Goal: Task Accomplishment & Management: Complete application form

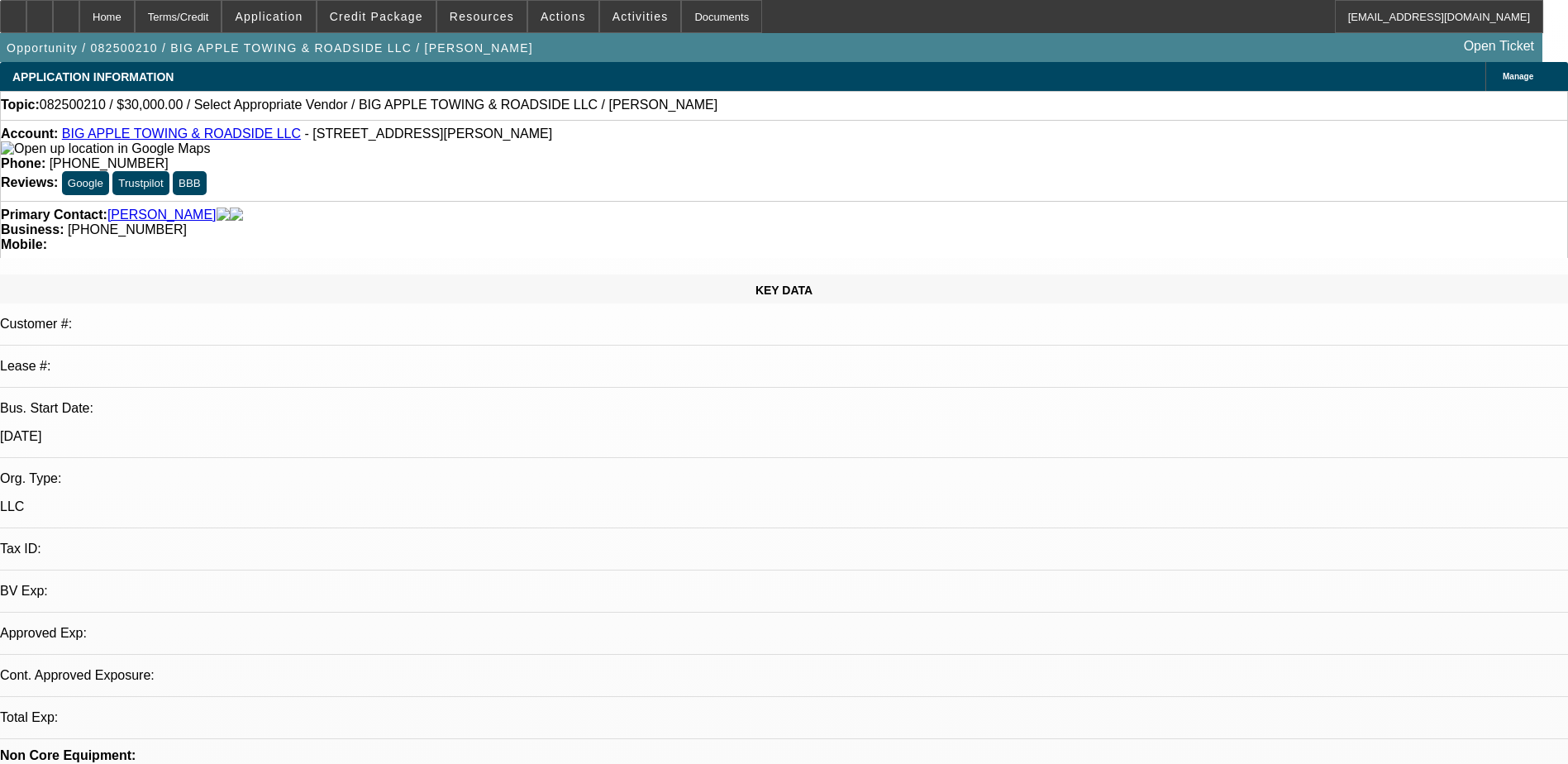
select select "0"
select select "2"
select select "0.1"
select select "4"
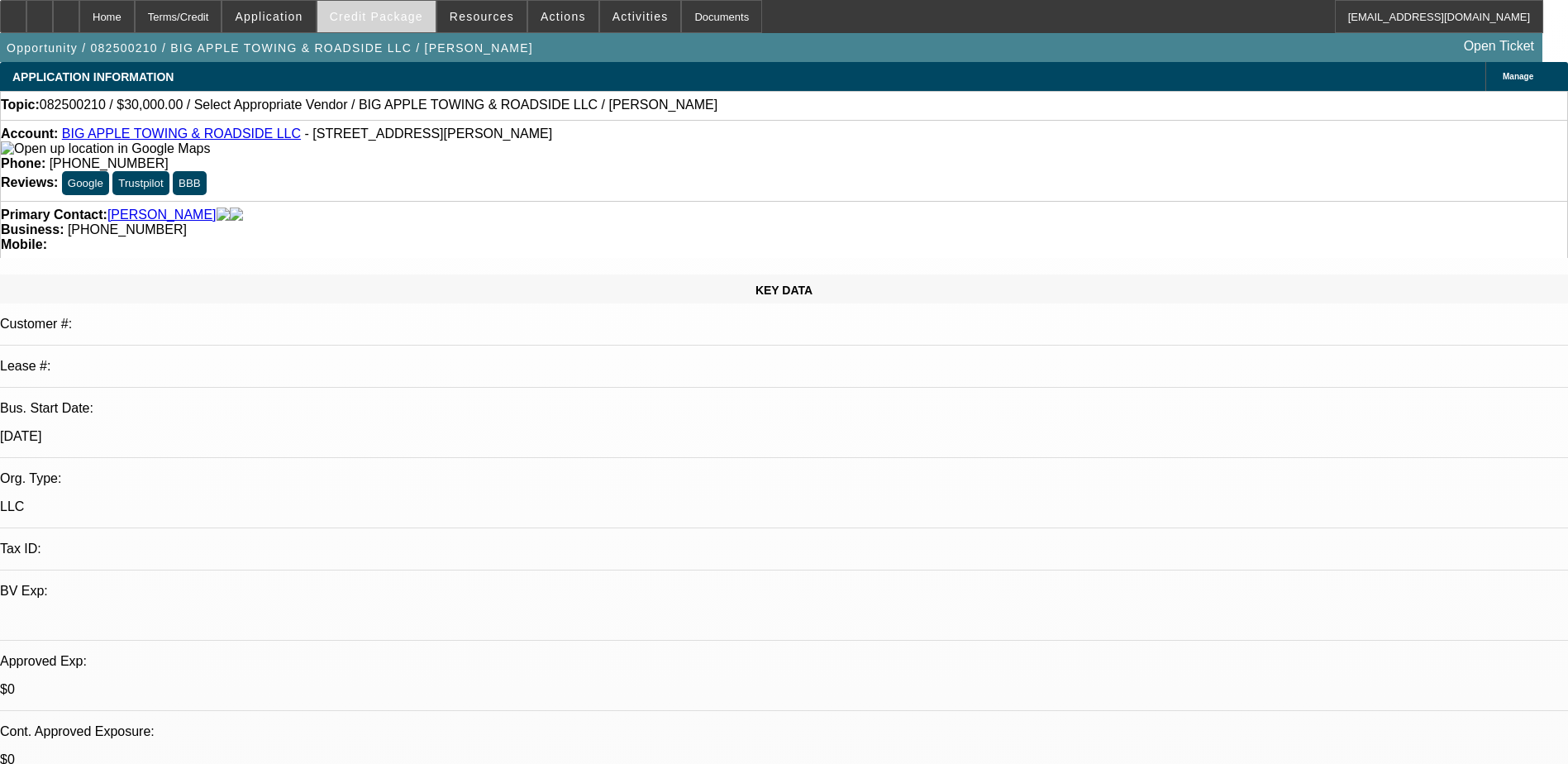
click at [420, 19] on span "Credit Package" at bounding box center [376, 16] width 94 height 13
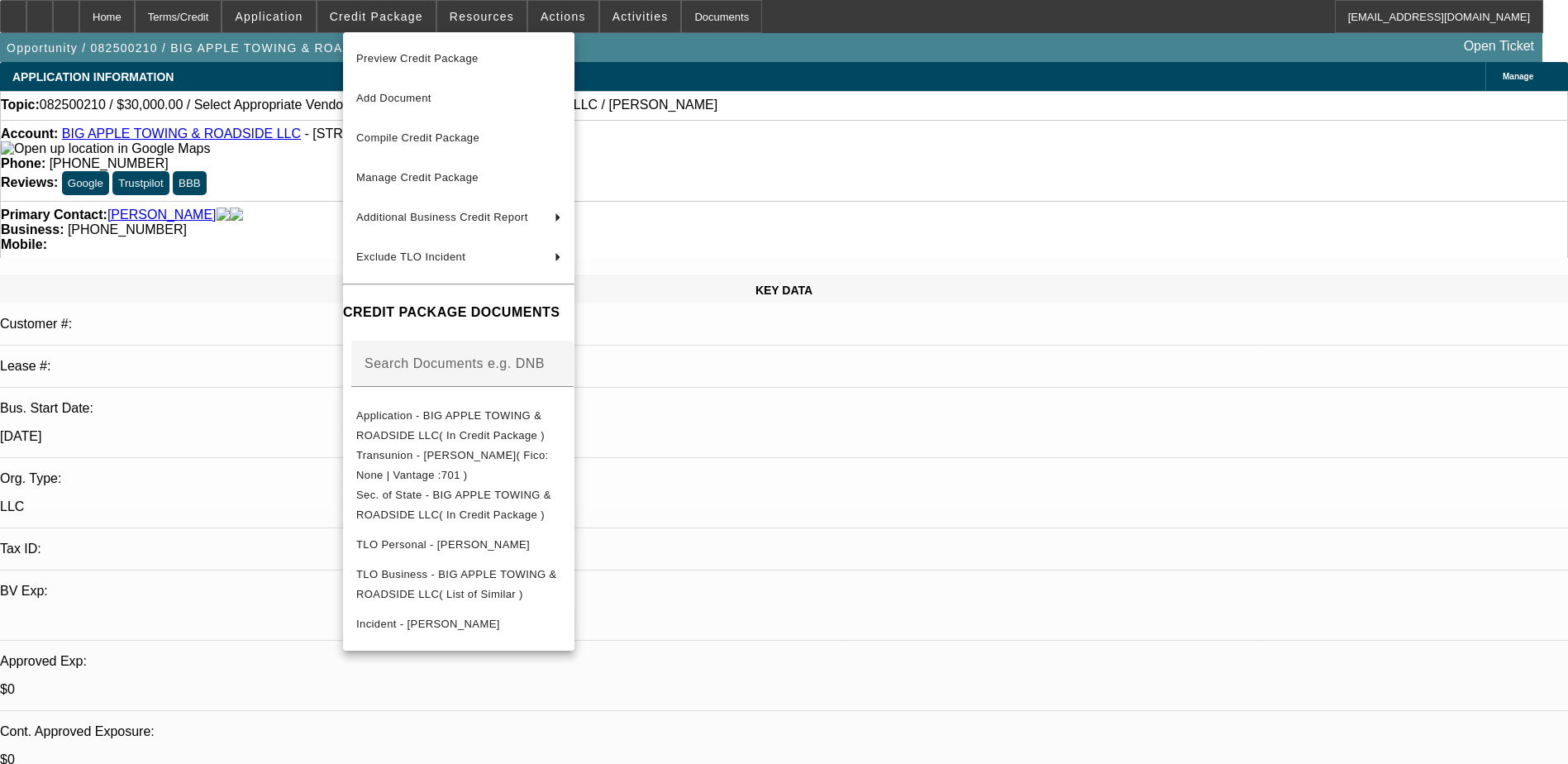
click at [482, 15] on div at bounding box center [784, 382] width 1568 height 764
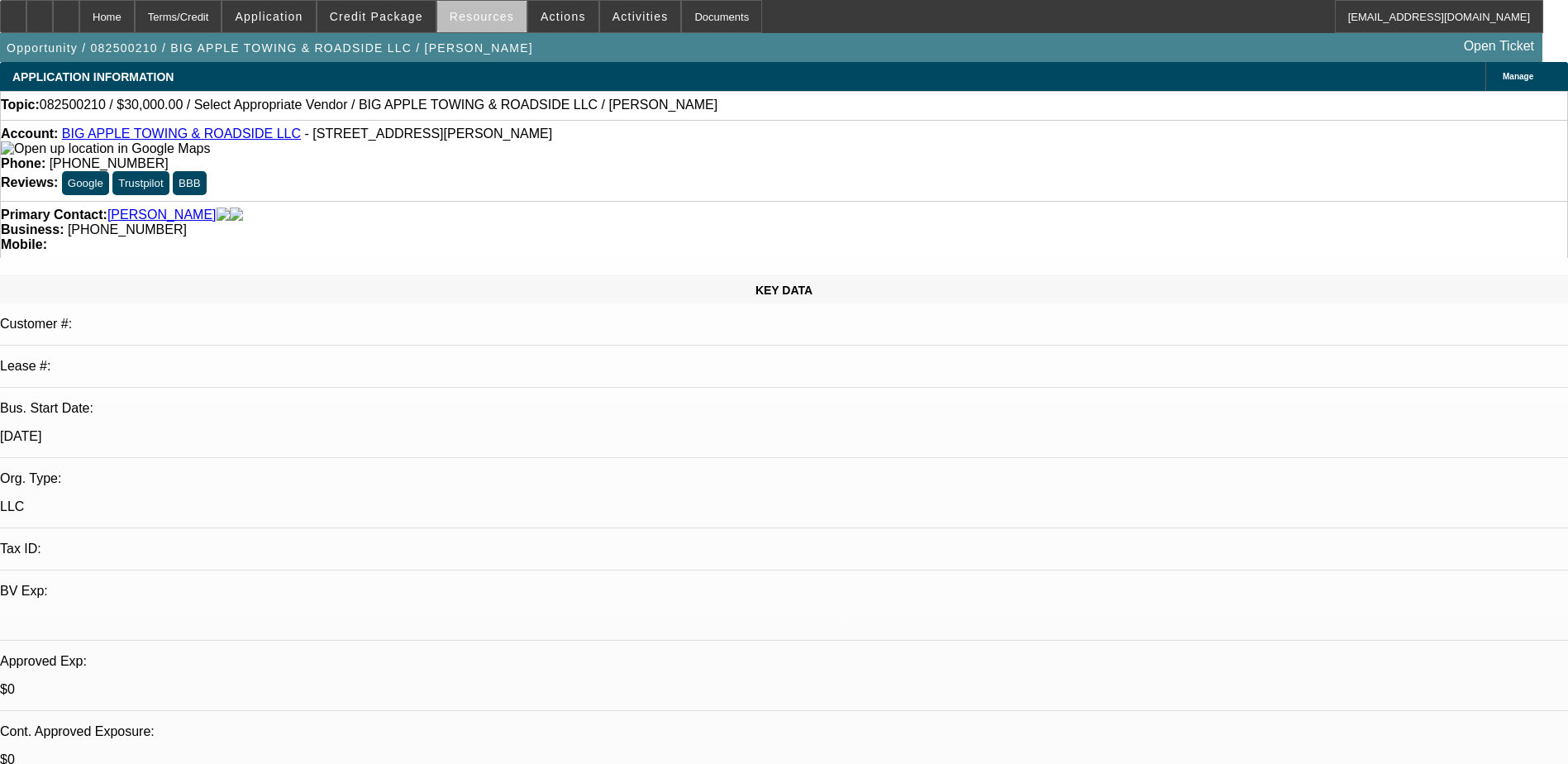
click at [506, 19] on span "Resources" at bounding box center [481, 16] width 64 height 13
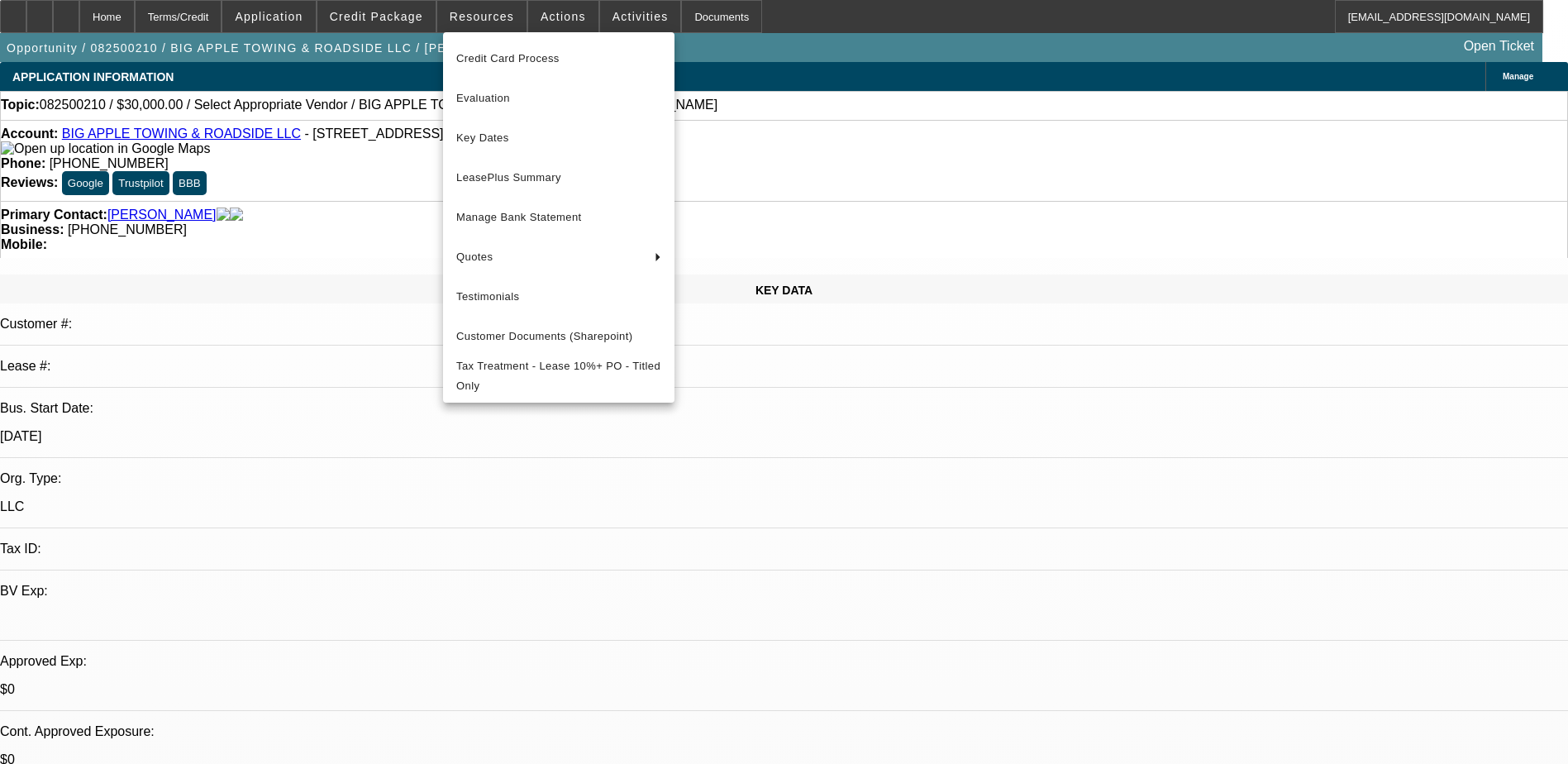
click at [548, 19] on div at bounding box center [784, 382] width 1568 height 764
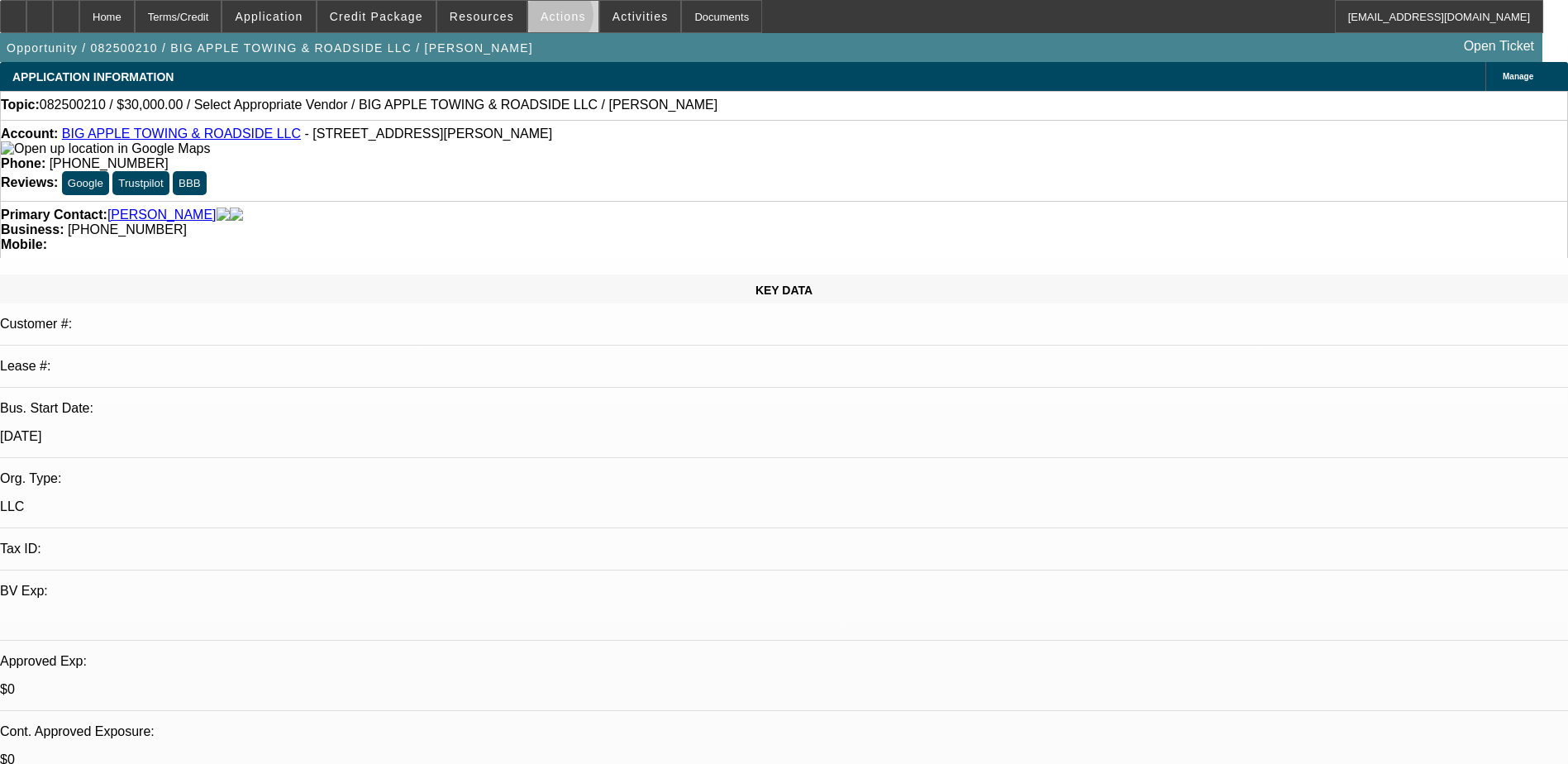
click at [552, 19] on span "Actions" at bounding box center [563, 16] width 45 height 13
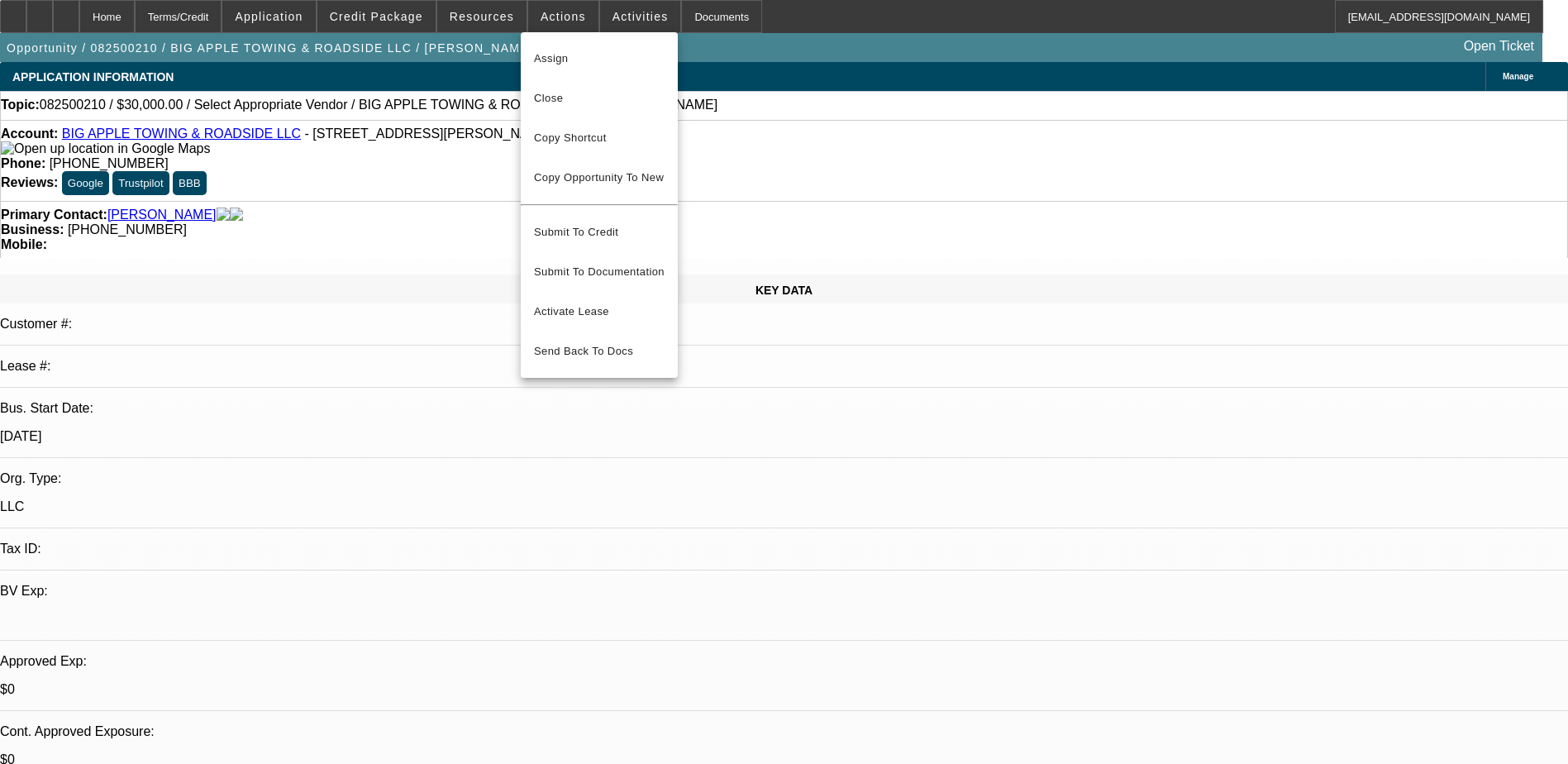
click at [617, 16] on div at bounding box center [784, 382] width 1568 height 764
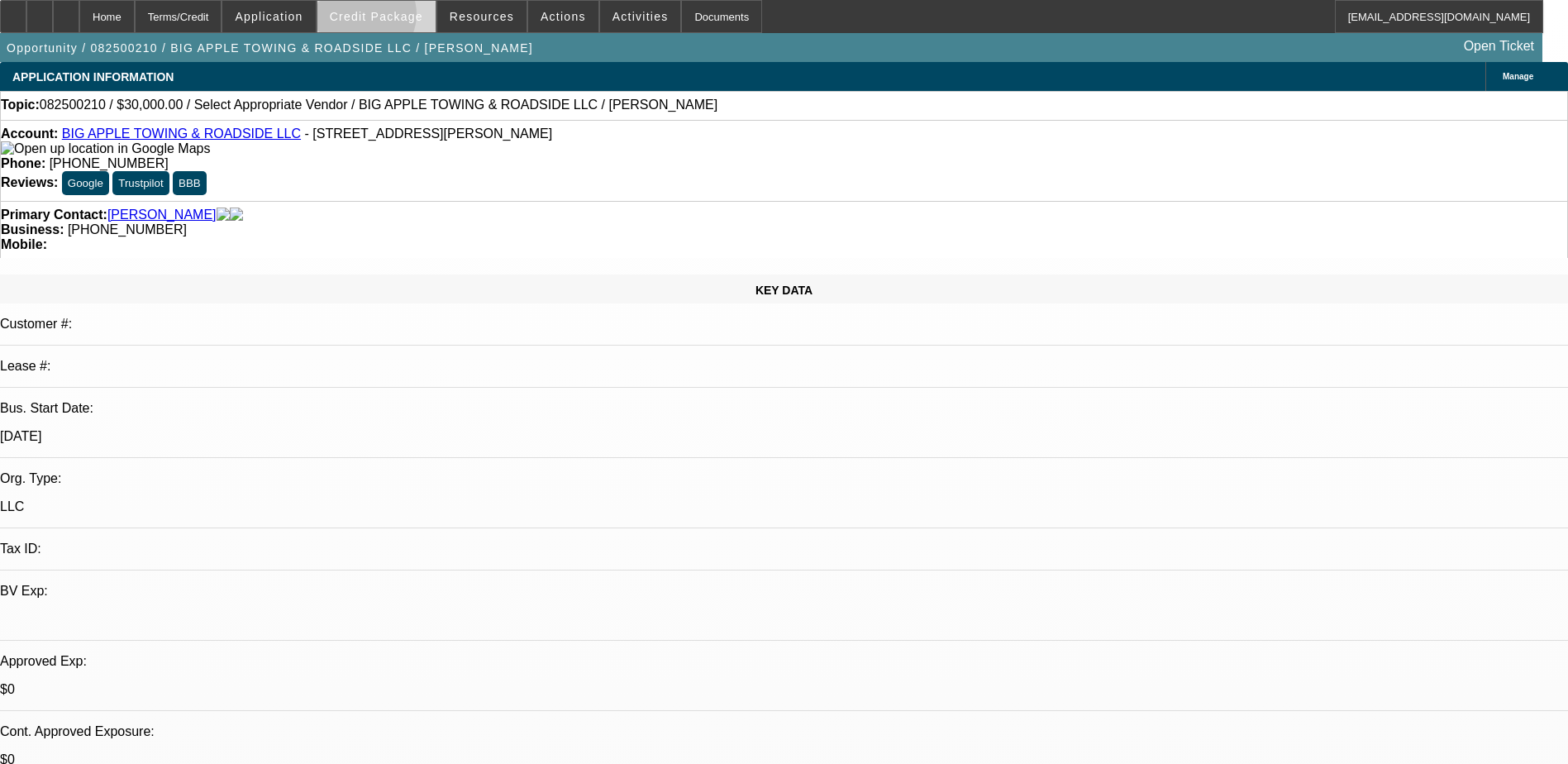
click at [388, 19] on span "Credit Package" at bounding box center [376, 16] width 94 height 13
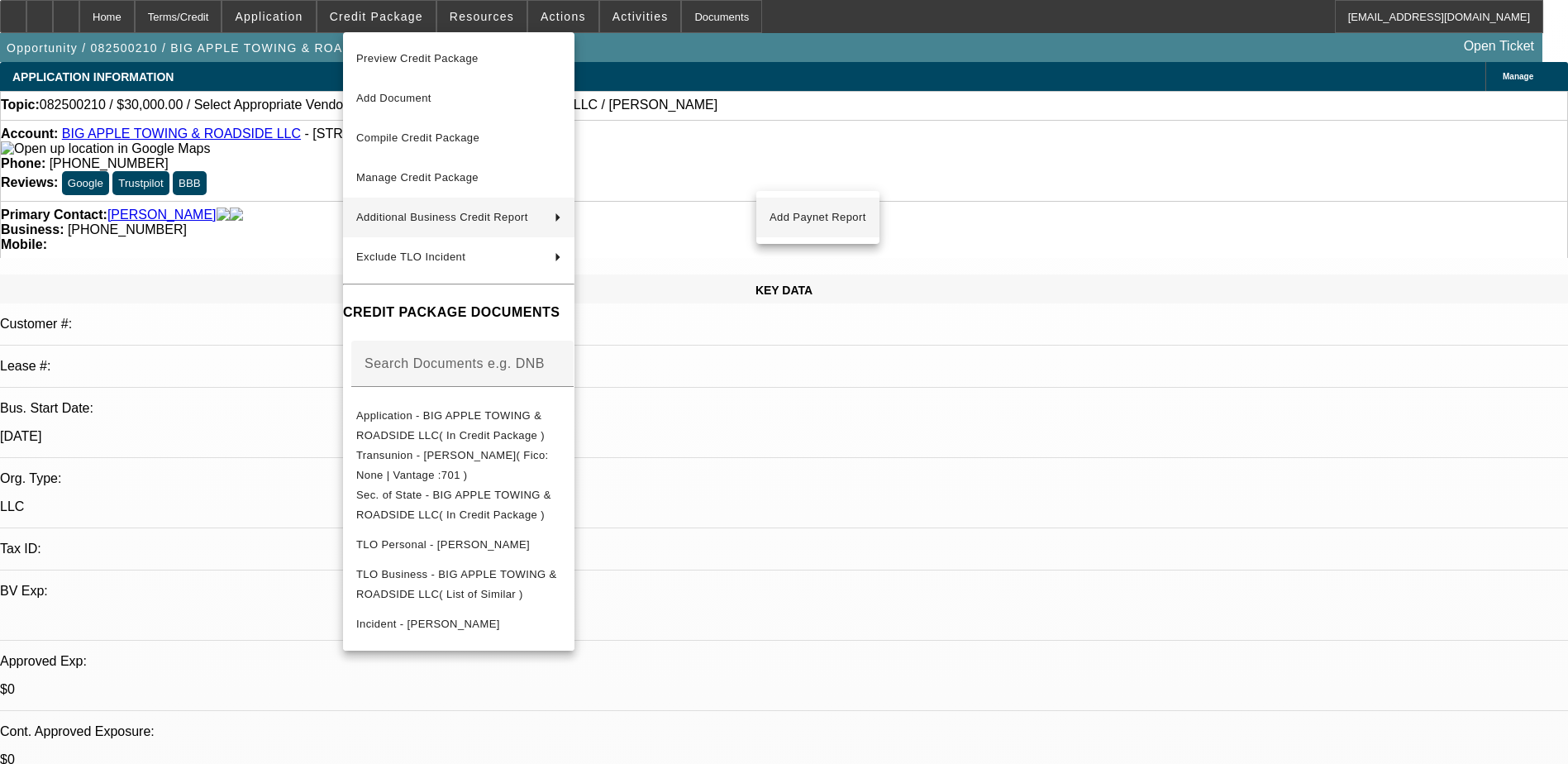
click at [799, 224] on span "Add Paynet Report" at bounding box center [818, 217] width 97 height 19
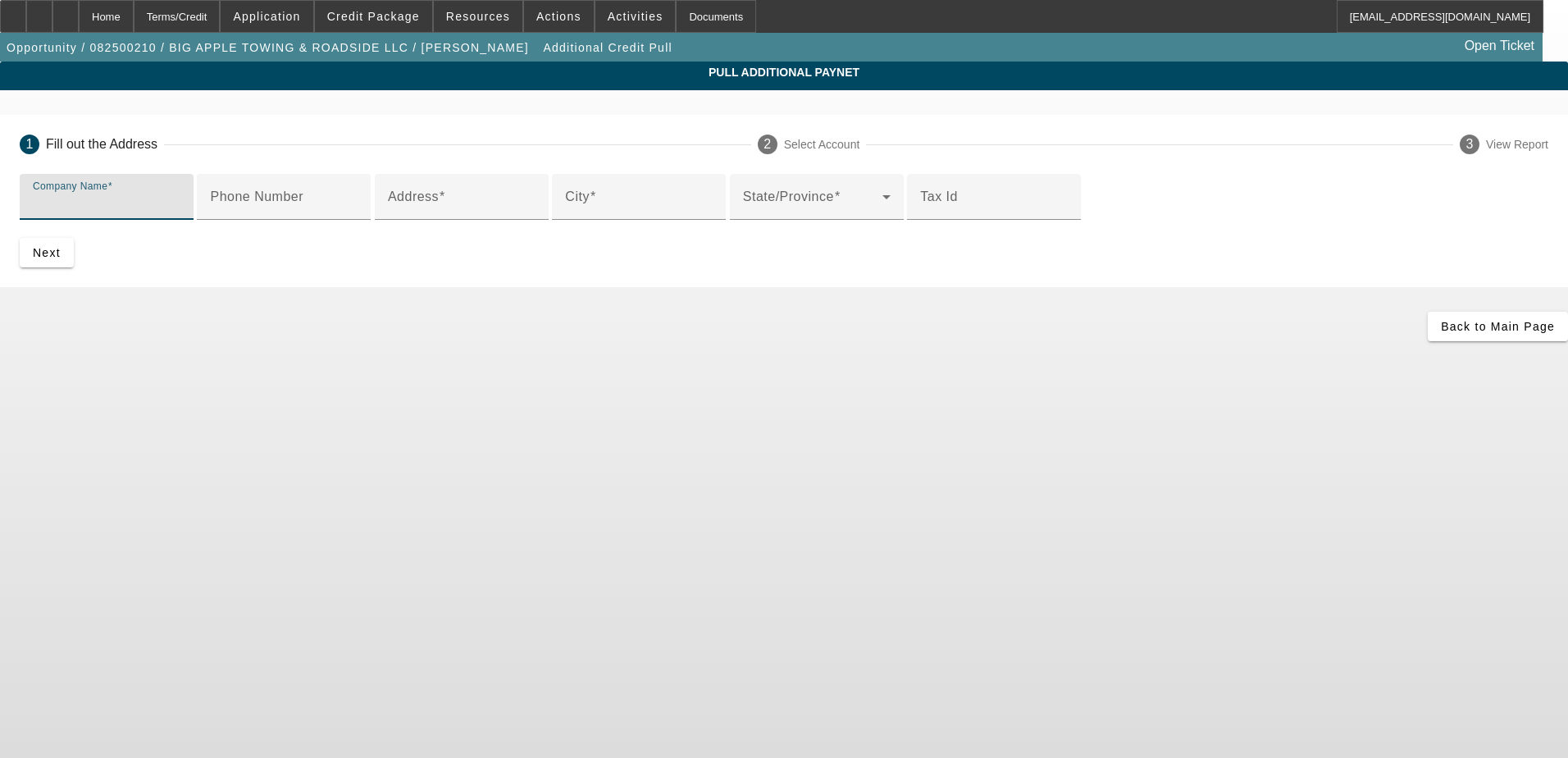
click at [181, 206] on input "Company Name" at bounding box center [106, 203] width 147 height 19
type input "Chauffeurs R Us LLC"
click at [442, 213] on input "Address" at bounding box center [462, 203] width 147 height 19
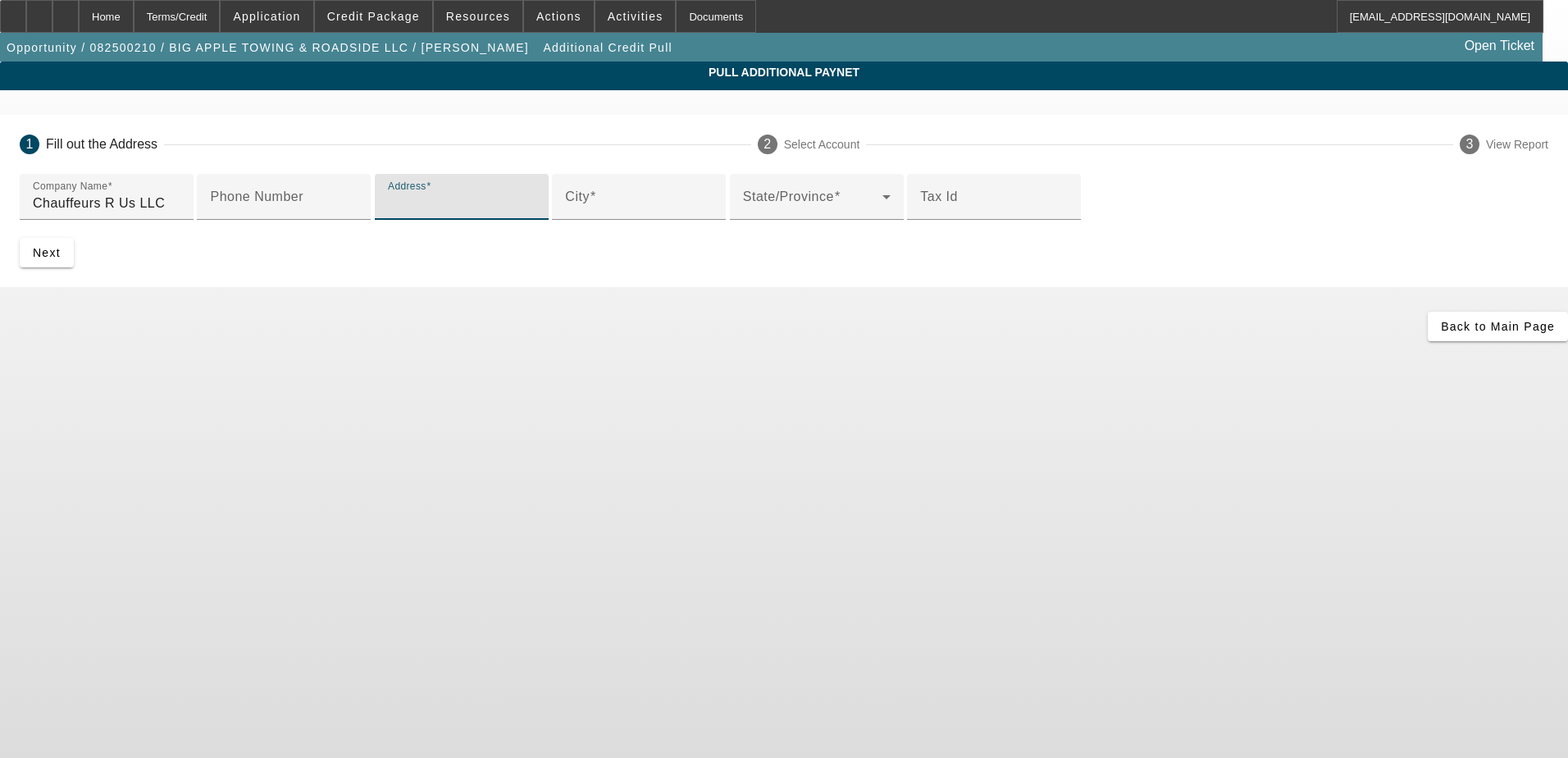
paste input "113 Westminster Pl"
type input "113 Westminster Pl"
click at [743, 220] on div "State/Province" at bounding box center [817, 196] width 147 height 46
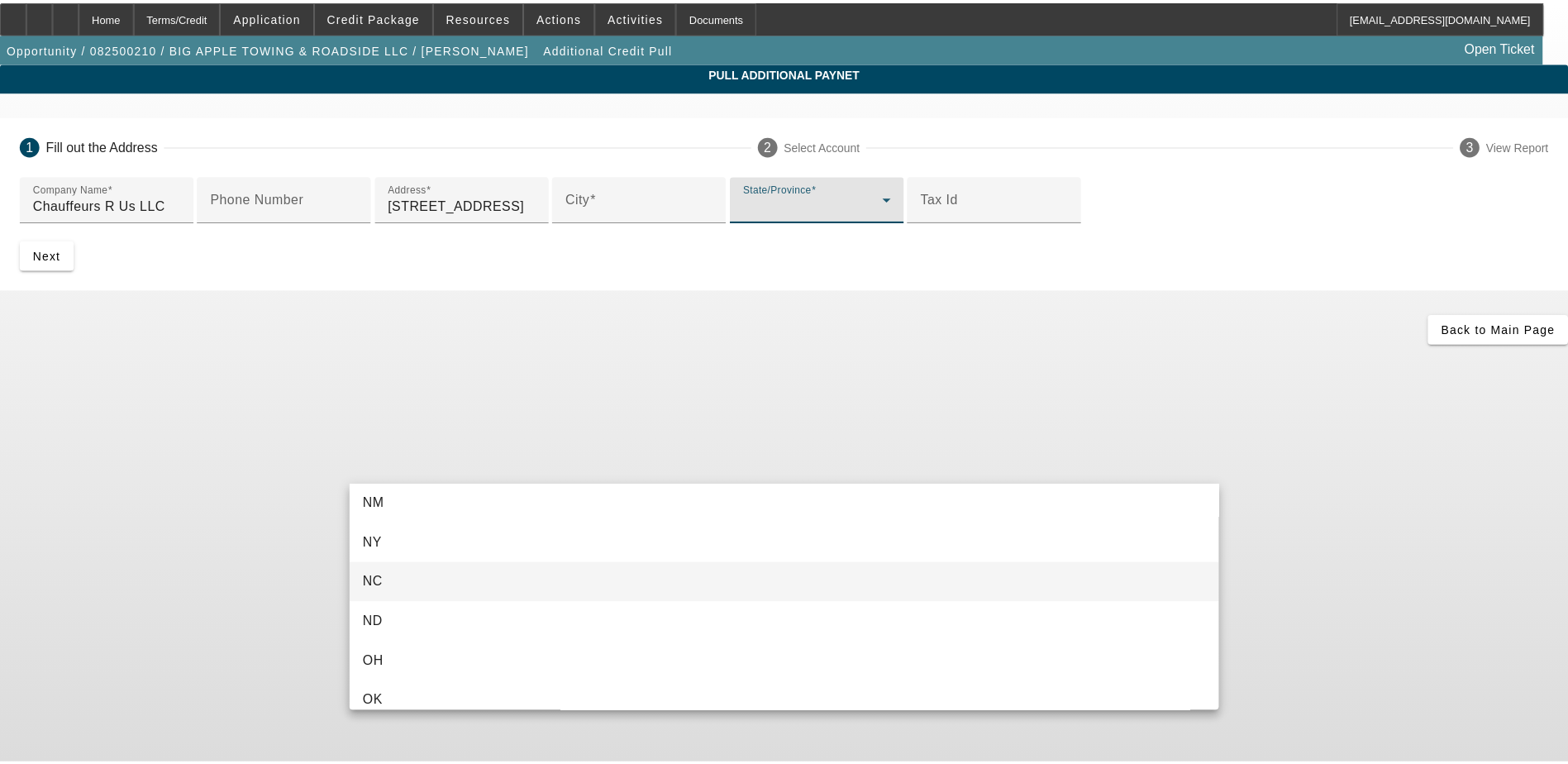
scroll to position [1157, 0]
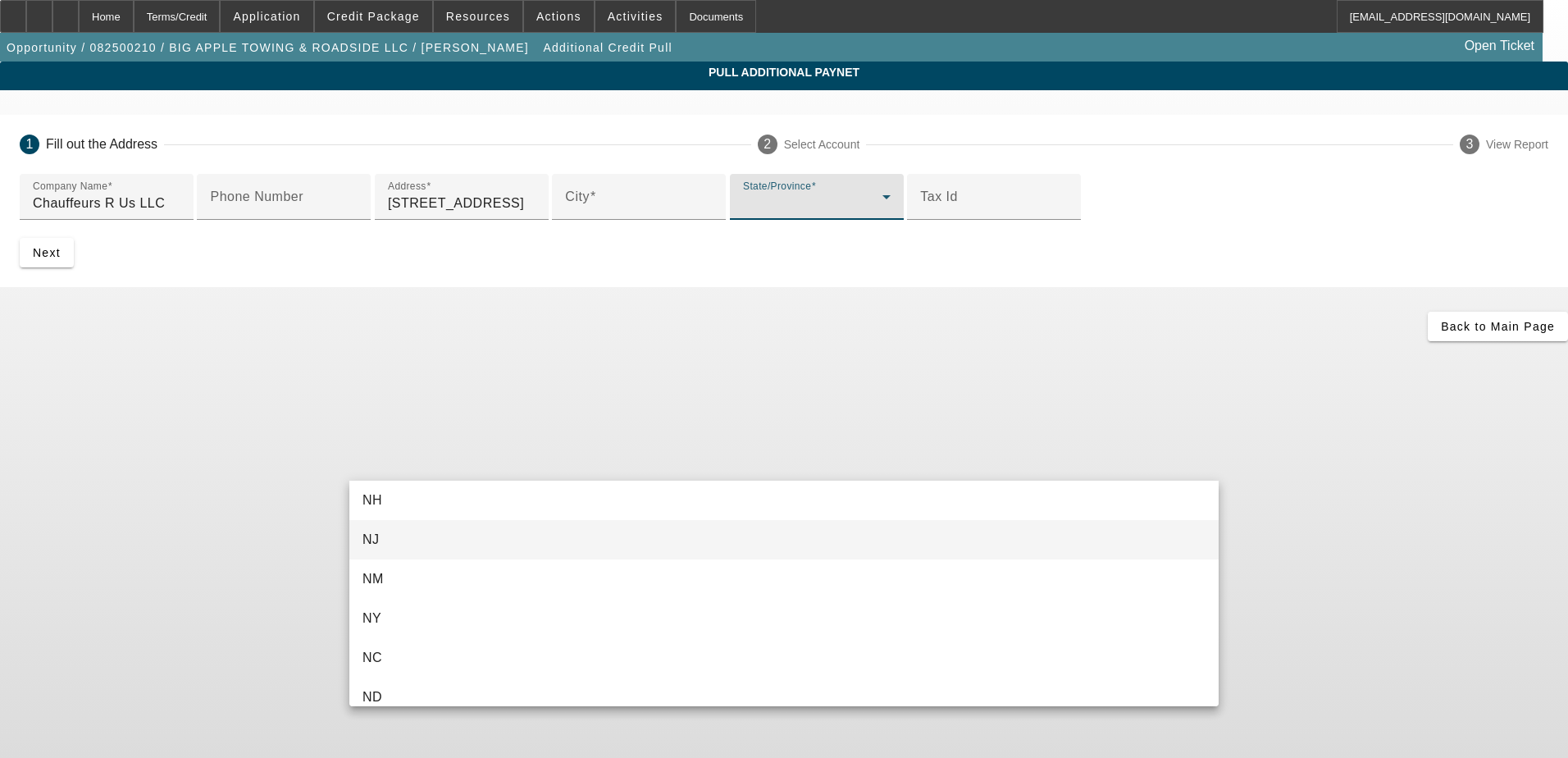
click at [429, 542] on mat-option "NJ" at bounding box center [784, 539] width 869 height 39
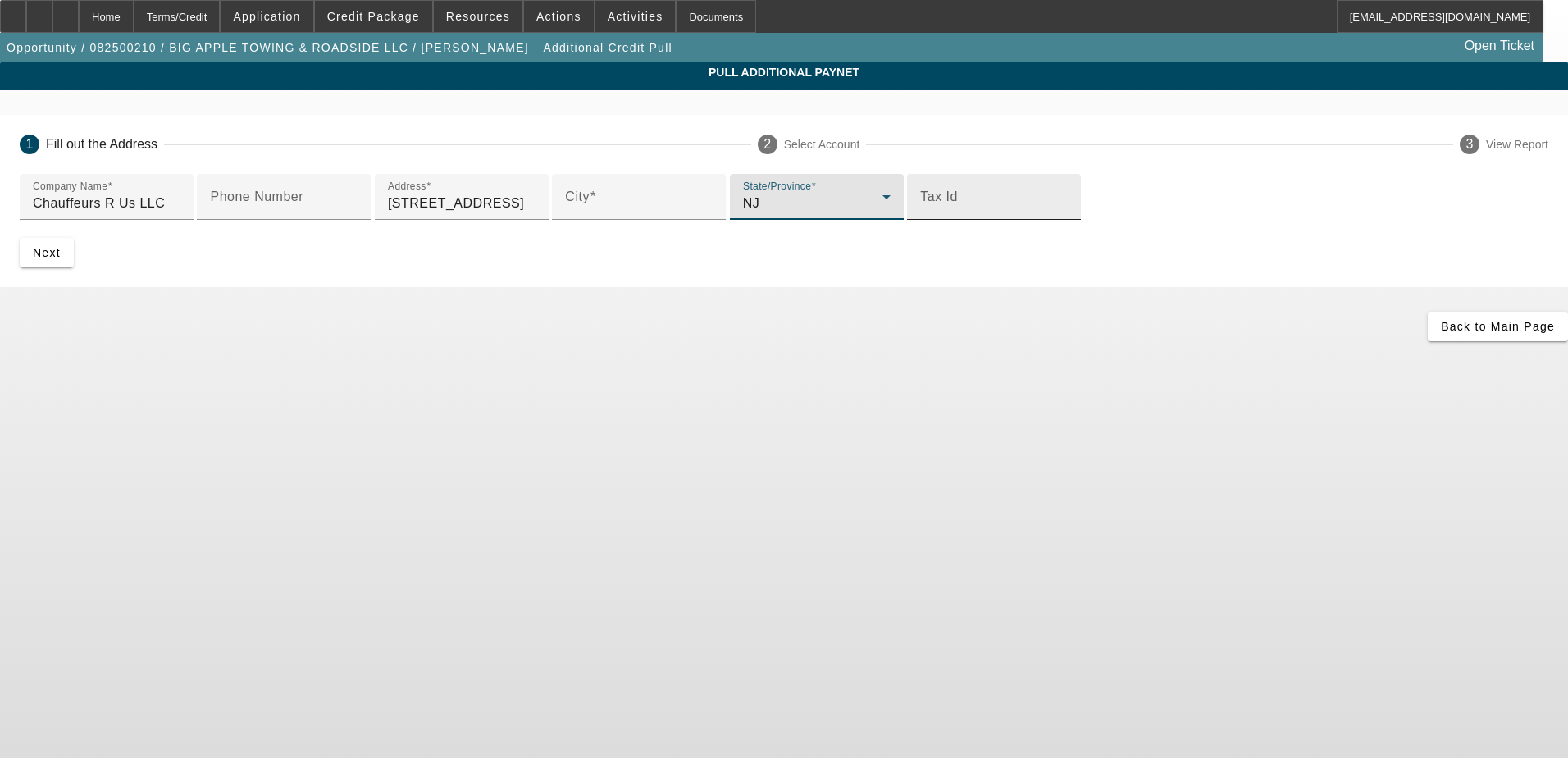
click at [920, 213] on input "Tax Id" at bounding box center [994, 203] width 147 height 19
paste input "3-2458422"
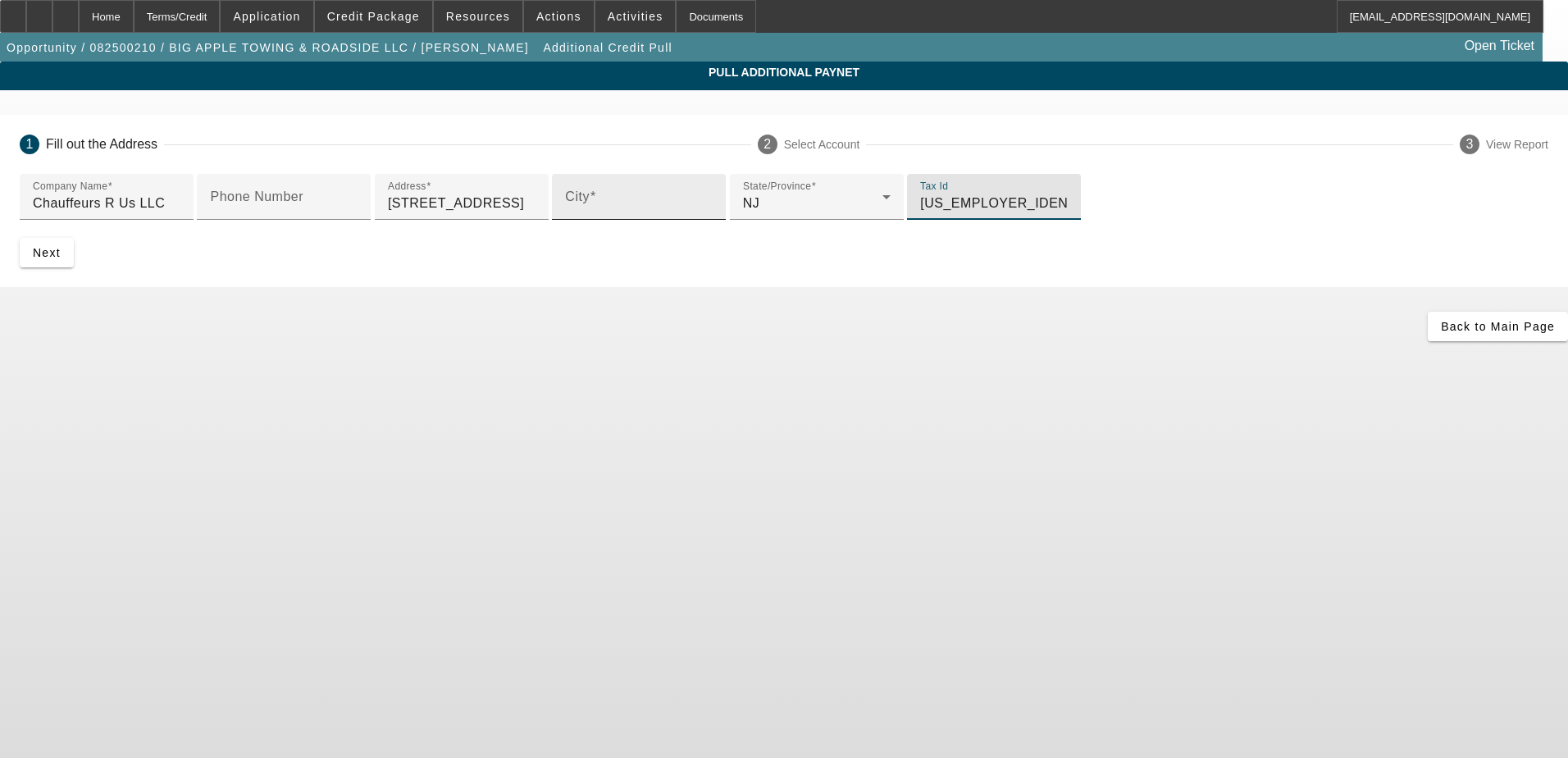
type input "83-2458422"
click at [565, 213] on input "City" at bounding box center [639, 203] width 147 height 19
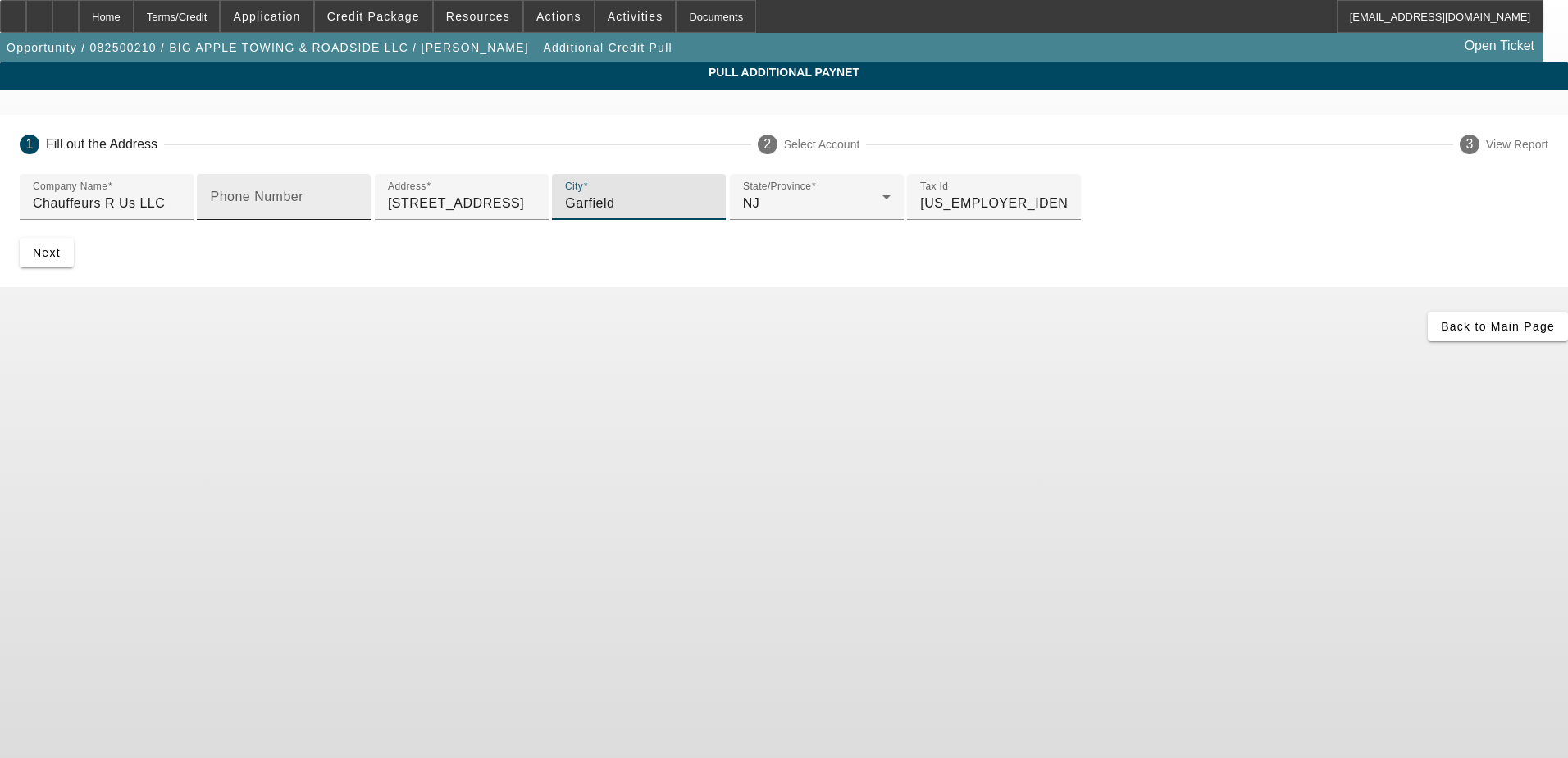
type input "Garfield"
click at [358, 220] on div "Phone Number" at bounding box center [284, 196] width 147 height 46
paste input "267) 902-3046"
click at [361, 220] on div "Phone Number 267) 902-3046" at bounding box center [284, 196] width 174 height 46
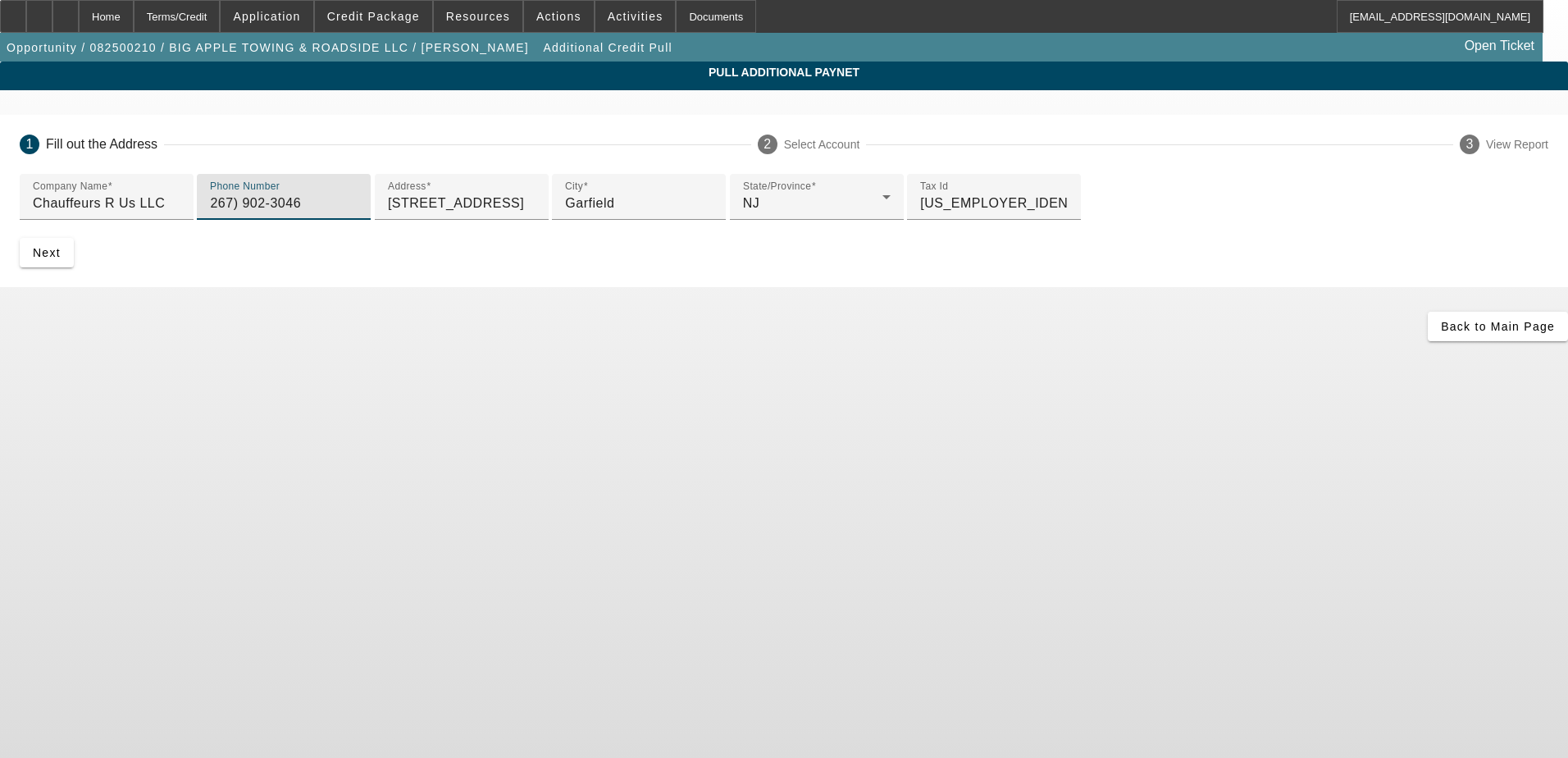
click at [358, 213] on input "267) 902-3046" at bounding box center [284, 203] width 147 height 19
type input "(267) 902-3046"
click at [60, 259] on span "Next" at bounding box center [46, 252] width 28 height 13
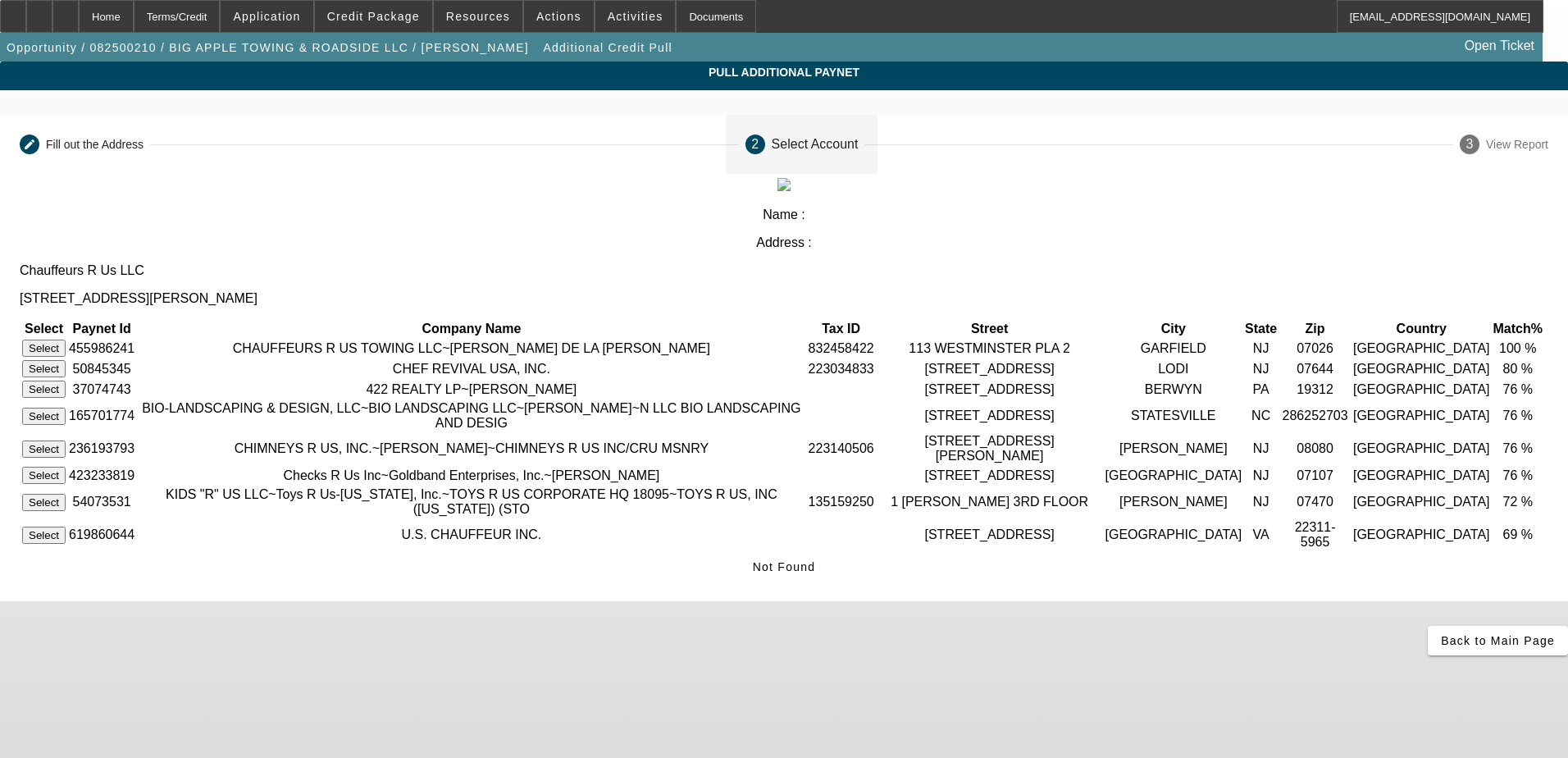
click at [66, 339] on button "Select" at bounding box center [44, 348] width 44 height 18
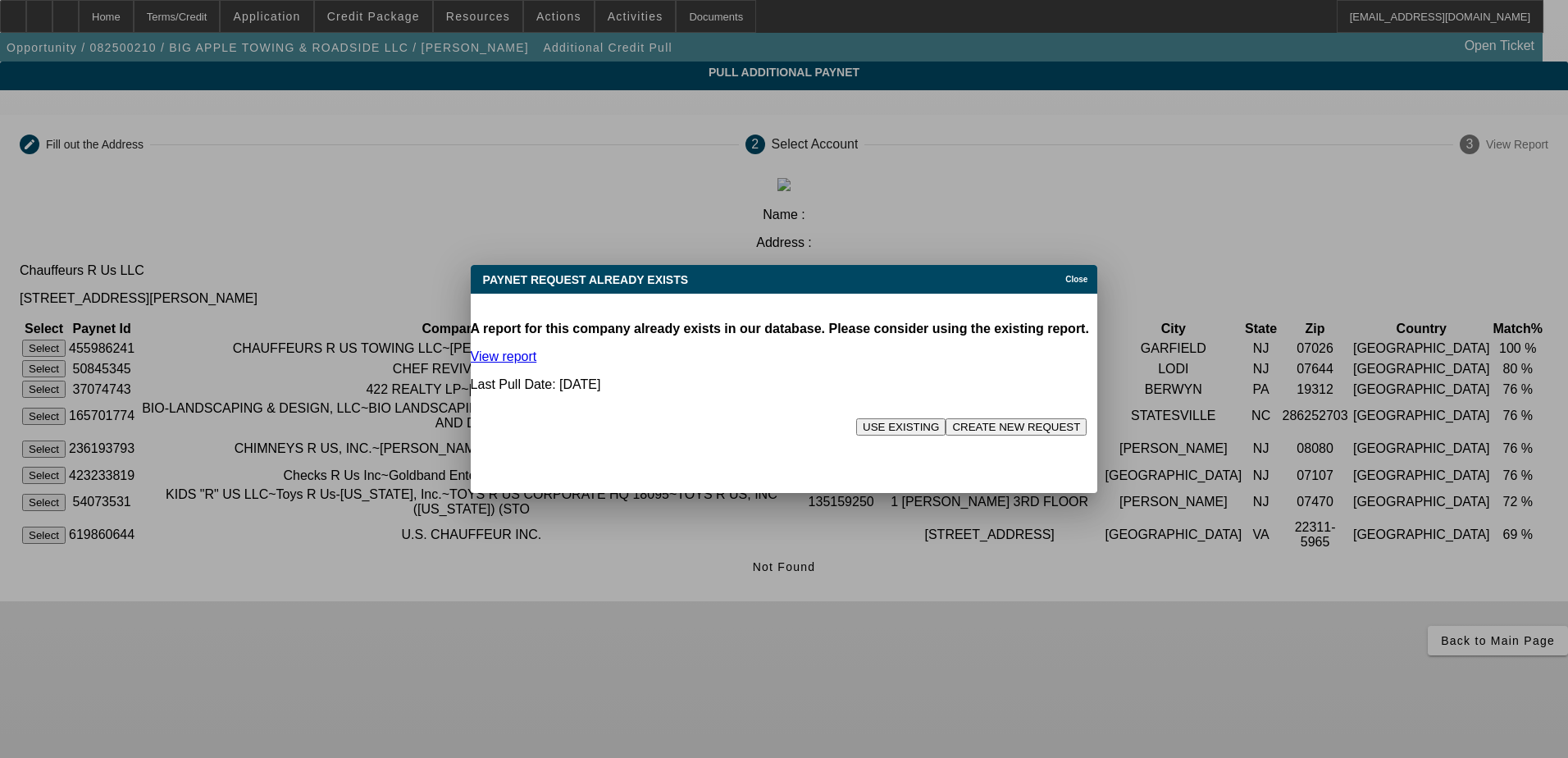
click at [977, 418] on button "CREATE NEW REQUEST" at bounding box center [1016, 427] width 141 height 18
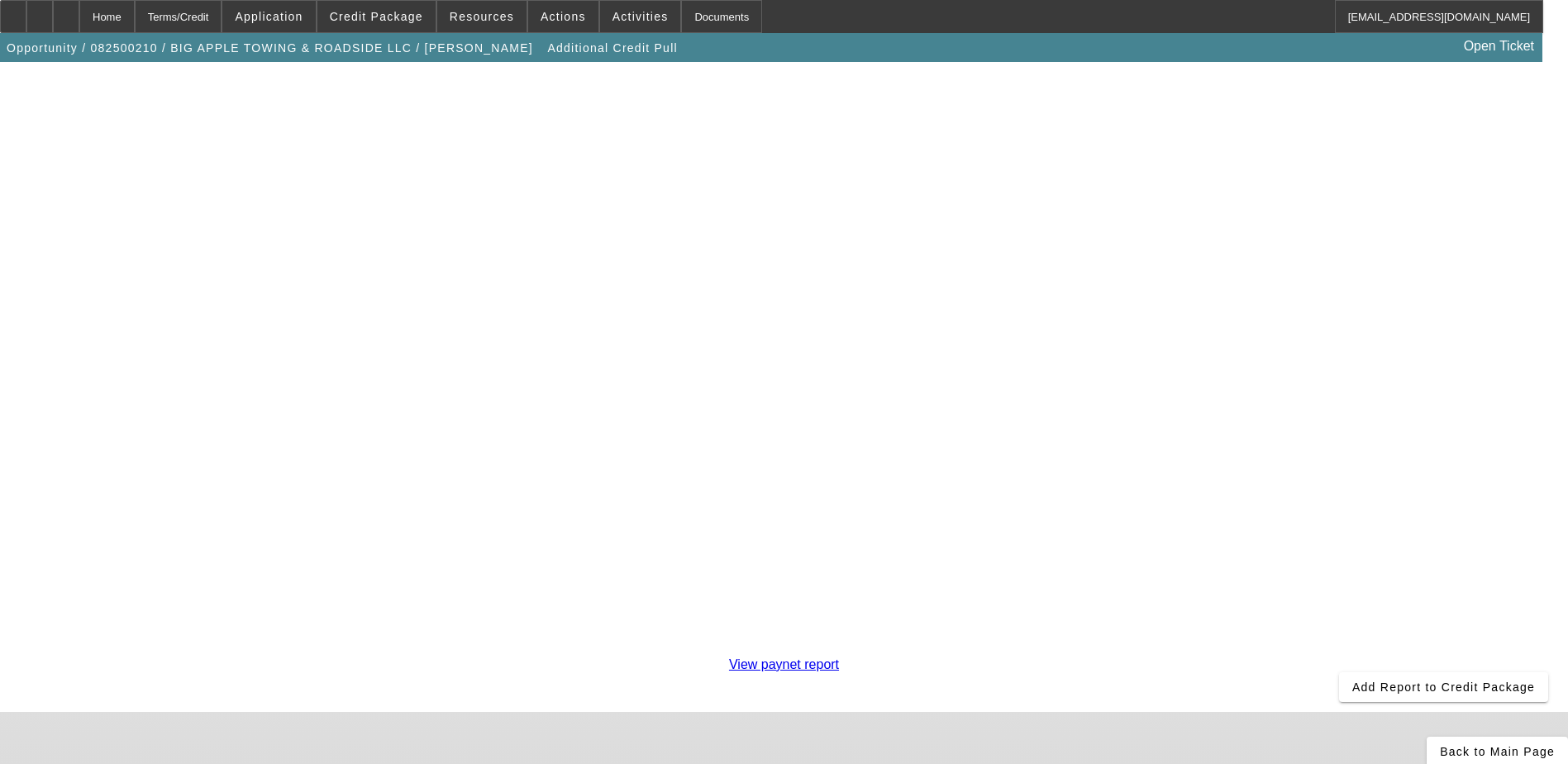
scroll to position [291, 0]
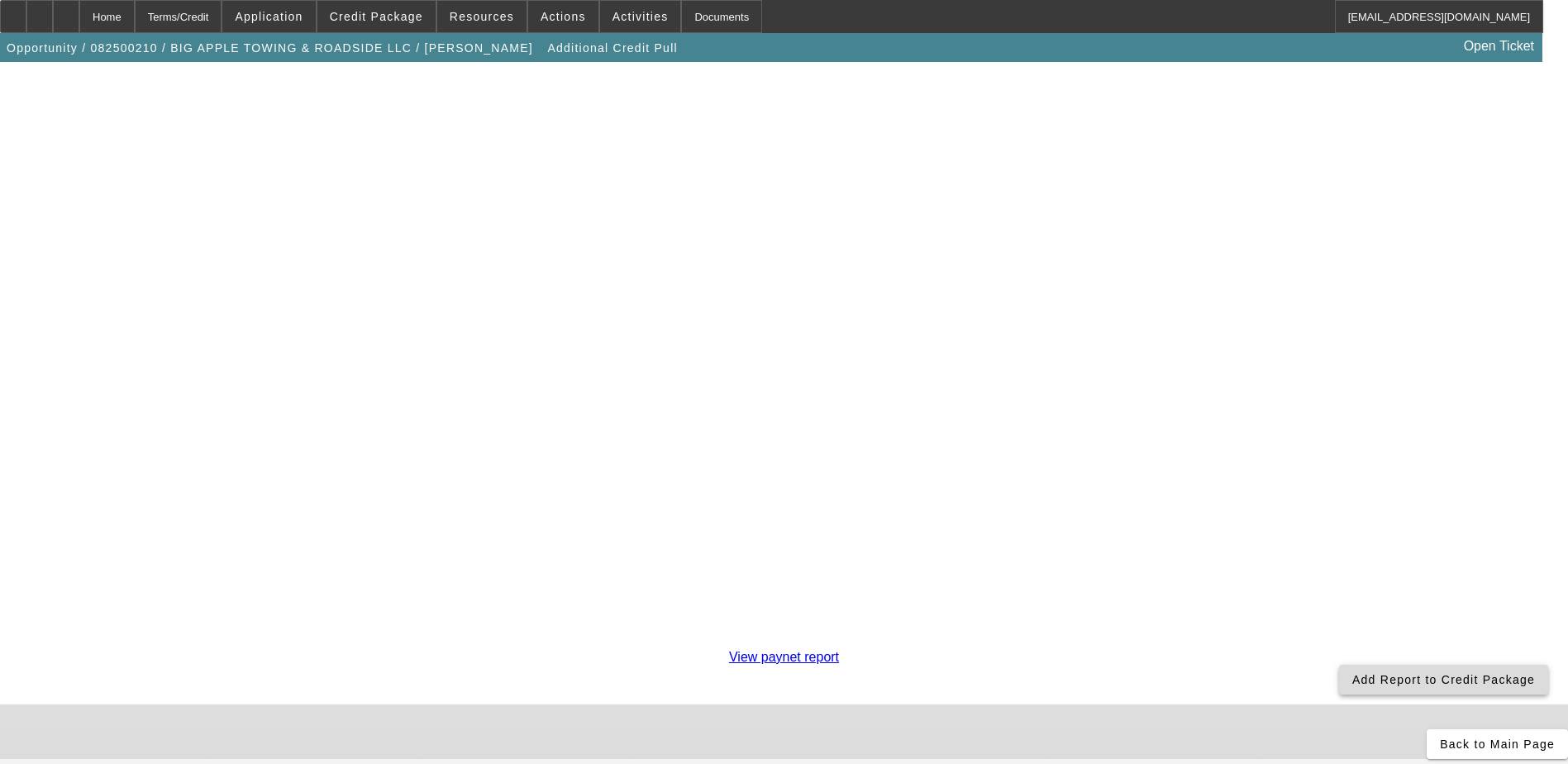
click at [1352, 673] on span "Add Report to Credit Package" at bounding box center [1443, 679] width 183 height 13
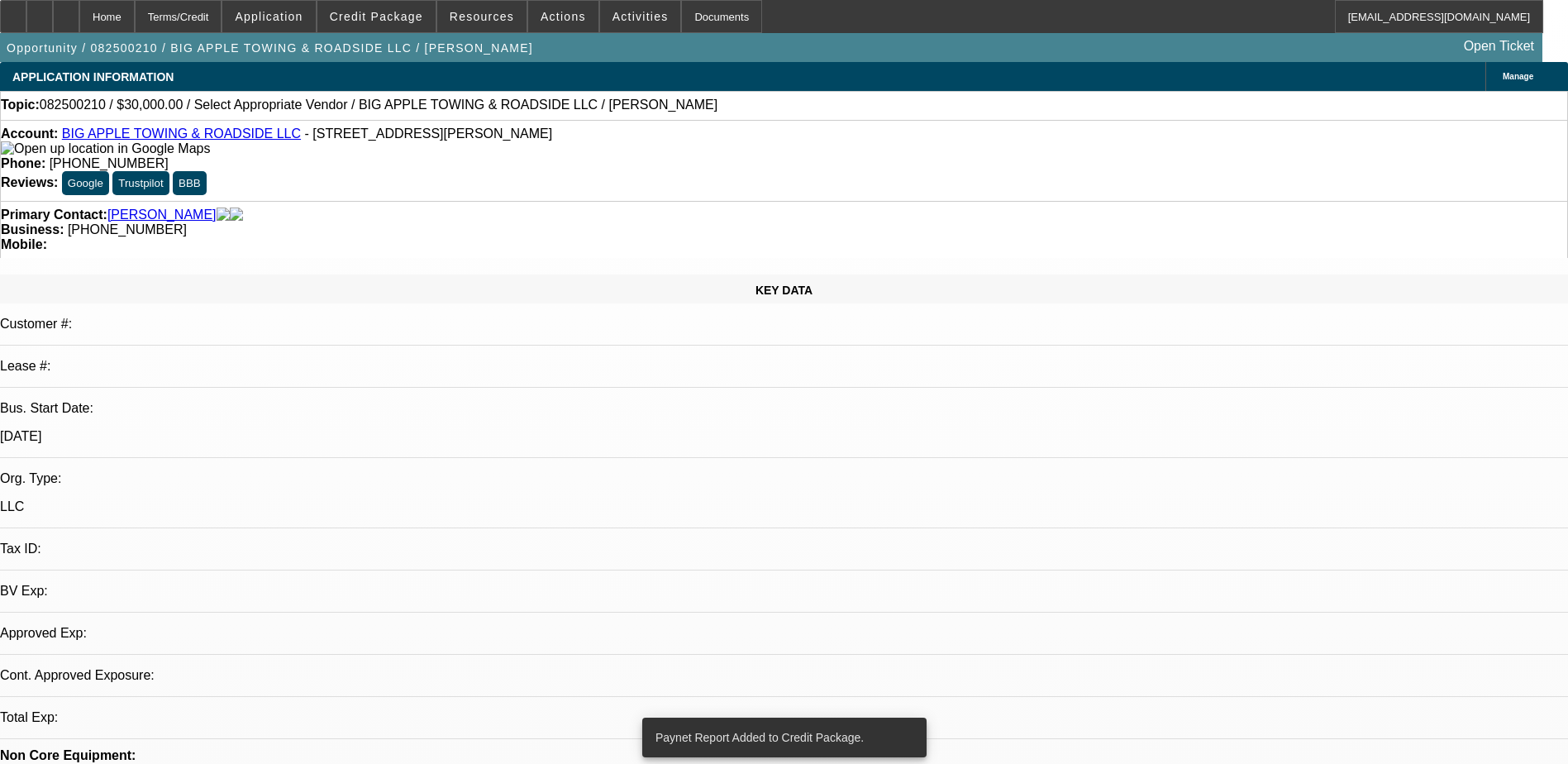
select select "0"
select select "2"
select select "0.1"
select select "4"
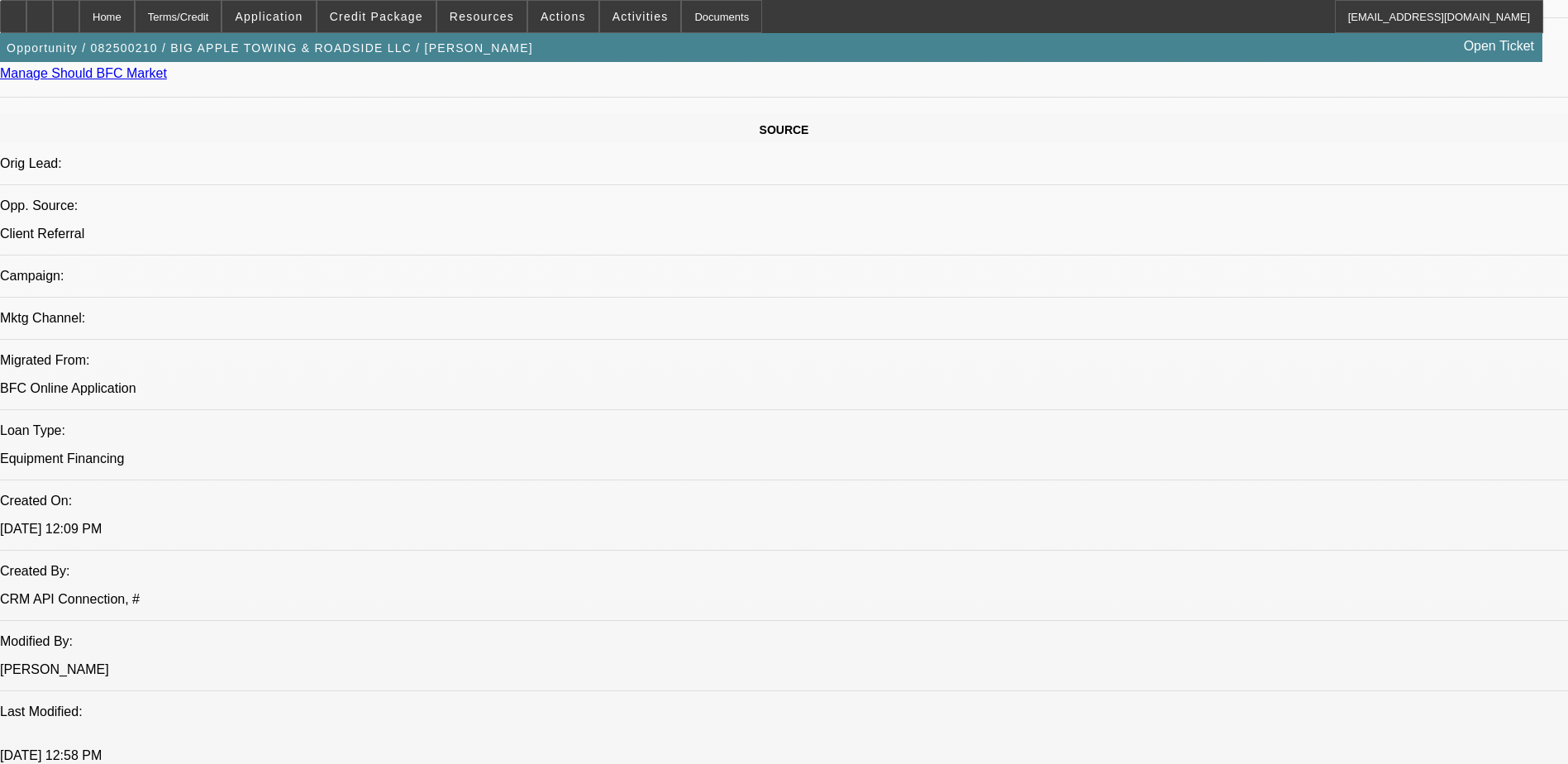
scroll to position [909, 0]
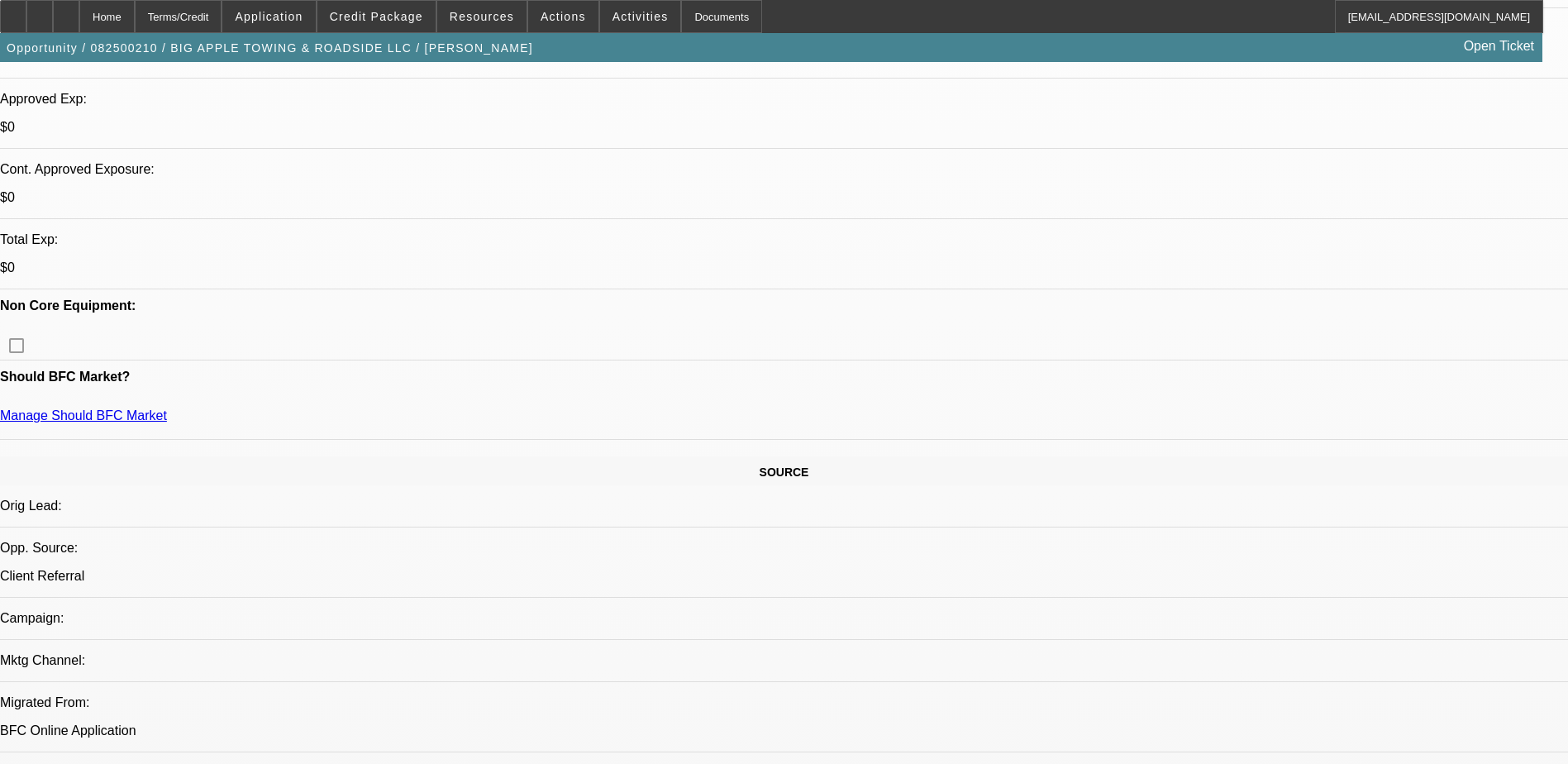
scroll to position [83, 0]
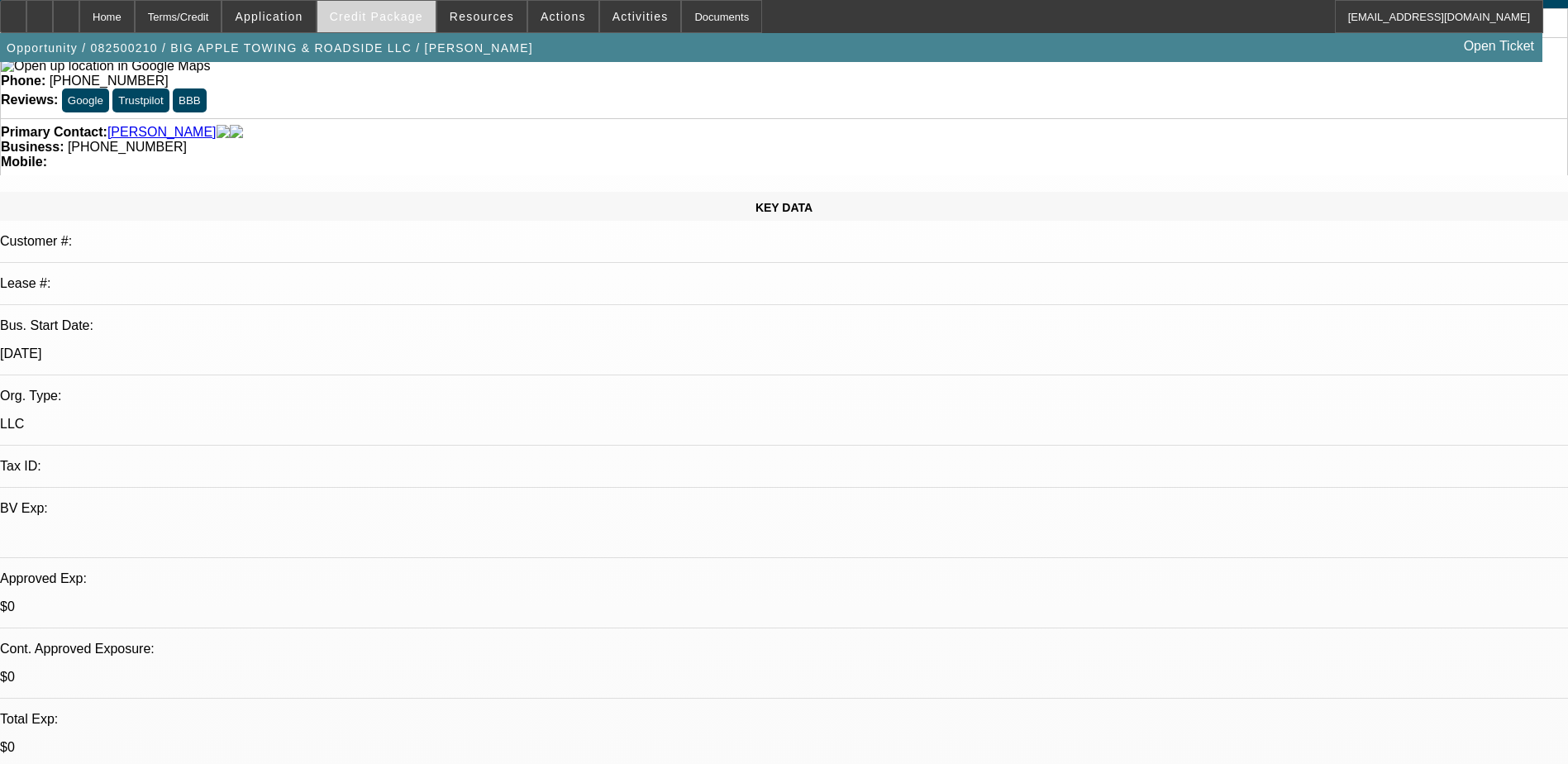
click at [431, 6] on span at bounding box center [376, 16] width 118 height 40
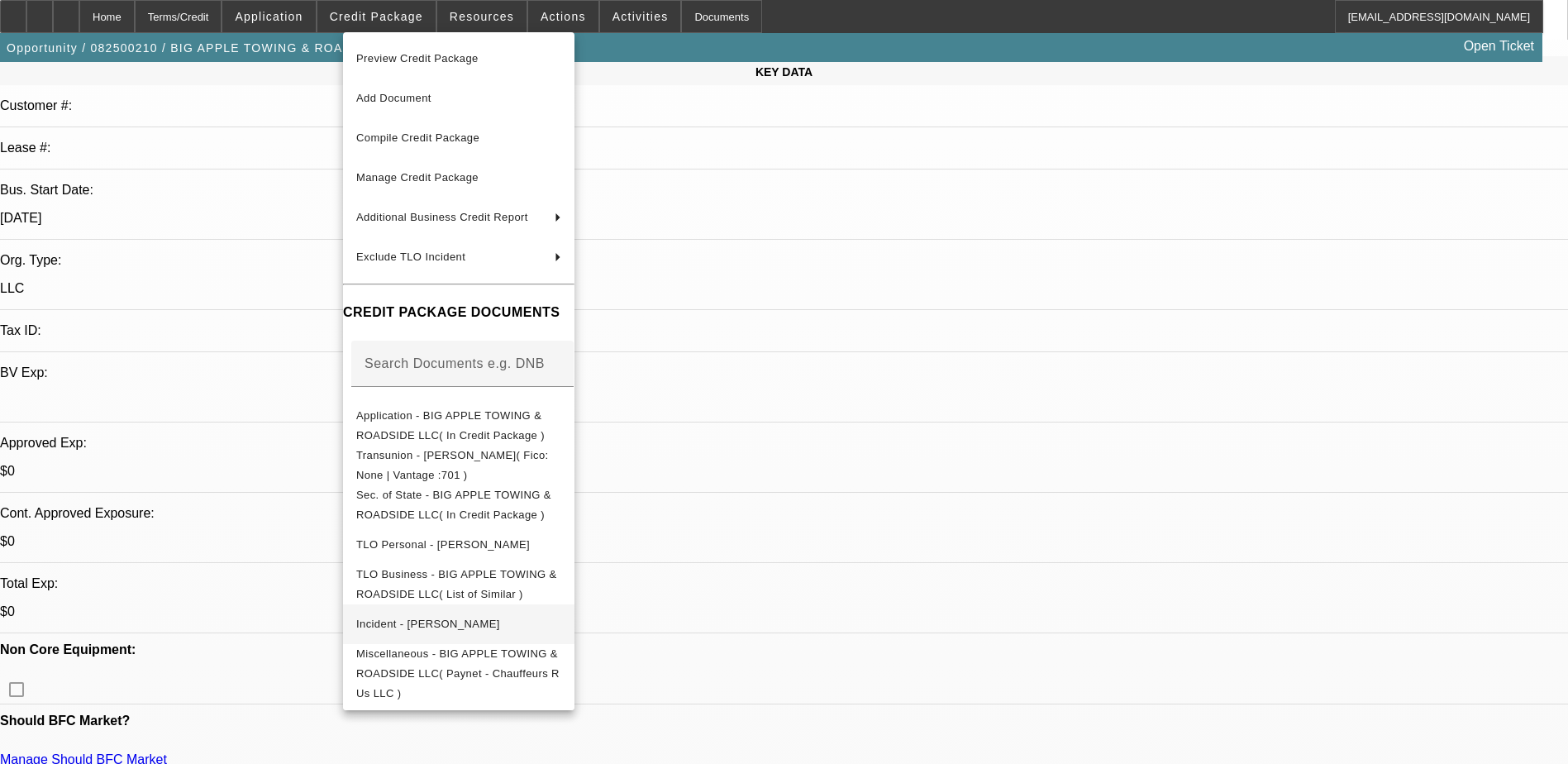
scroll to position [248, 0]
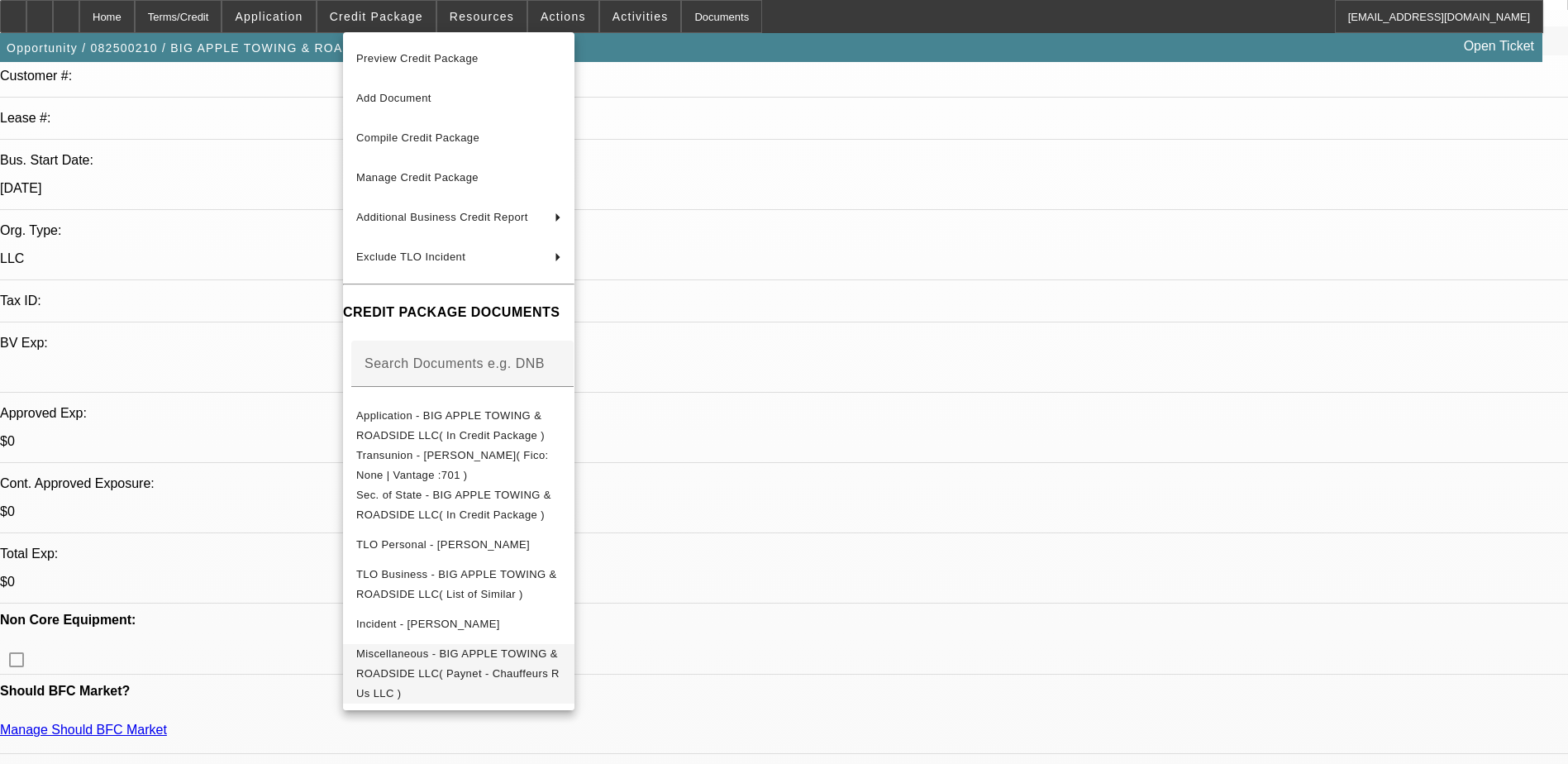
click at [549, 647] on span "Miscellaneous - BIG APPLE TOWING & ROADSIDE LLC( Paynet - Chauffeurs R Us LLC )" at bounding box center [458, 673] width 203 height 52
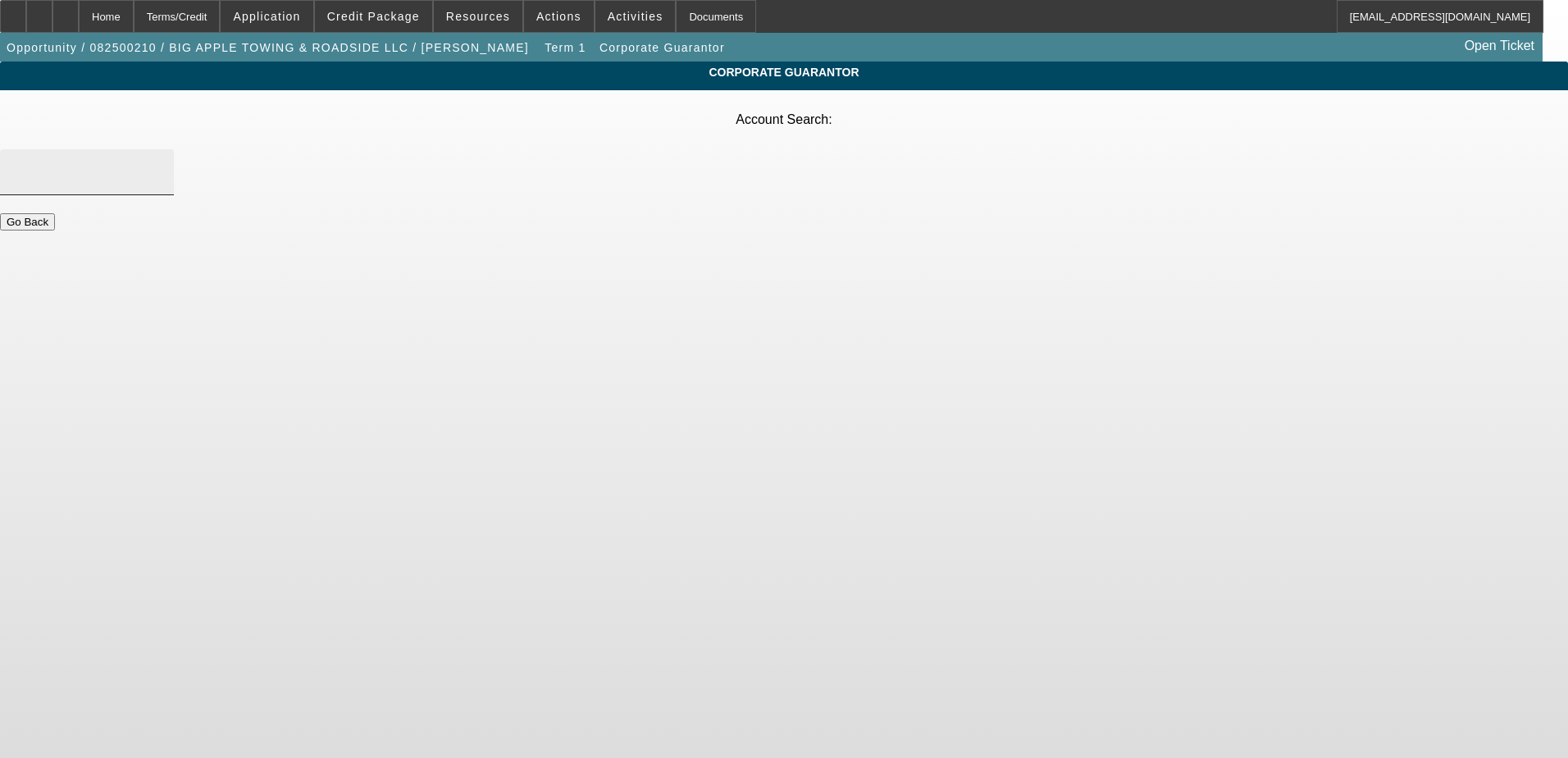
click at [160, 162] on input "Account Search" at bounding box center [87, 172] width 147 height 19
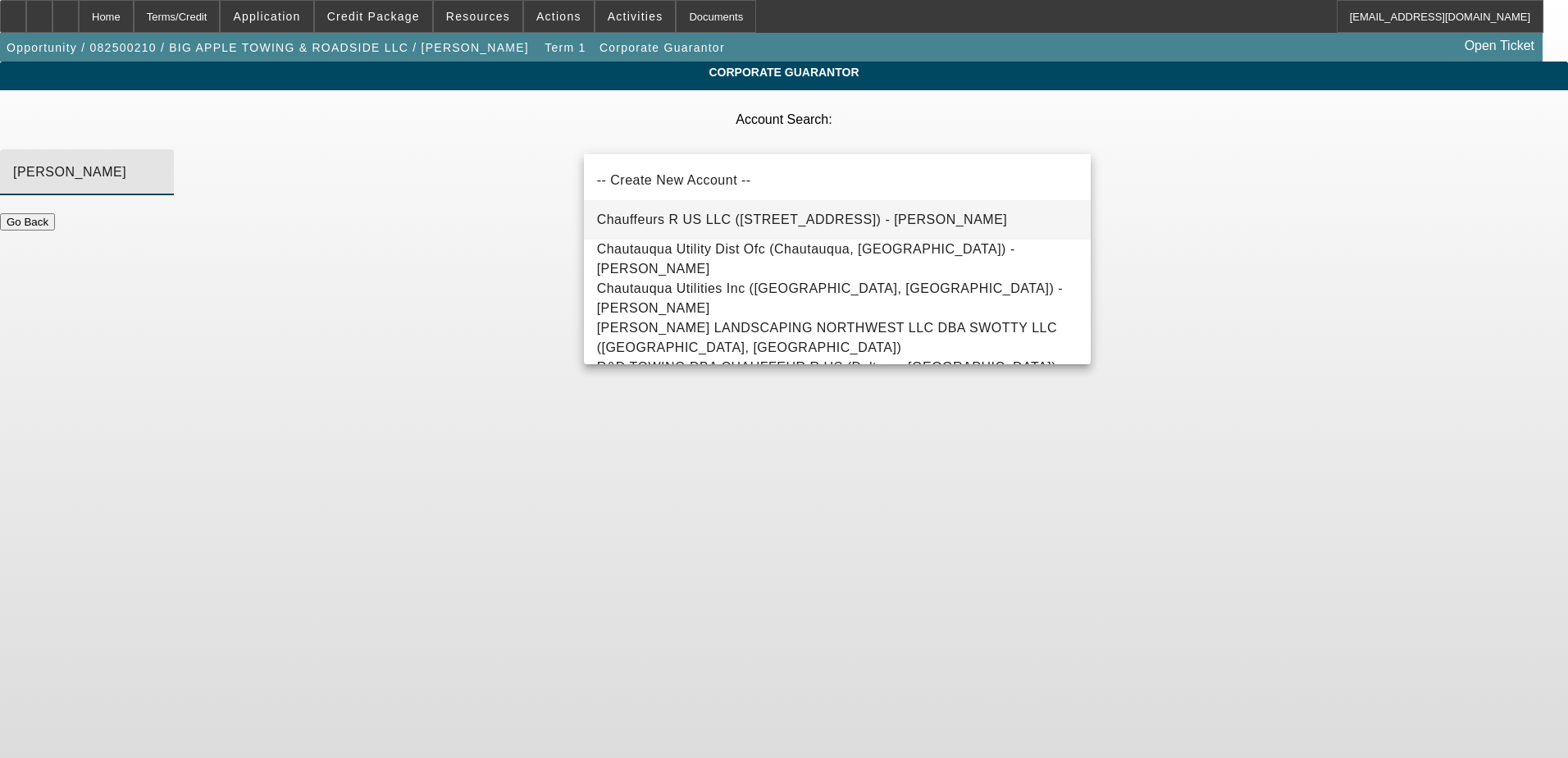
click at [730, 224] on span "Chauffeurs R US LLC (113 West Minister Place, NJ) - Suncar, Travis" at bounding box center [802, 219] width 411 height 14
type input "Chauffeurs R US LLC (113 West Minister Place, NJ) - Suncar, Travis"
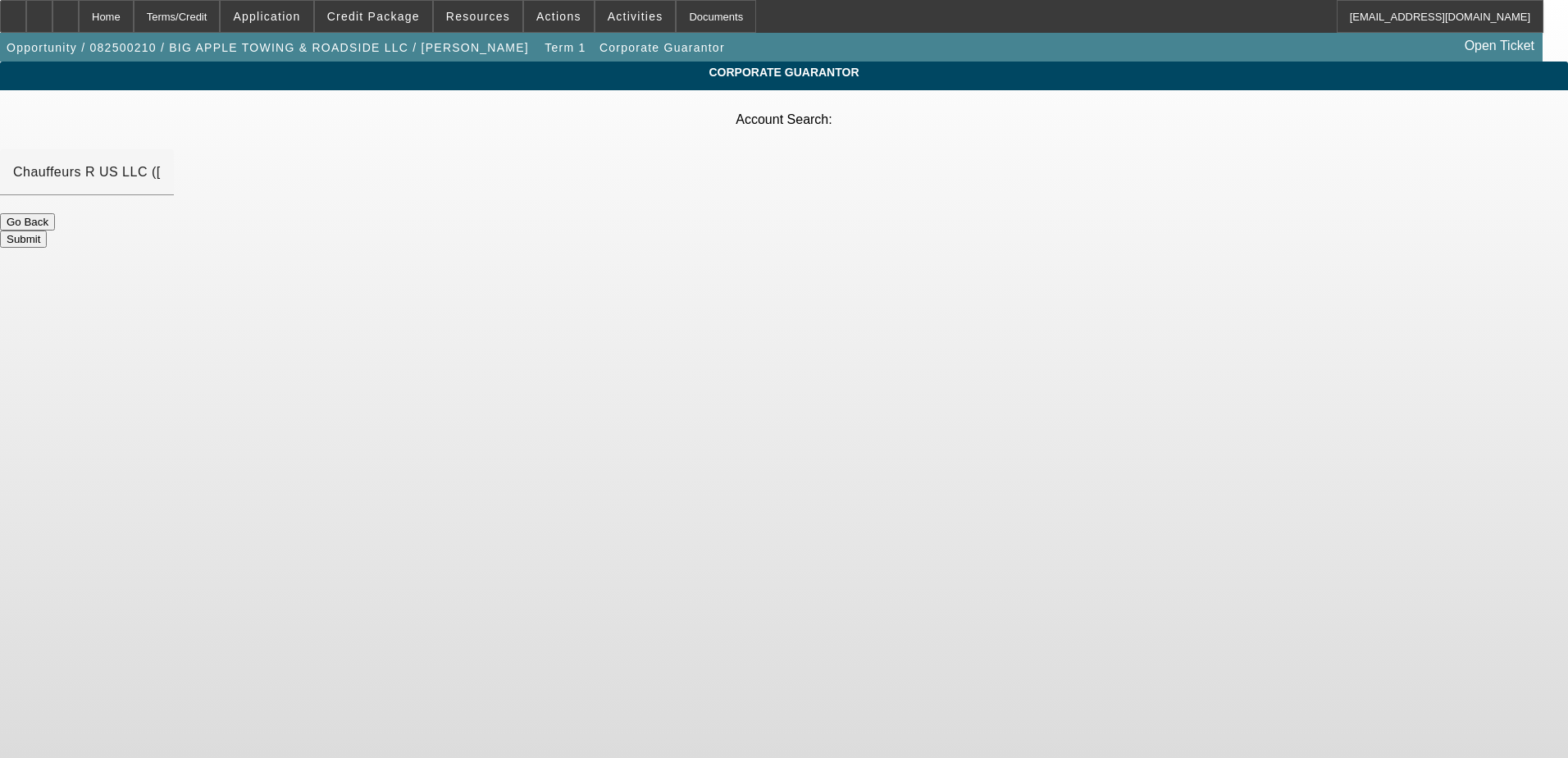
click at [46, 230] on button "Submit" at bounding box center [23, 239] width 46 height 18
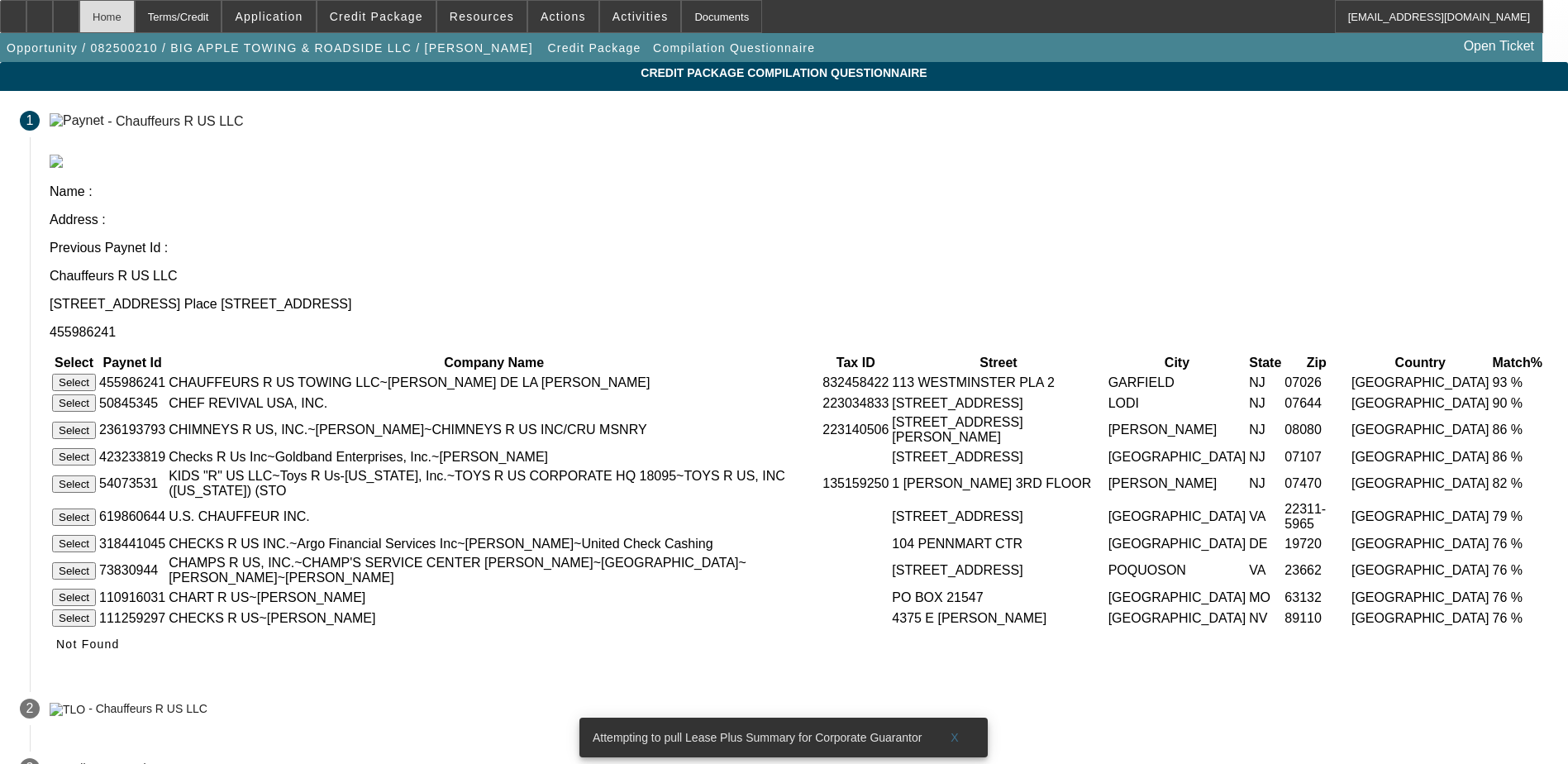
click at [135, 15] on div "Home" at bounding box center [107, 16] width 56 height 33
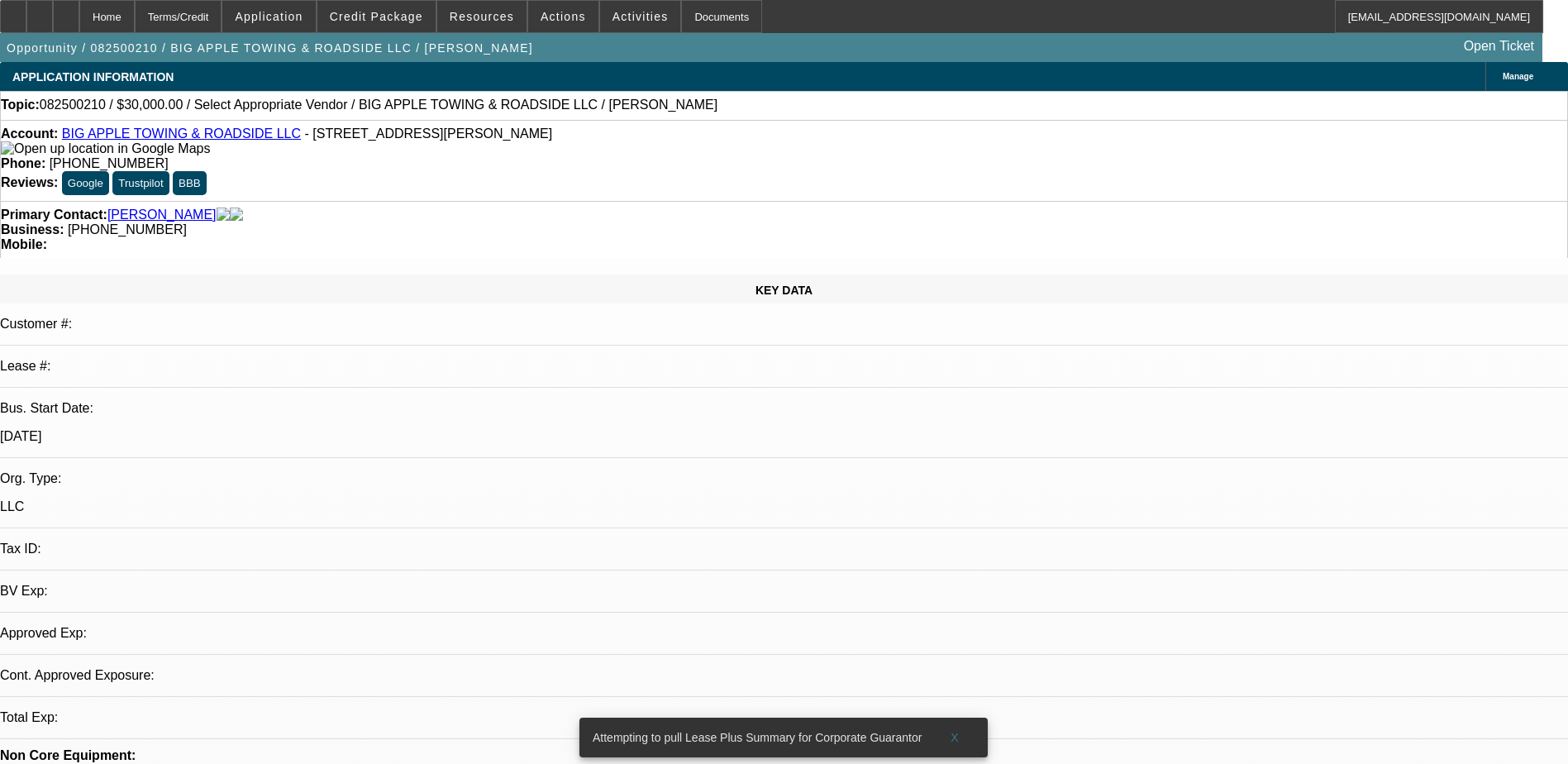
select select "0"
select select "2"
select select "0.1"
select select "4"
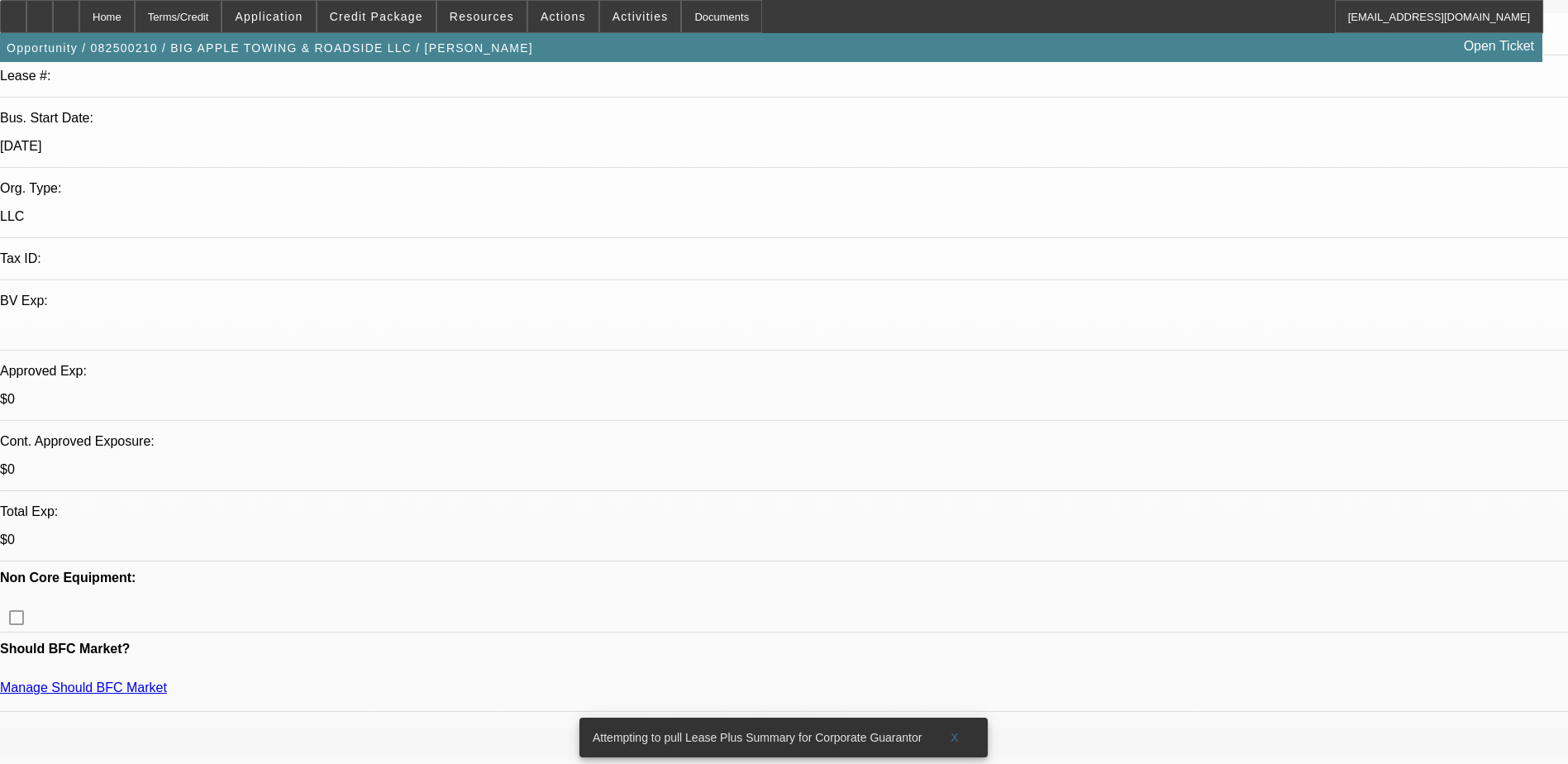
scroll to position [330, 0]
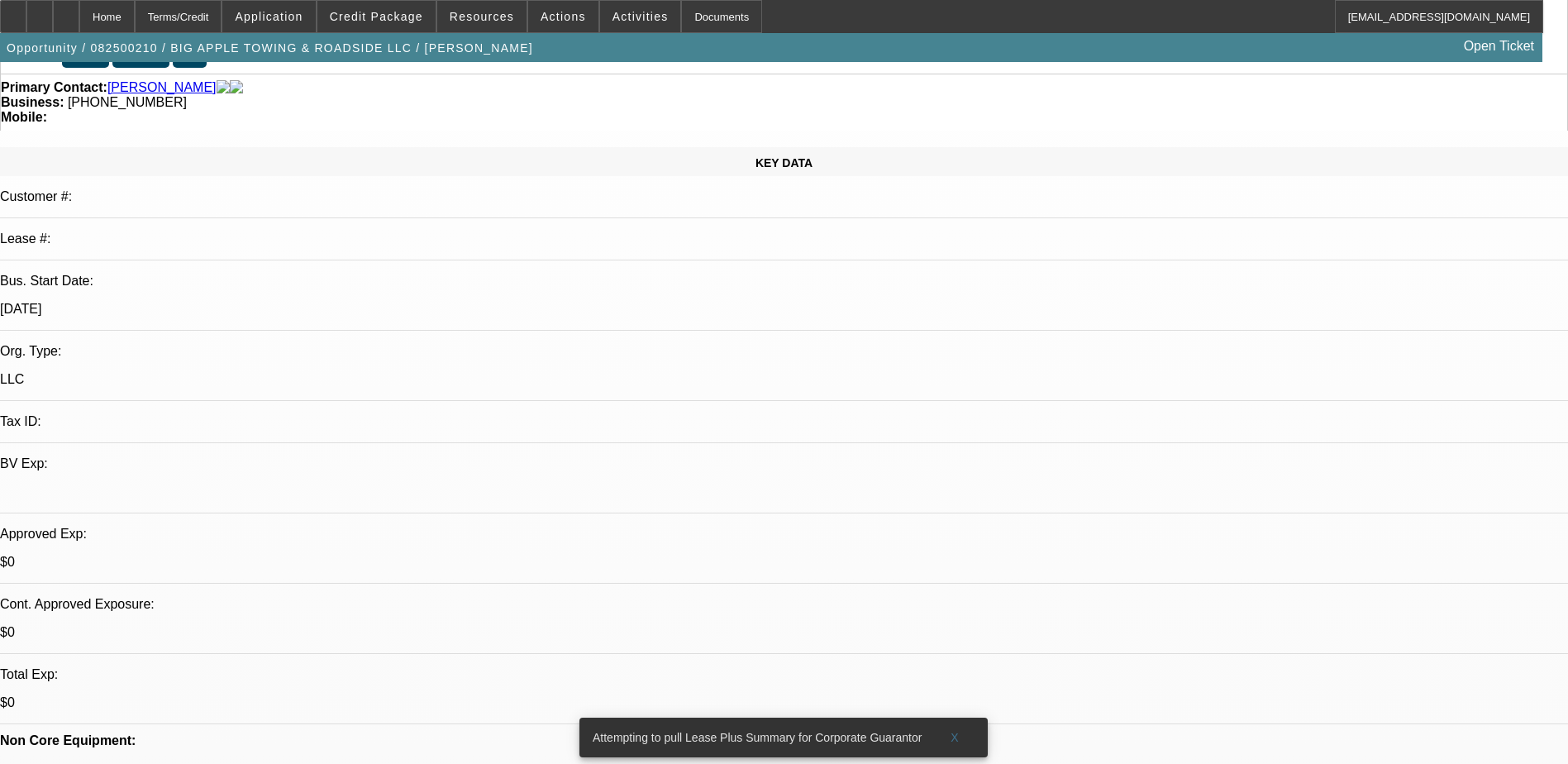
scroll to position [0, 0]
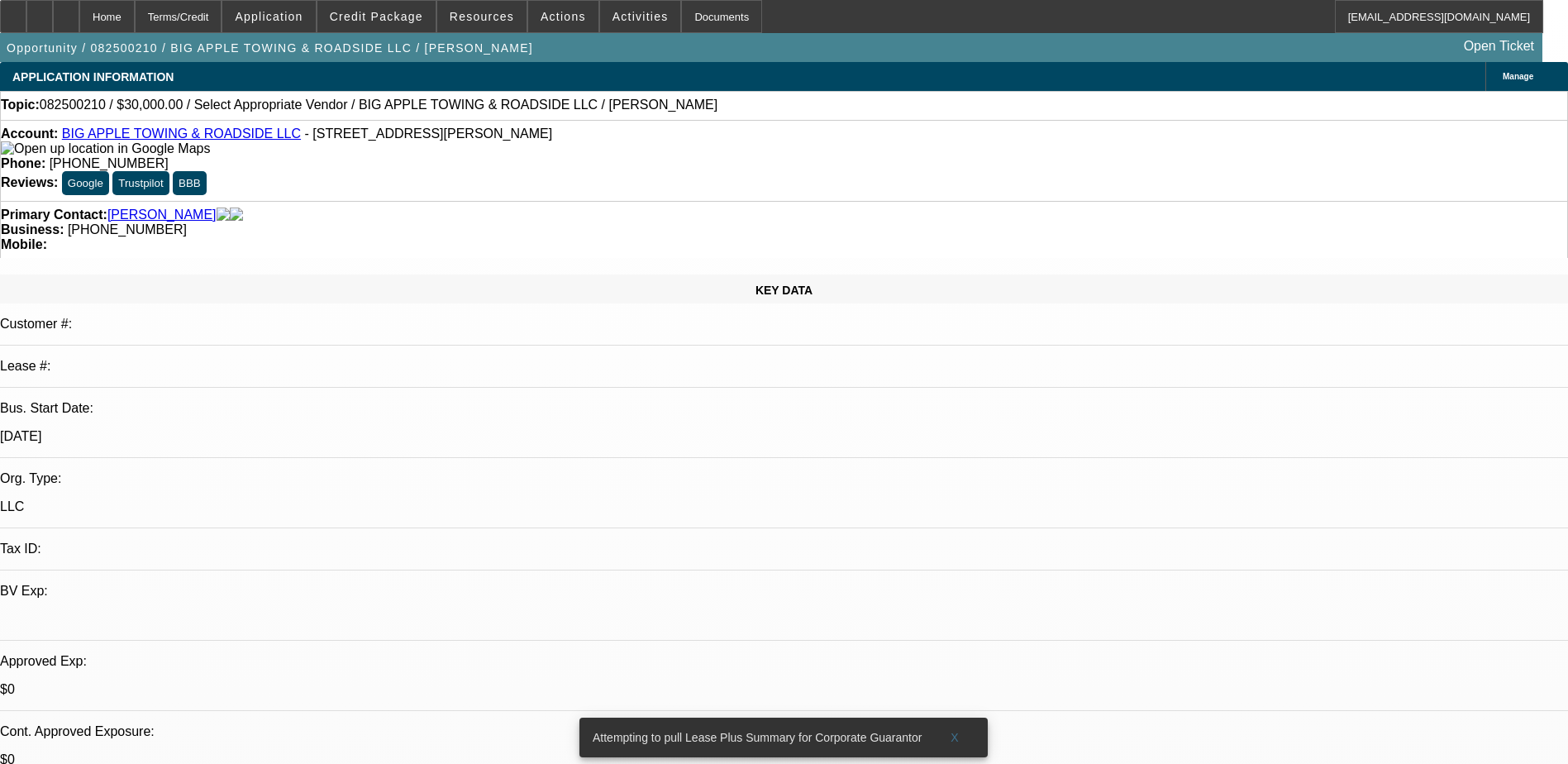
click at [552, 49] on div "Opportunity / 082500210 / BIG APPLE TOWING & ROADSIDE LLC / Suncar, Travis Open…" at bounding box center [771, 47] width 1542 height 29
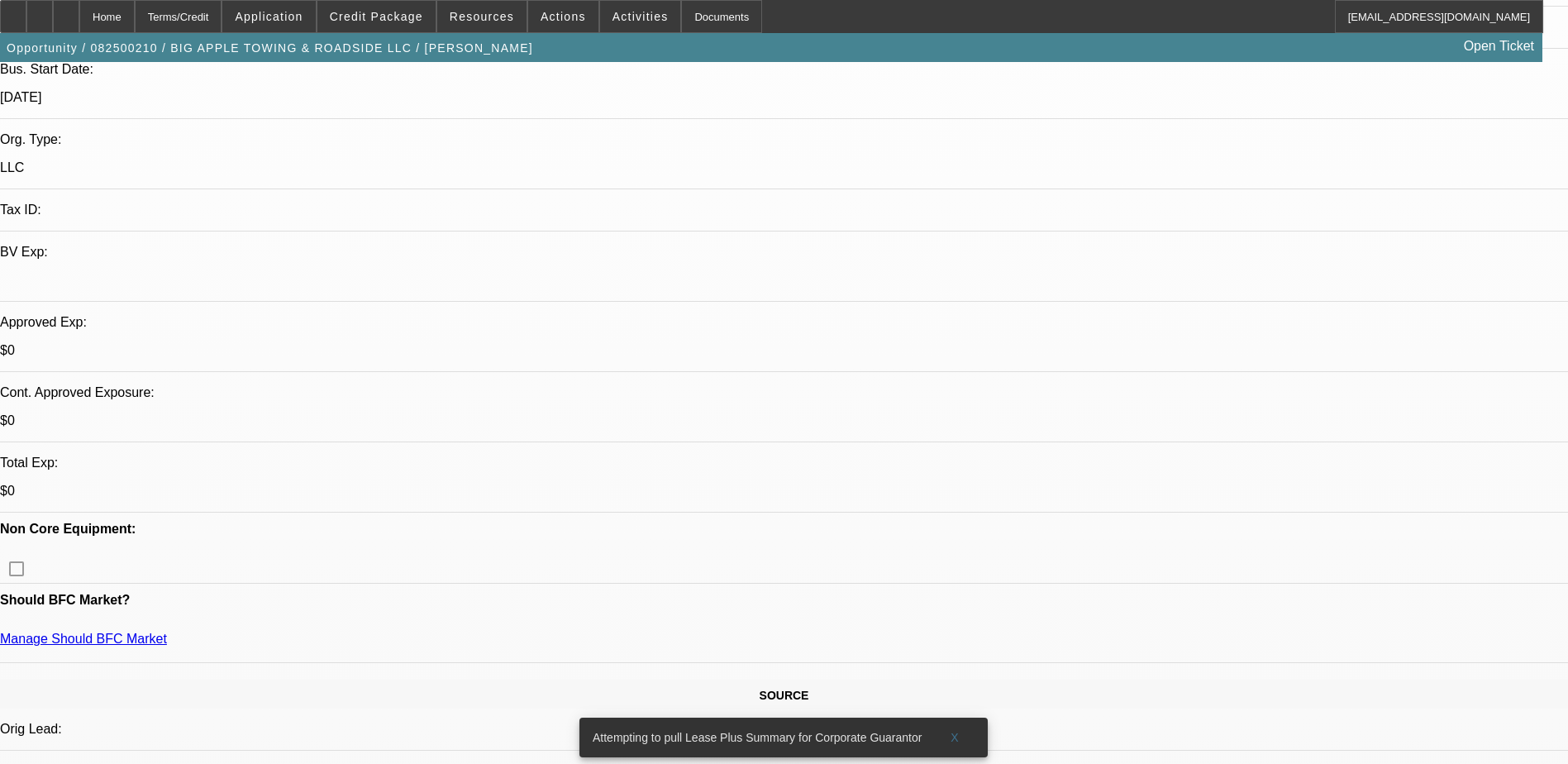
scroll to position [496, 0]
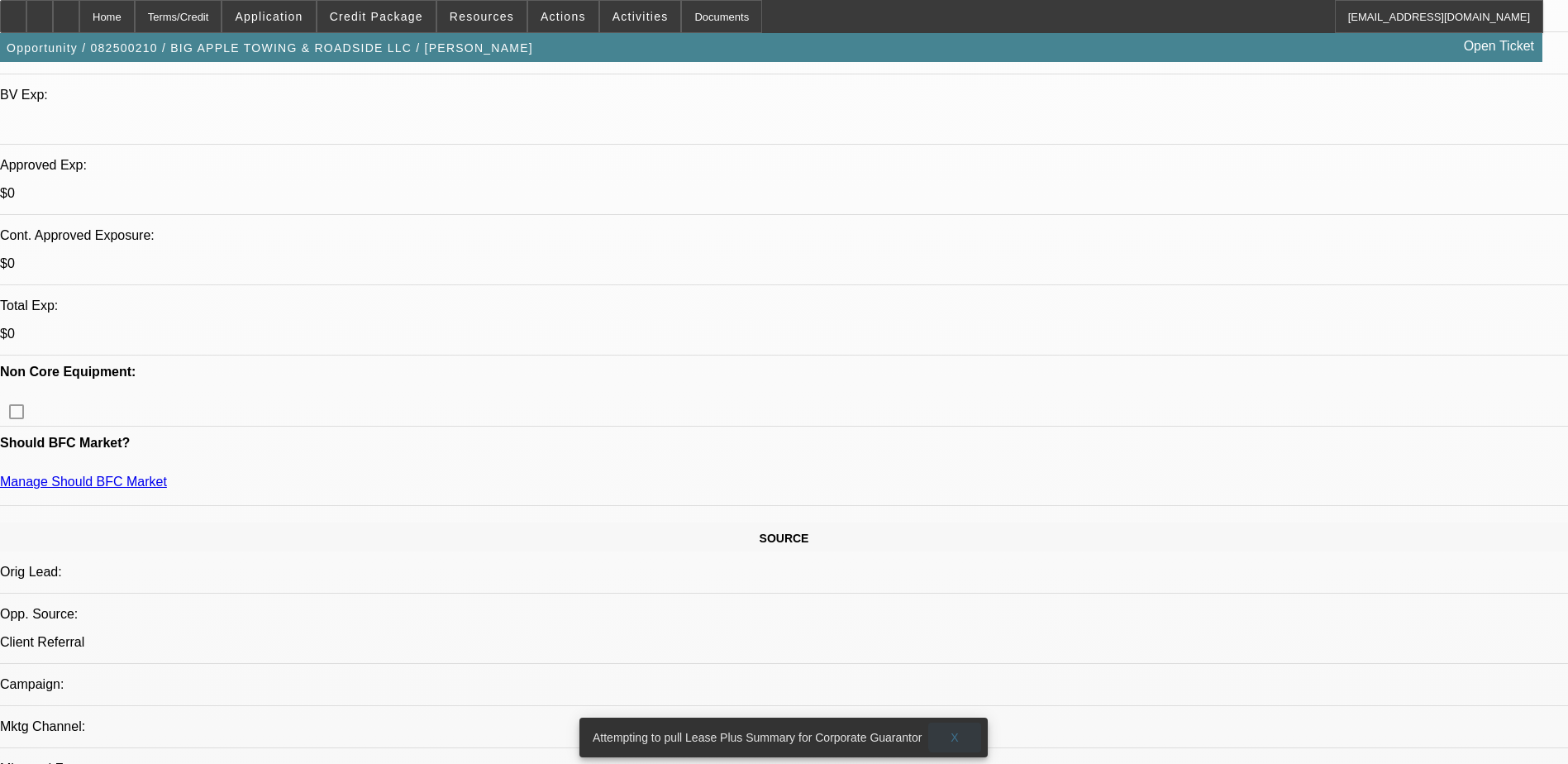
click at [957, 730] on span "X" at bounding box center [955, 737] width 9 height 13
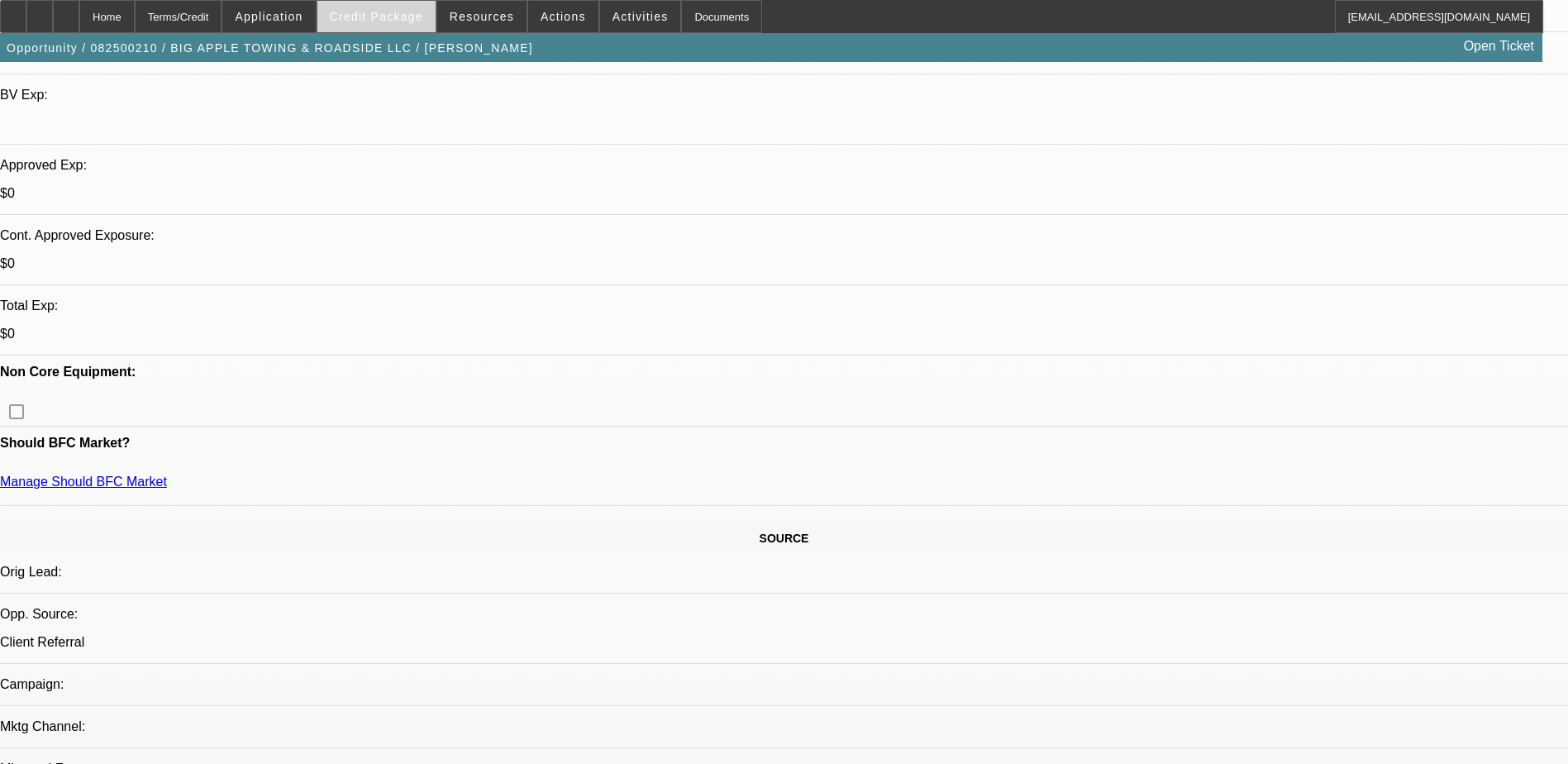
click at [407, 15] on span "Credit Package" at bounding box center [376, 16] width 94 height 13
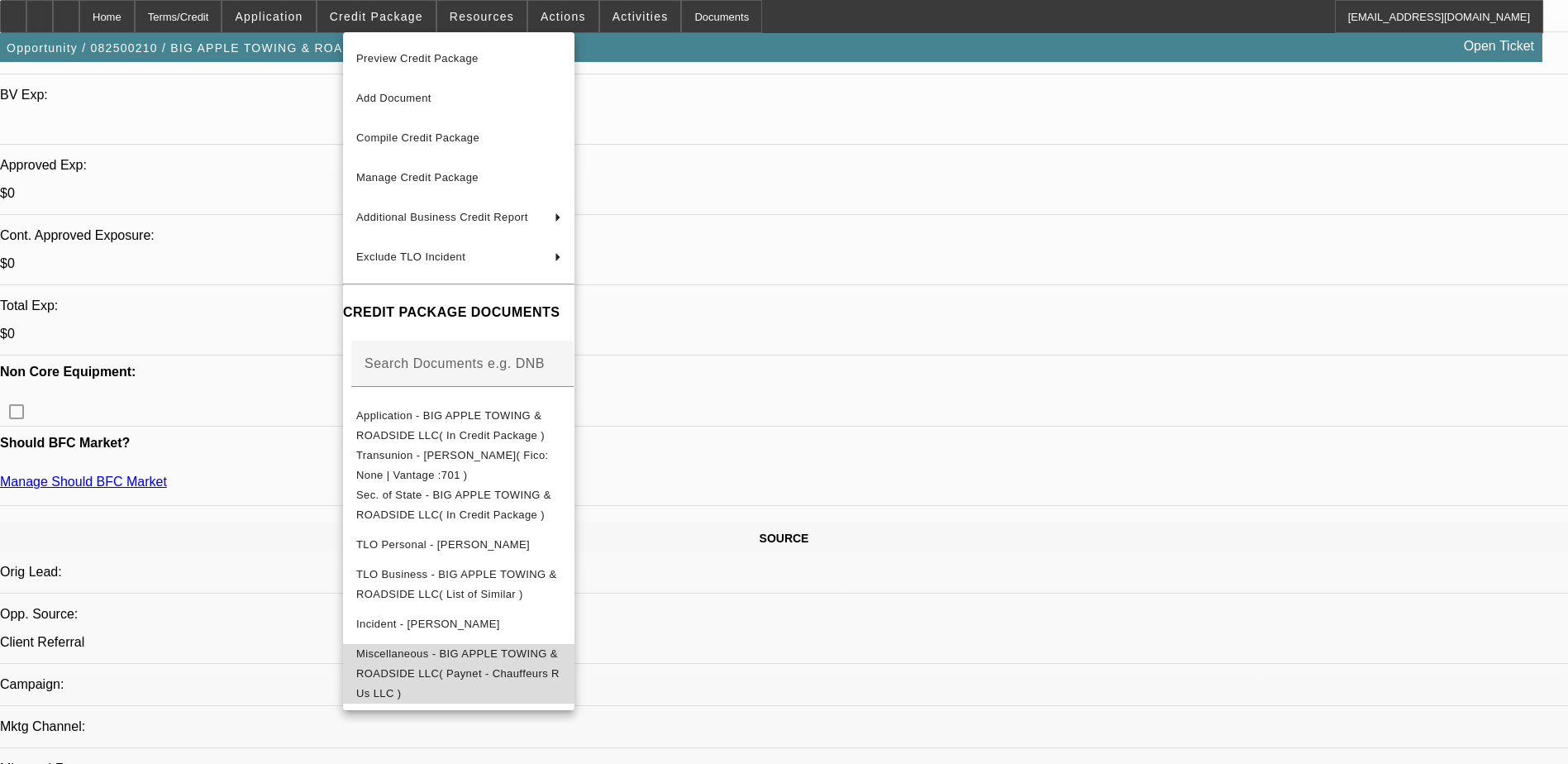
click at [497, 664] on span "Miscellaneous - BIG APPLE TOWING & ROADSIDE LLC( Paynet - Chauffeurs R Us LLC )" at bounding box center [458, 673] width 205 height 59
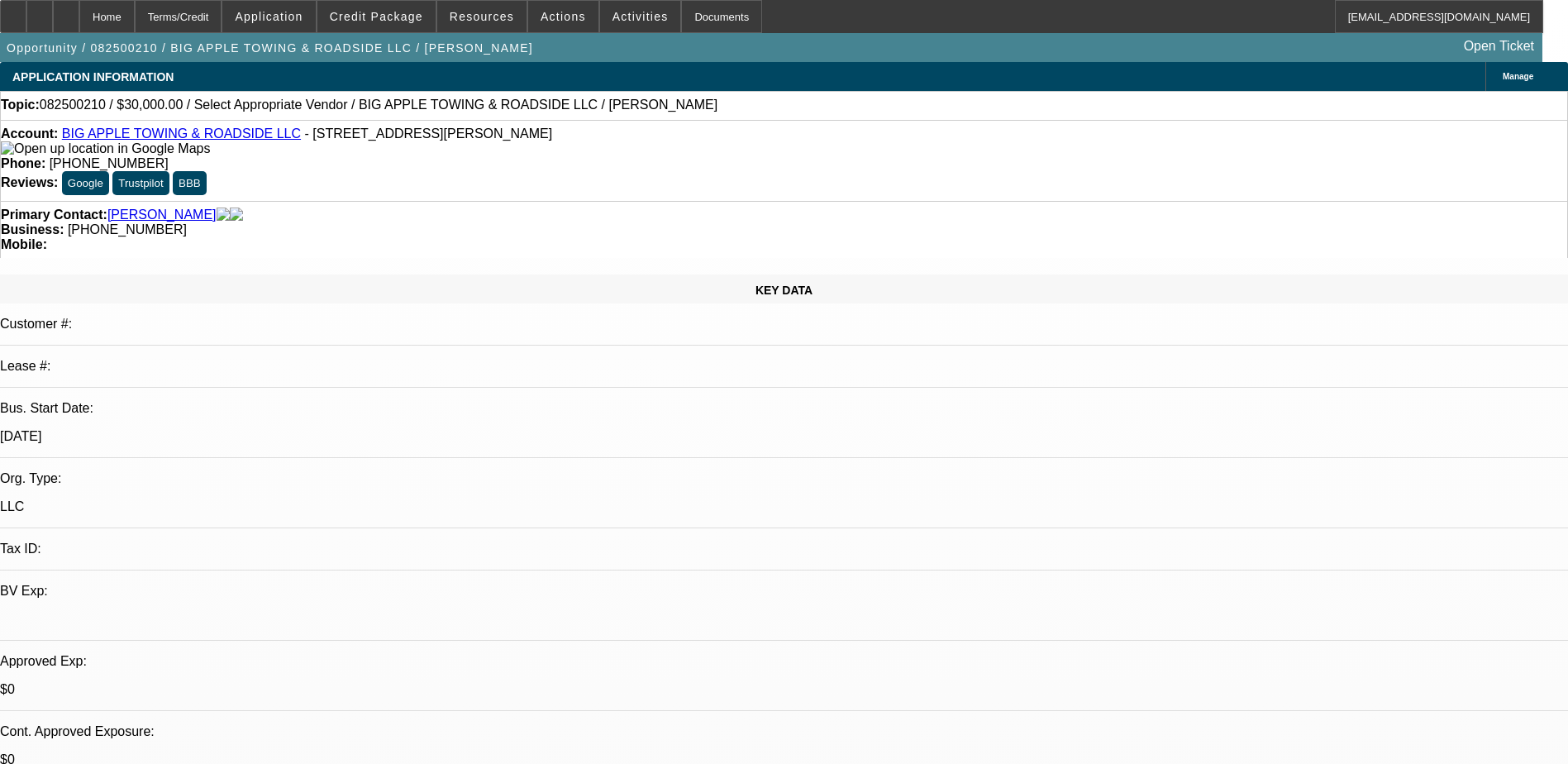
select select "0"
select select "2"
select select "0.1"
select select "4"
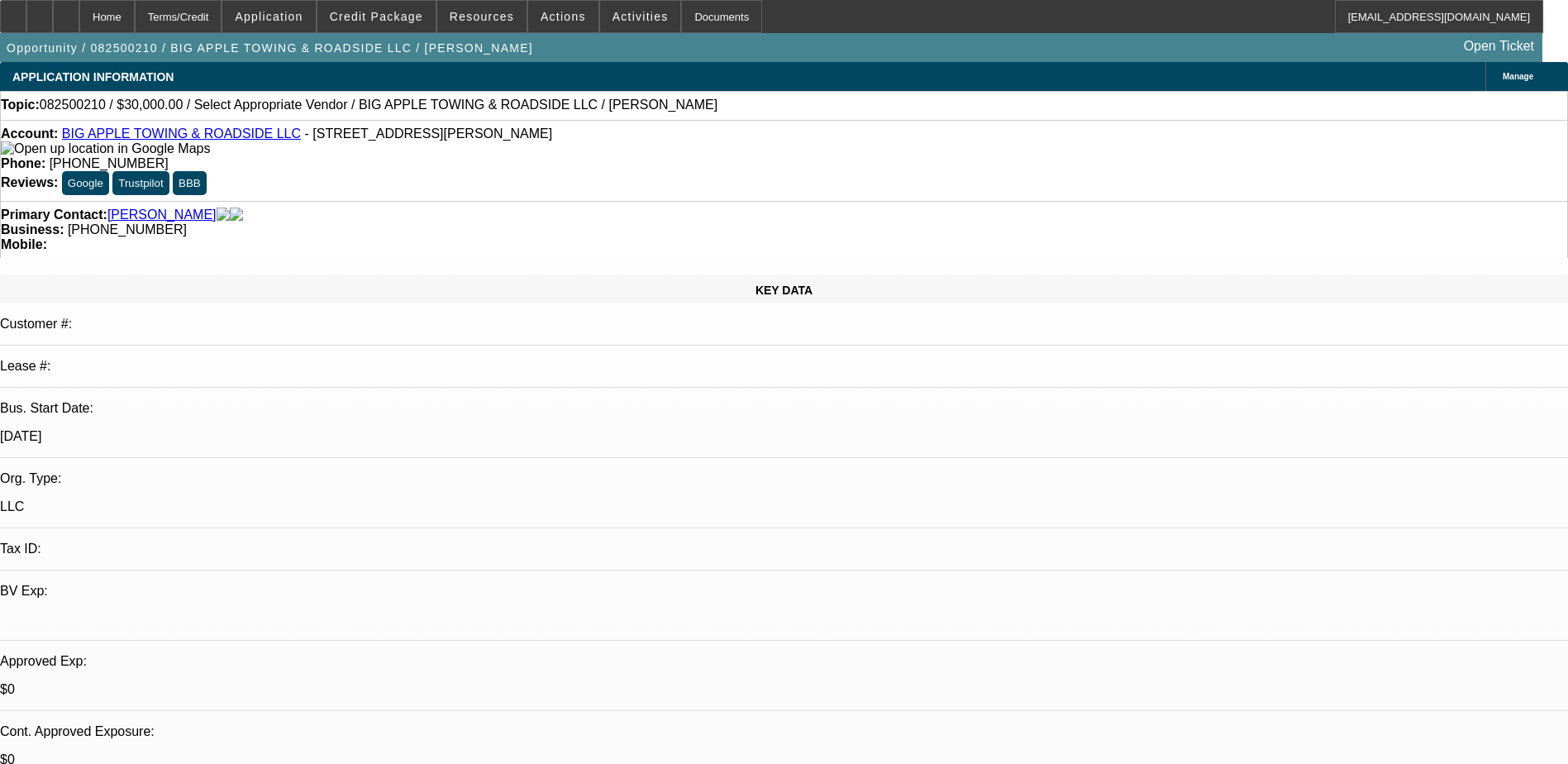
click at [605, 55] on div "Opportunity / 082500210 / BIG APPLE TOWING & ROADSIDE LLC / Suncar, Travis Open…" at bounding box center [771, 47] width 1542 height 29
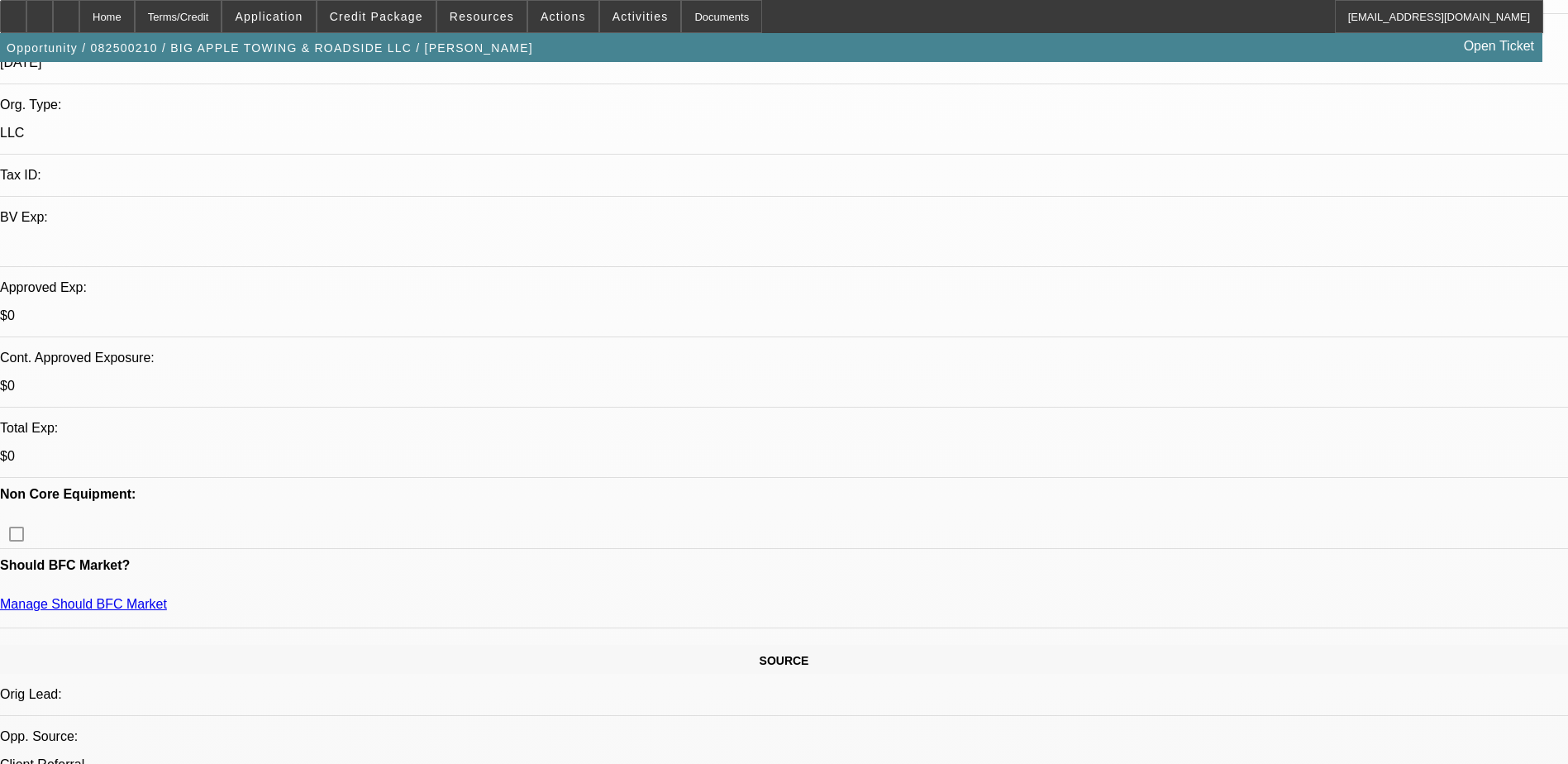
scroll to position [413, 0]
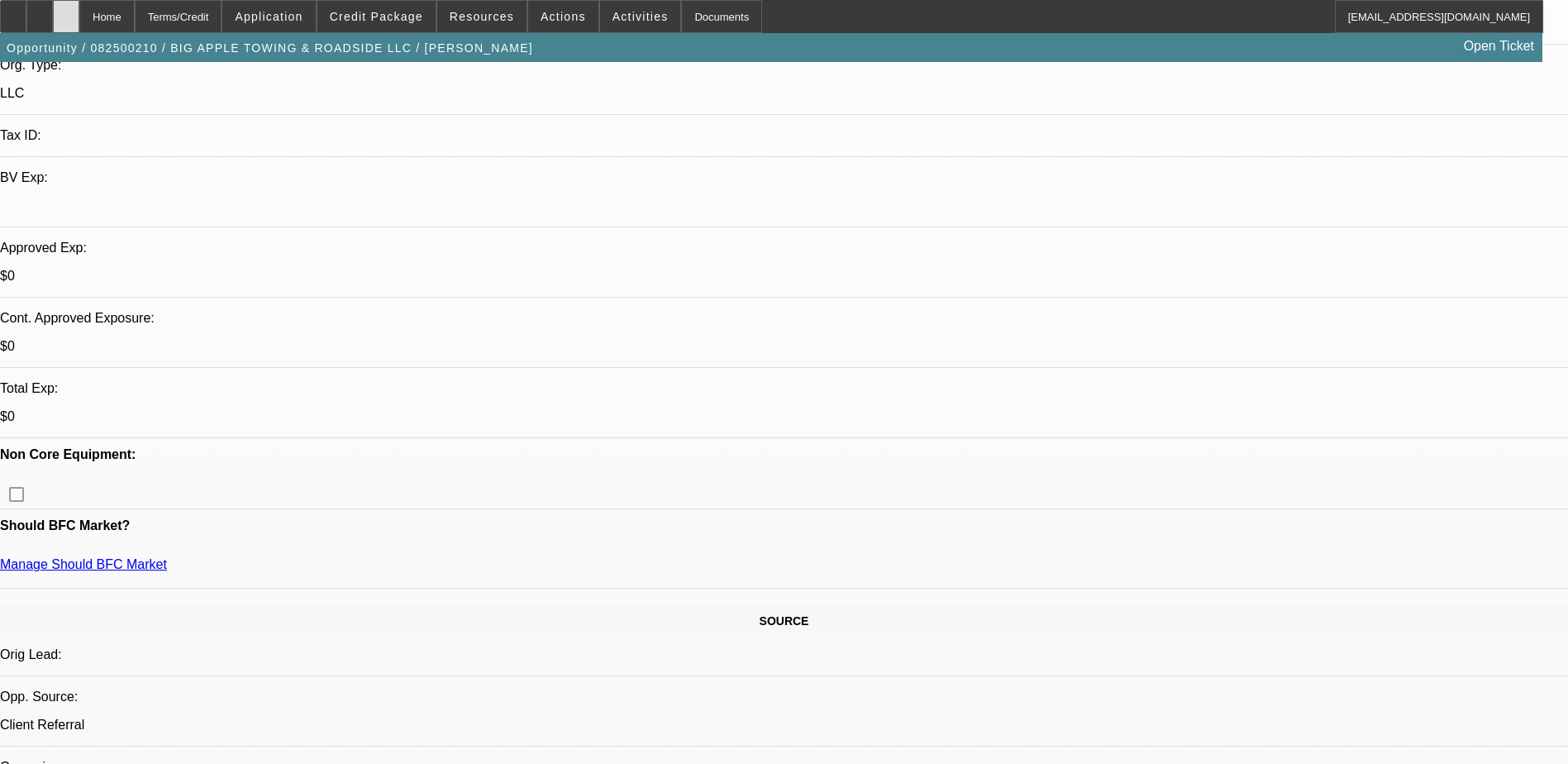
click at [66, 11] on icon at bounding box center [66, 11] width 0 height 0
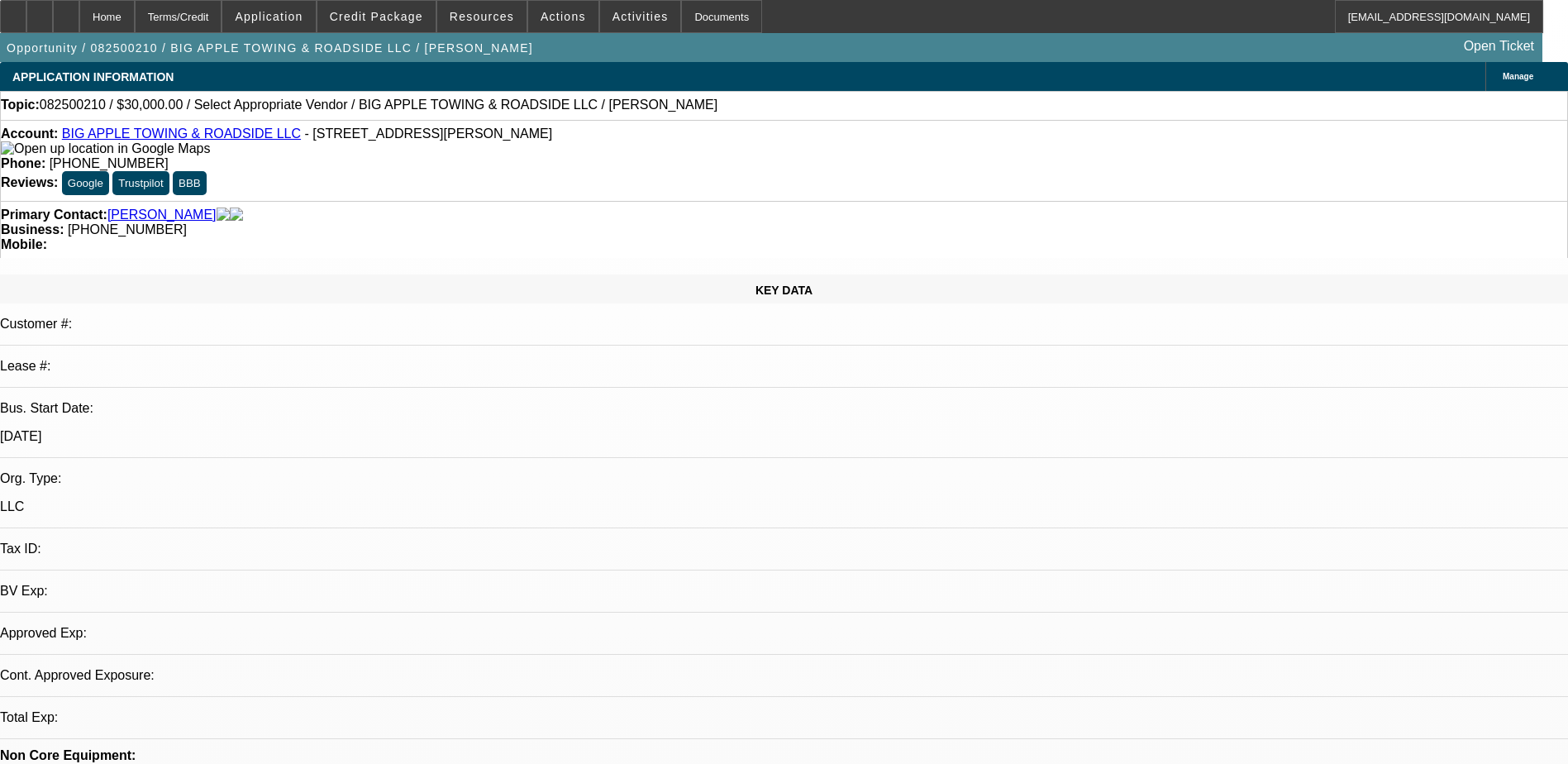
select select "0"
select select "2"
select select "0.1"
select select "4"
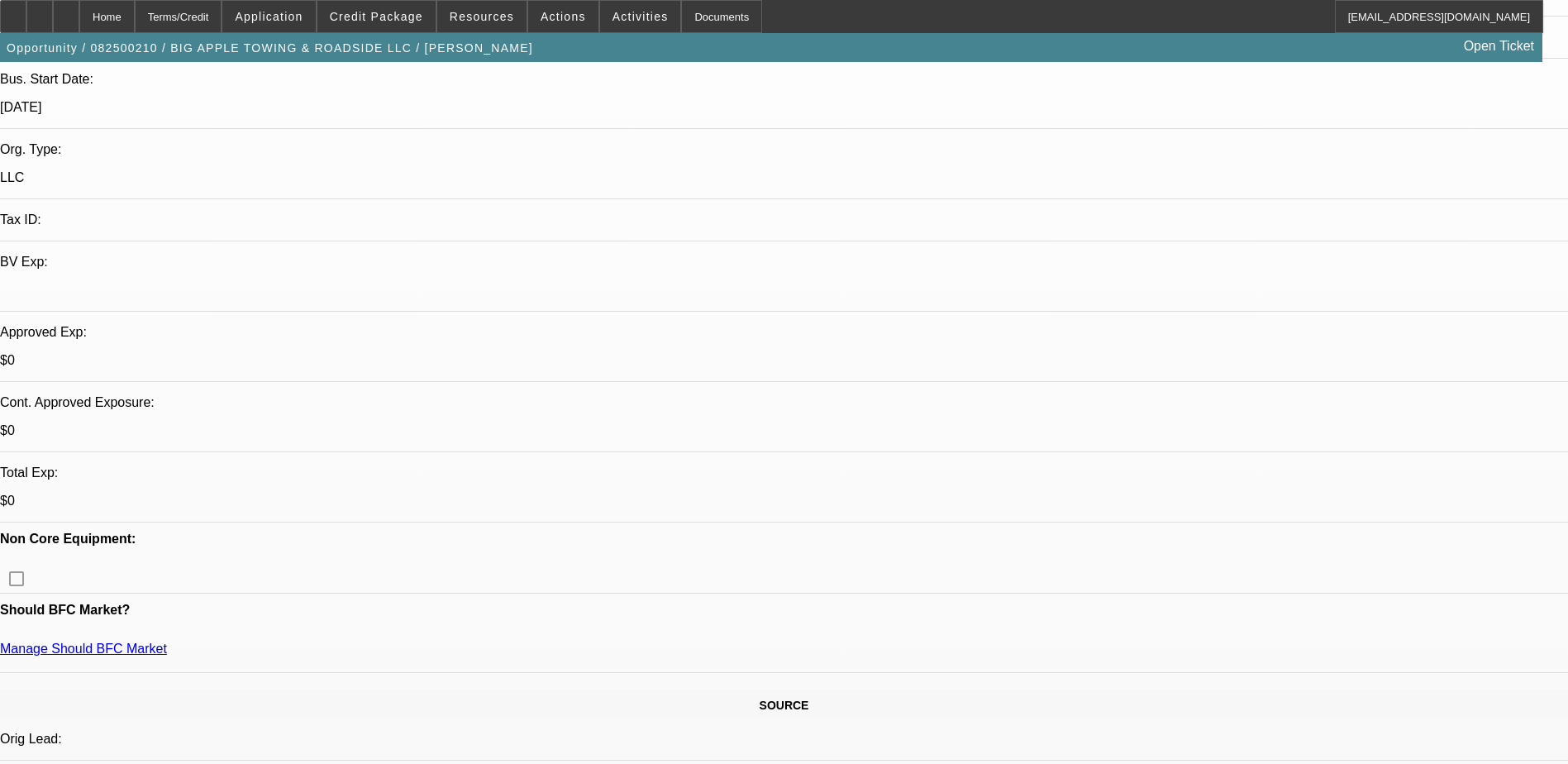
scroll to position [330, 0]
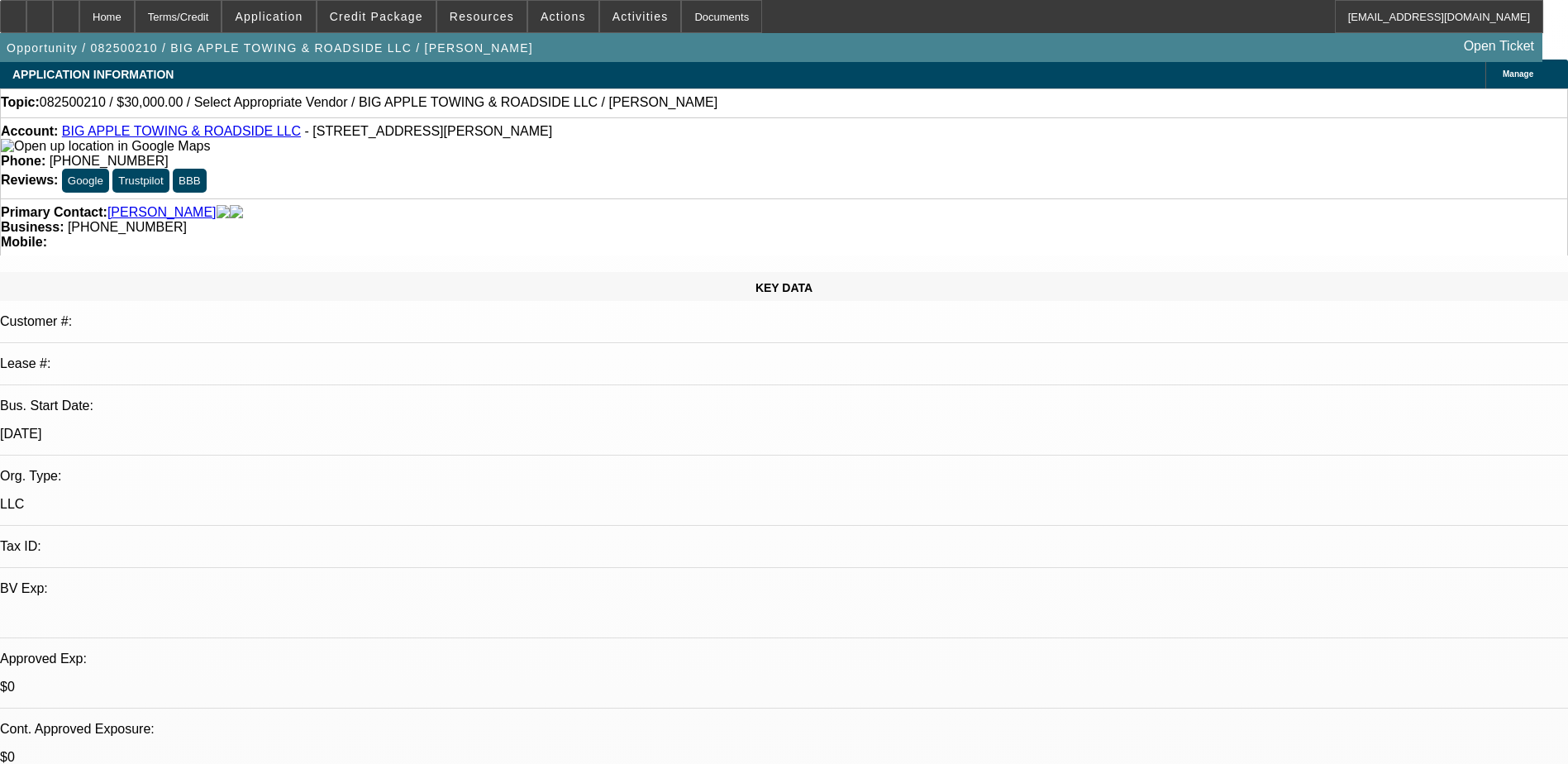
scroll to position [0, 0]
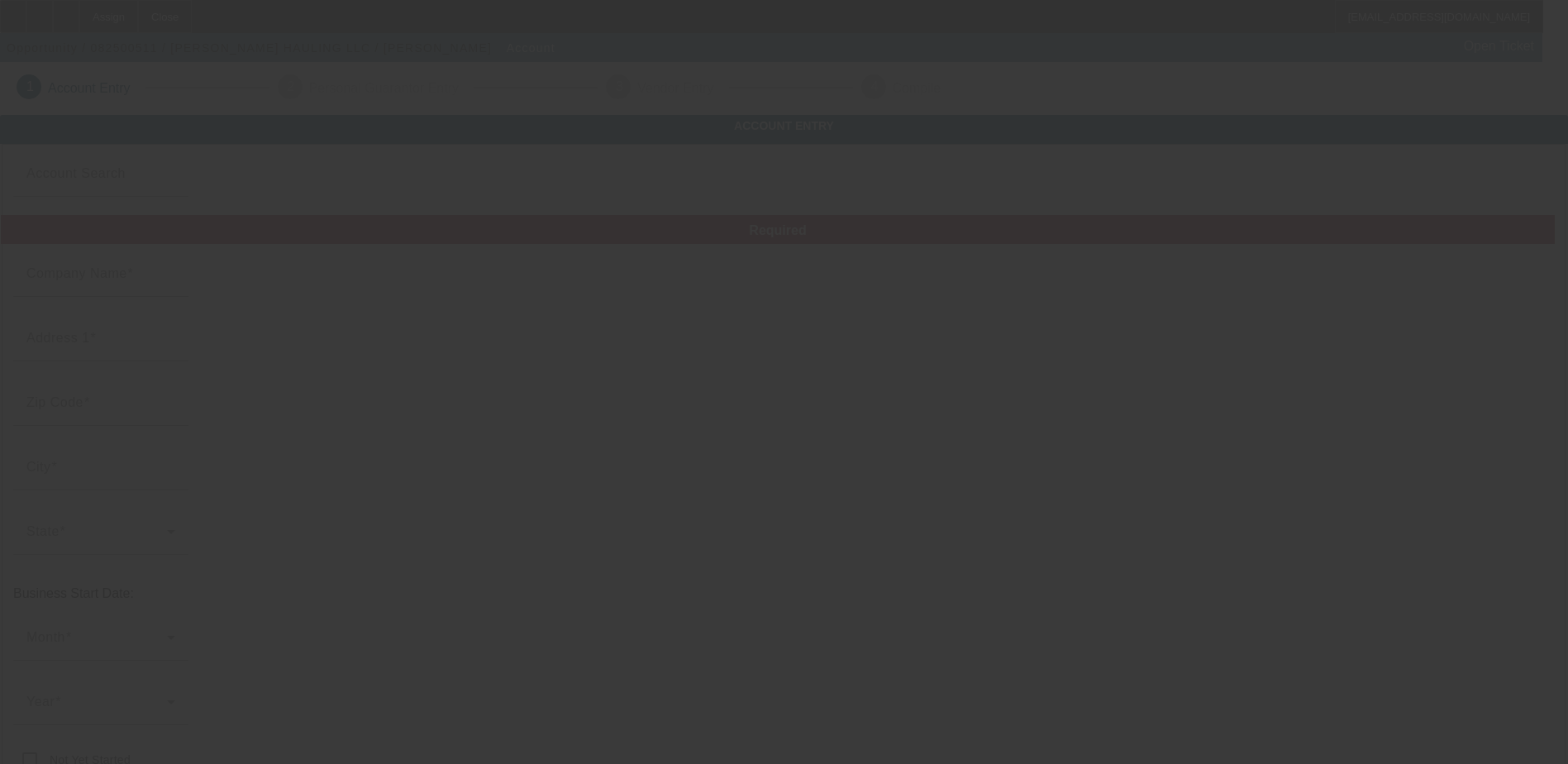
type input "STALLINGS HAULING LLC"
type input "6427 Rock Mills Road"
type input "32017"
type input "Franklin"
type input "(706) 877-3016"
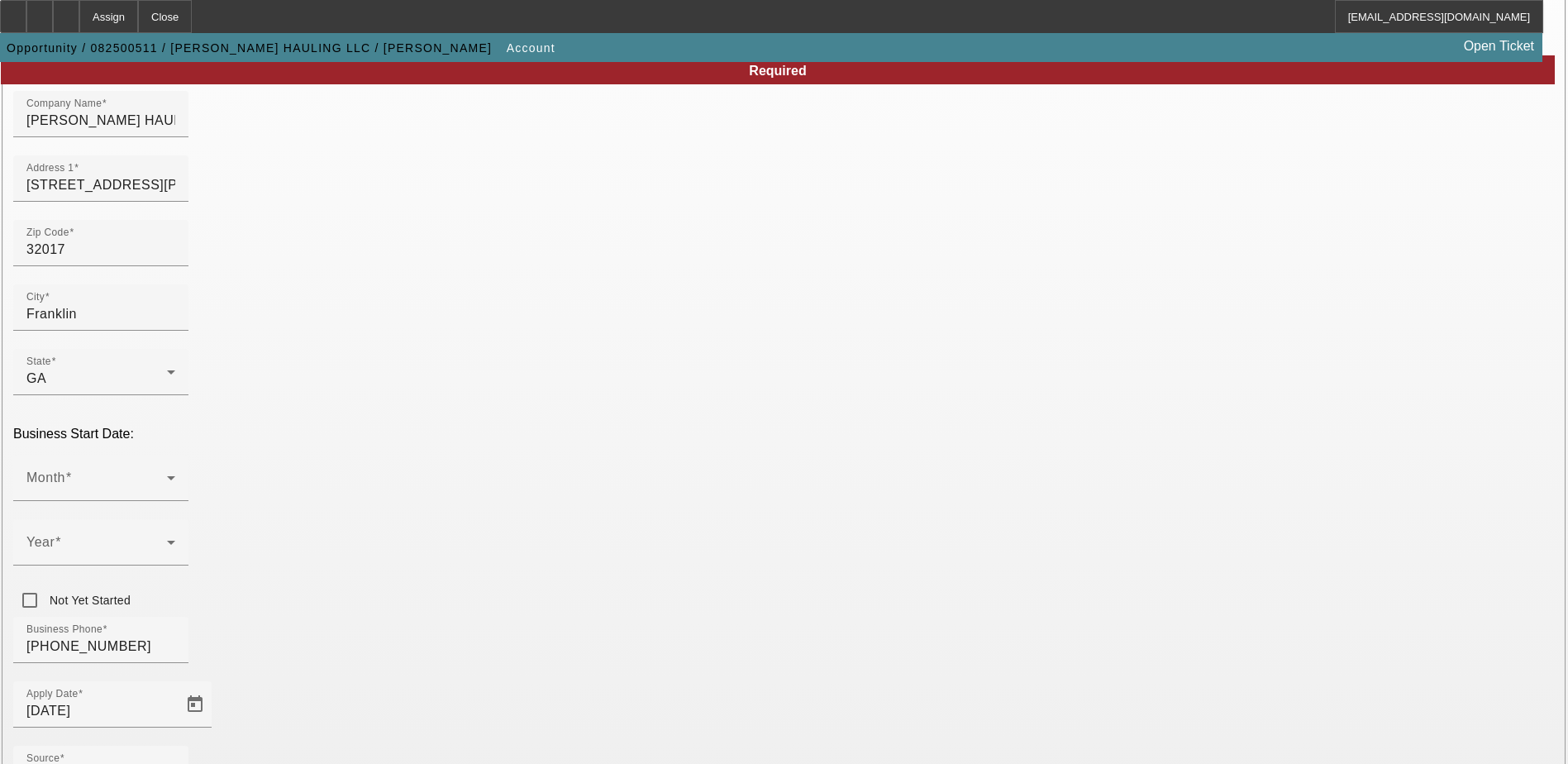
scroll to position [165, 0]
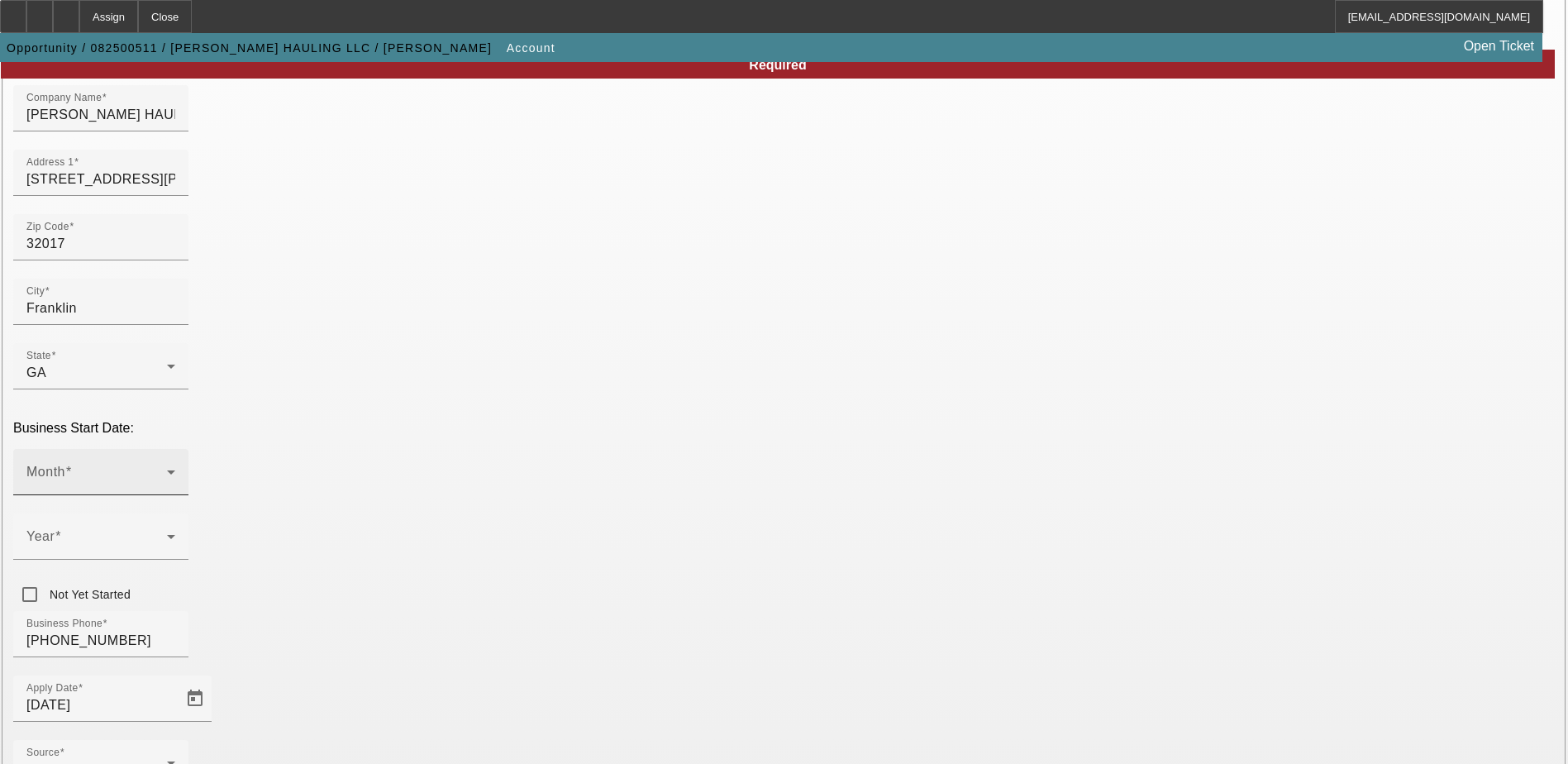
click at [167, 469] on span at bounding box center [96, 479] width 140 height 19
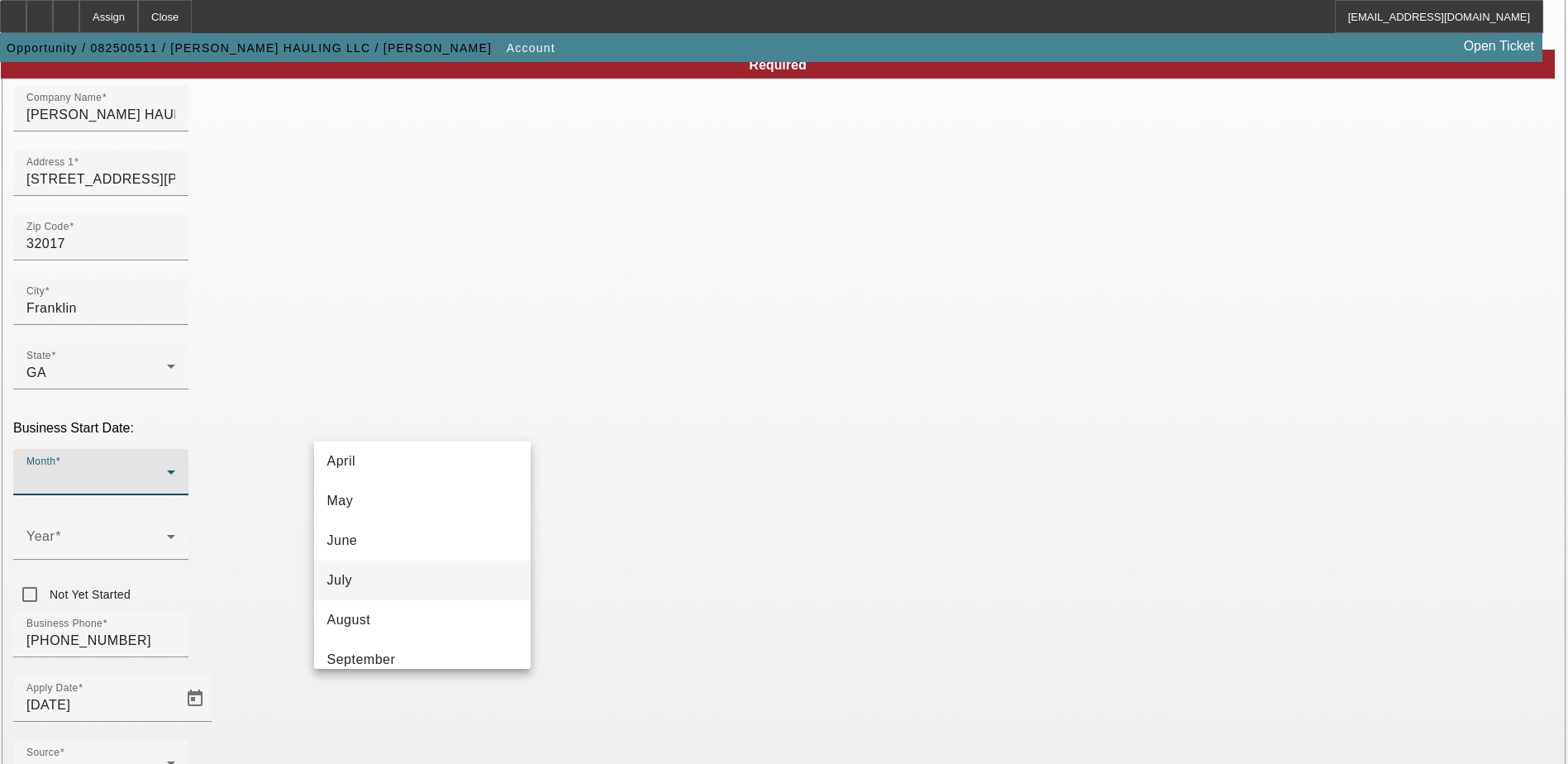
click at [404, 585] on mat-option "July" at bounding box center [422, 580] width 216 height 40
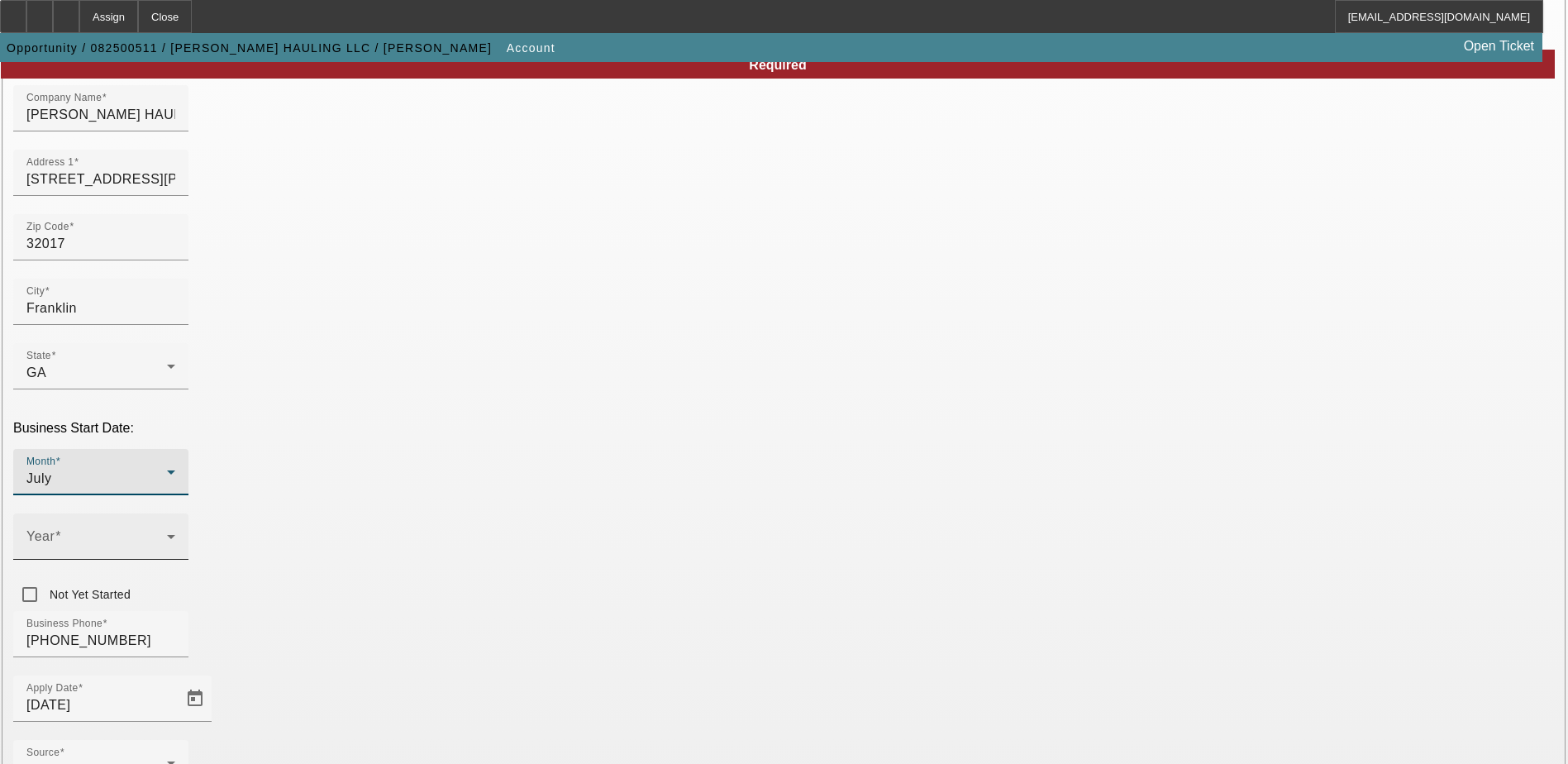
click at [167, 533] on span at bounding box center [96, 543] width 140 height 19
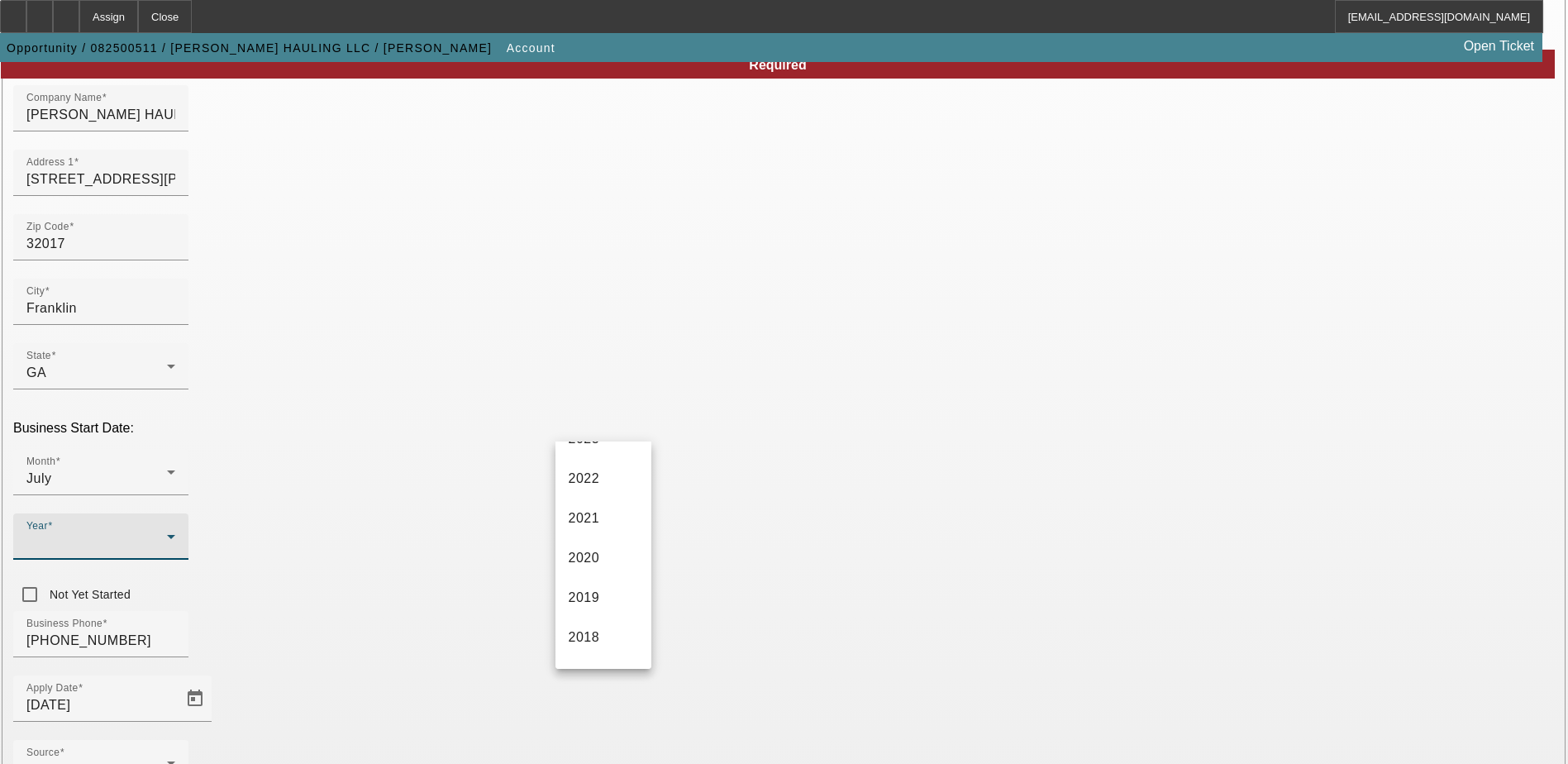
scroll to position [248, 0]
click at [587, 493] on span "2021" at bounding box center [585, 497] width 32 height 19
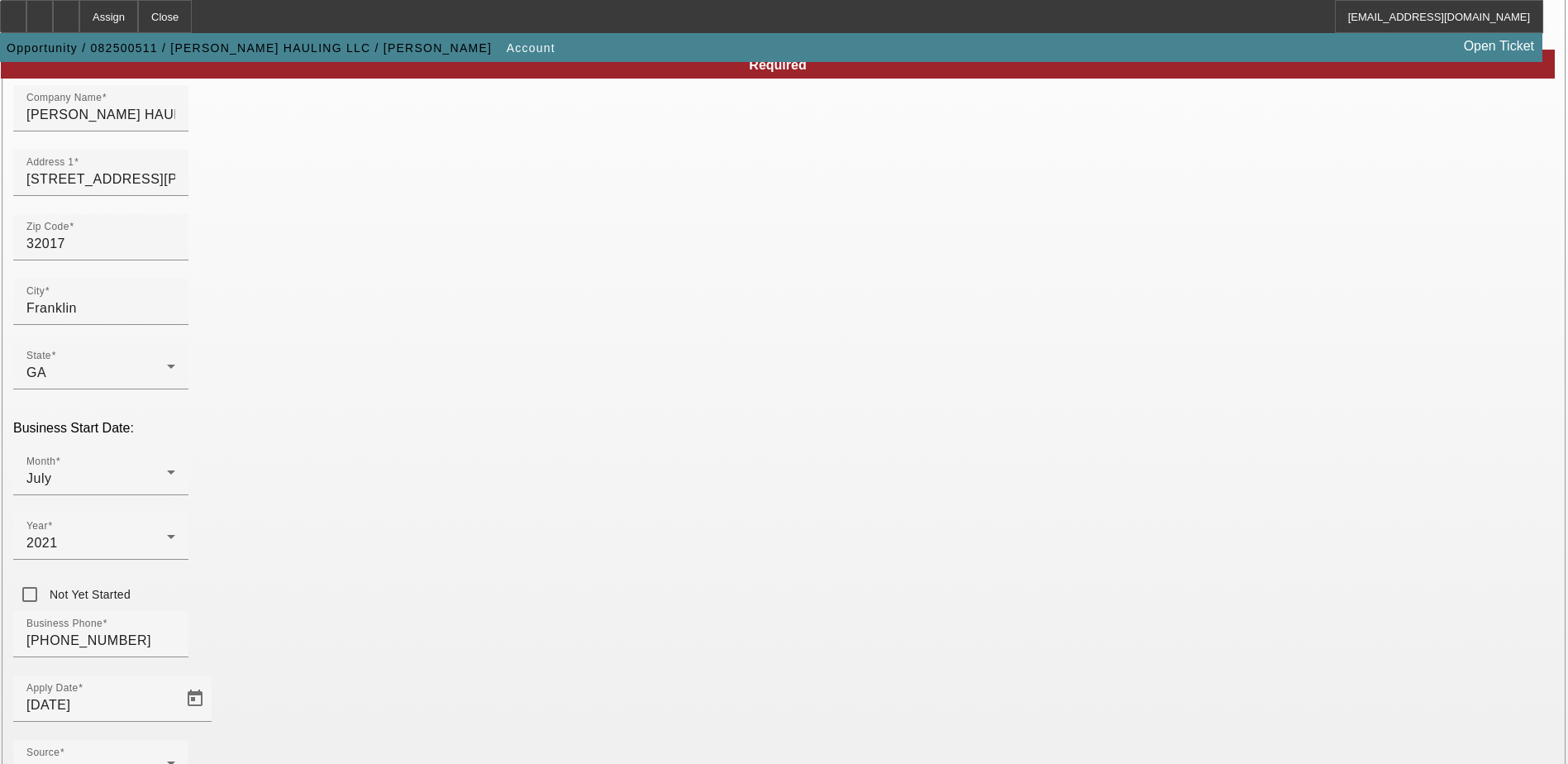
click at [740, 458] on div "Month July Year 2021 Not Yet Started" at bounding box center [784, 529] width 1541 height 162
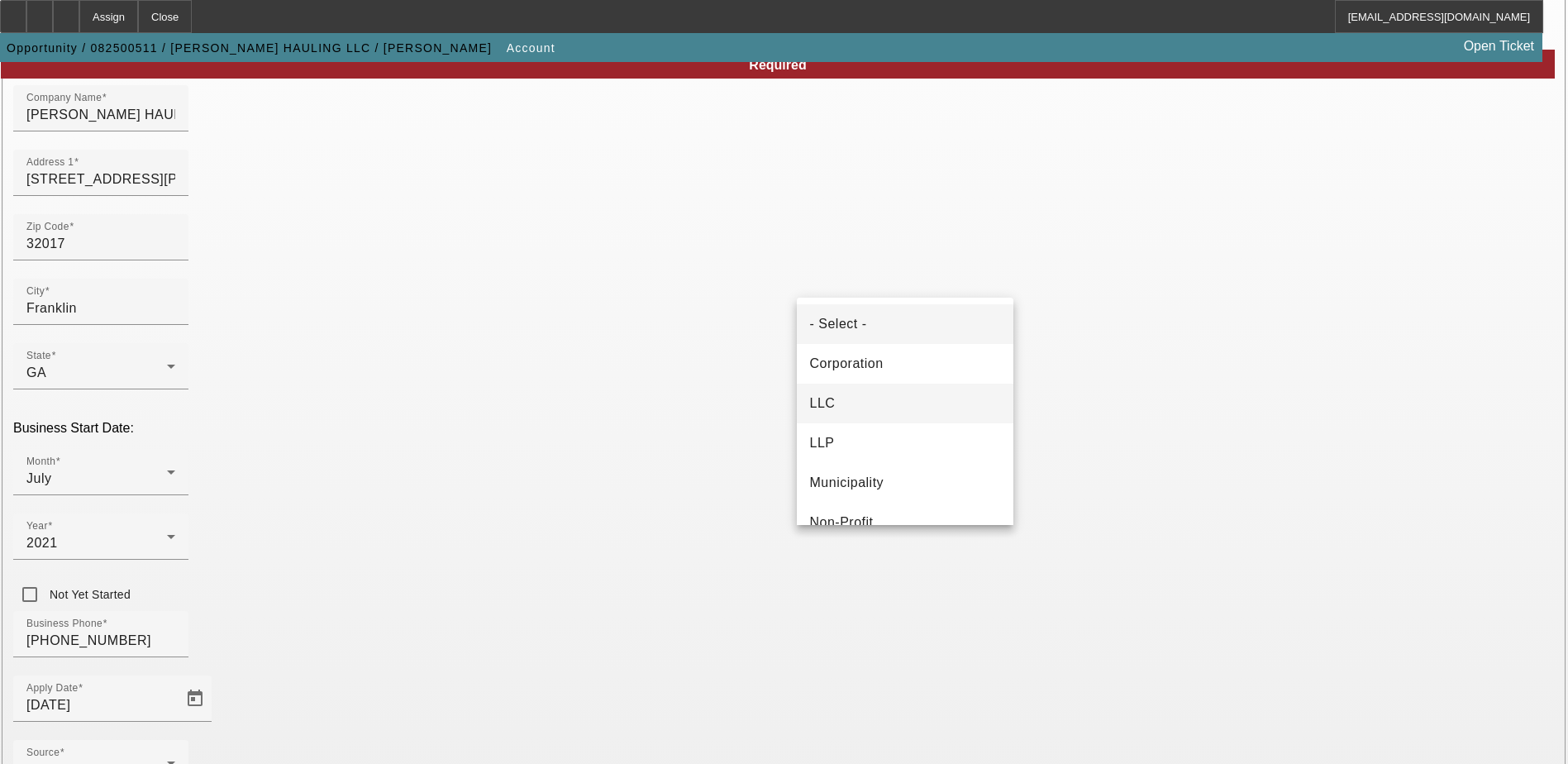
click at [858, 406] on mat-option "LLC" at bounding box center [905, 403] width 216 height 40
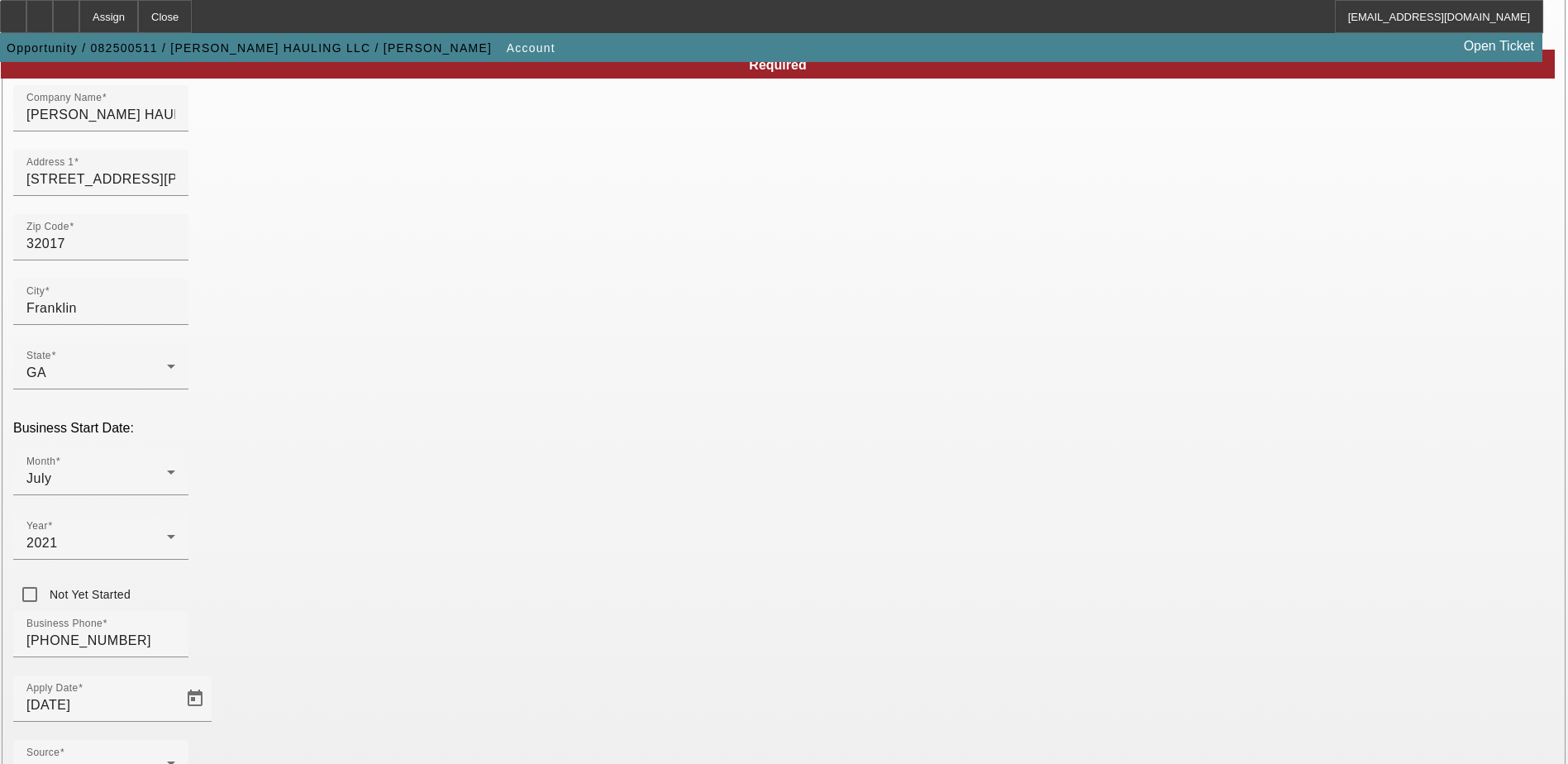
click at [710, 611] on div "Business Phone (706) 877-3016" at bounding box center [784, 643] width 1541 height 64
drag, startPoint x: 852, startPoint y: 266, endPoint x: 832, endPoint y: 275, distance: 21.9
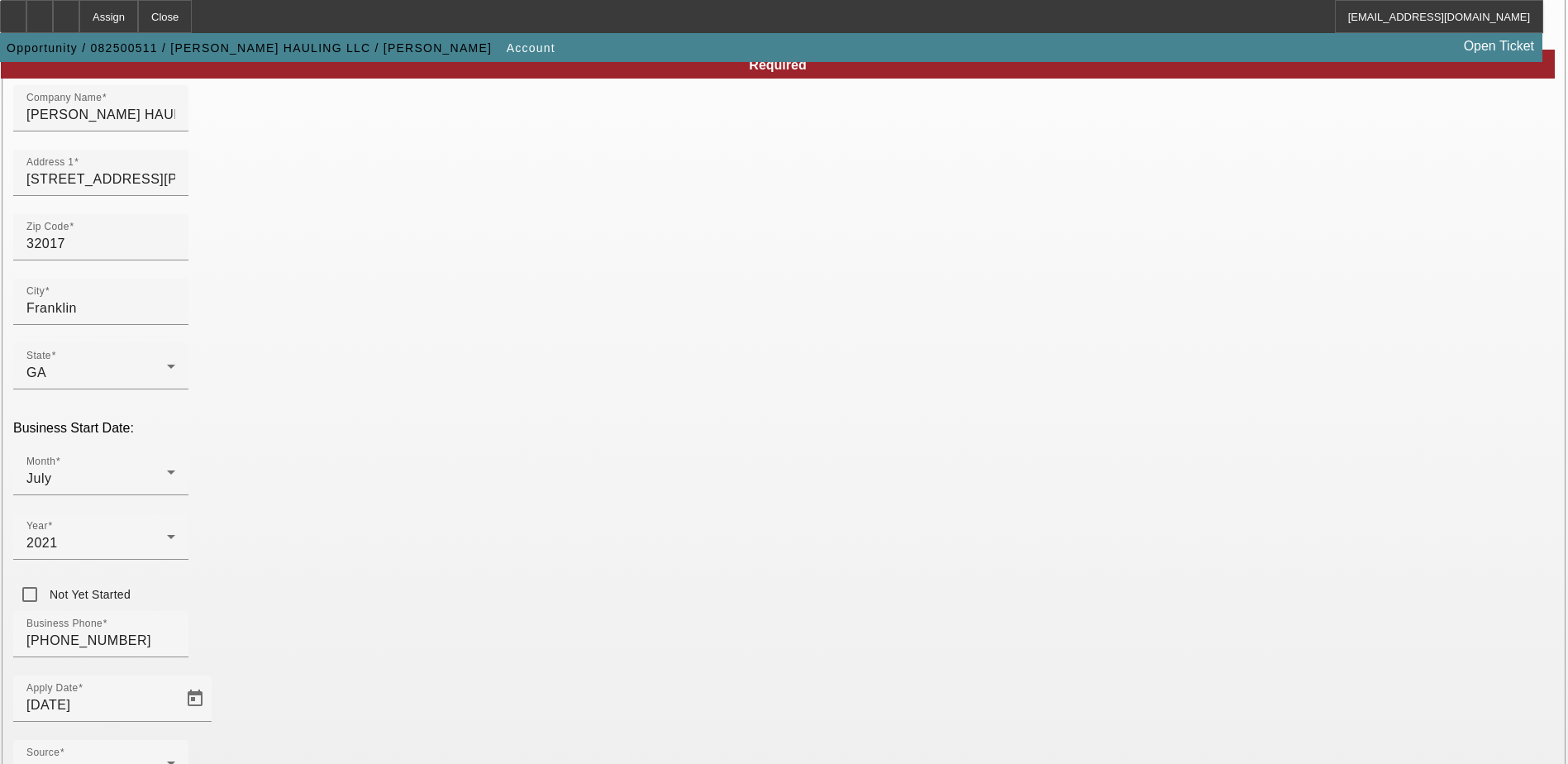
paste input "stallingsw96@gmail.com"
type input "stallingsw96@gmail.com"
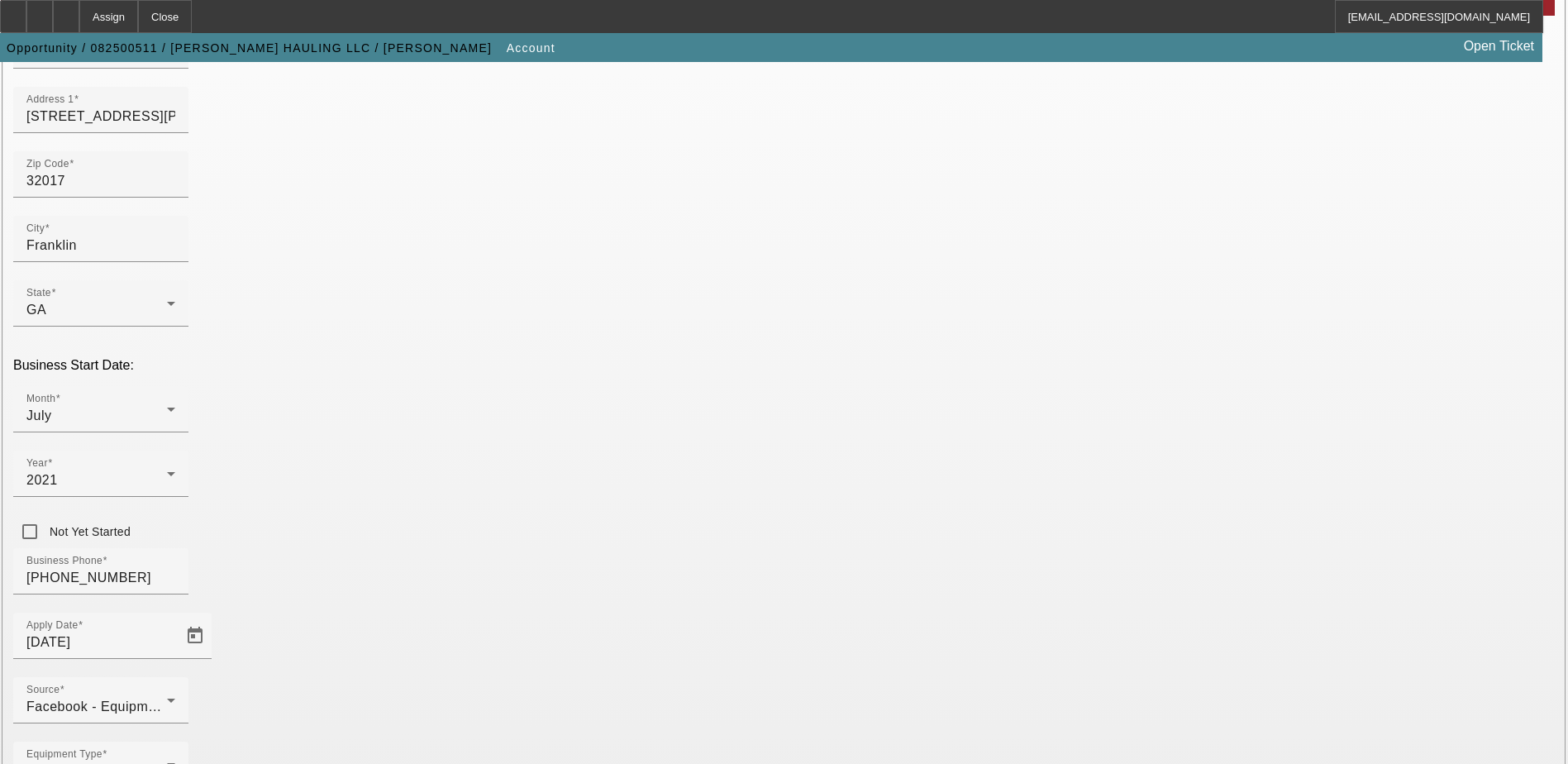
scroll to position [279, 0]
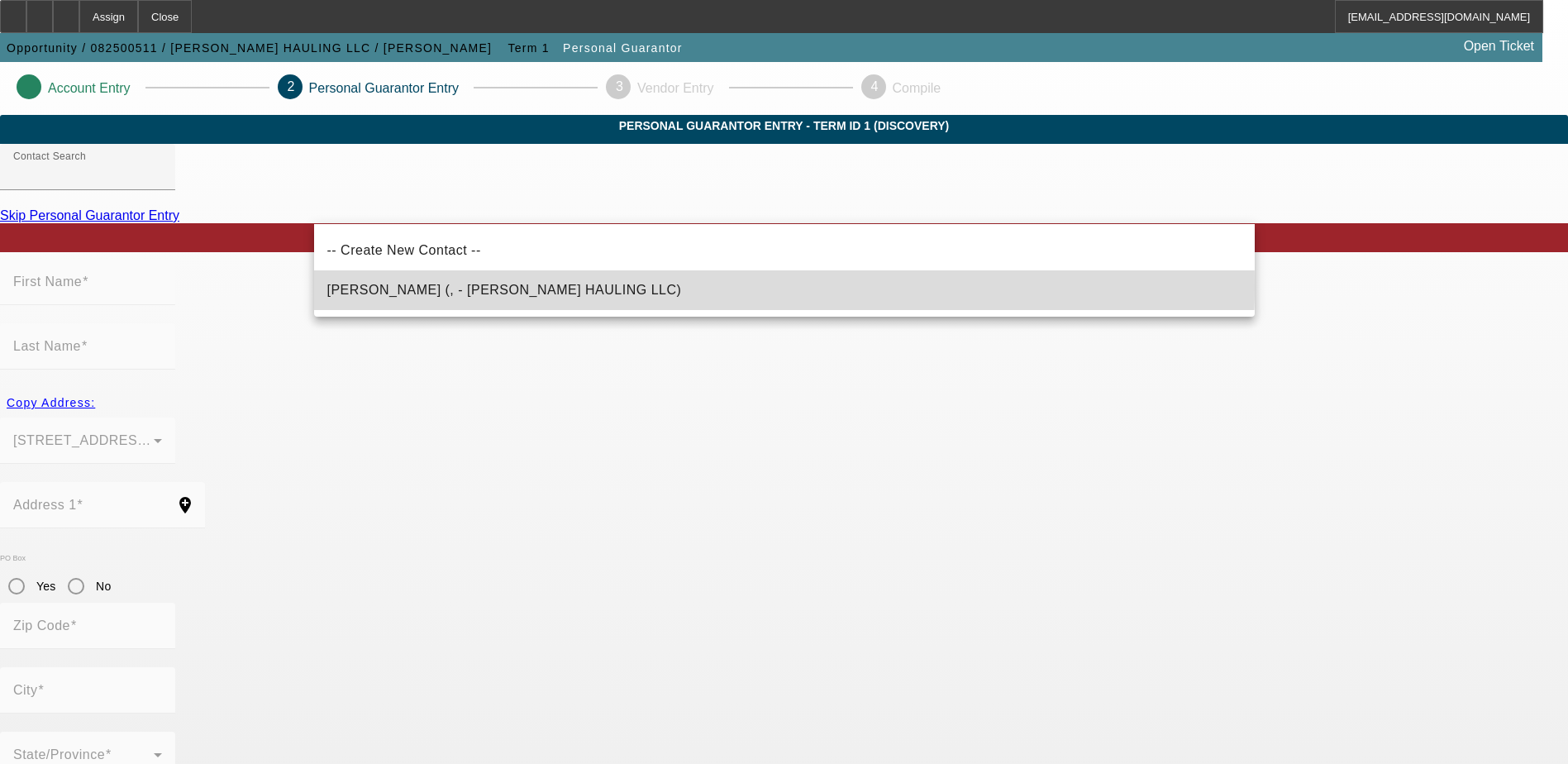
click at [428, 286] on span "Stallings, William (, - STALLINGS HAULING LLC)" at bounding box center [505, 290] width 355 height 14
type input "Stallings, William (, - STALLINGS HAULING LLC)"
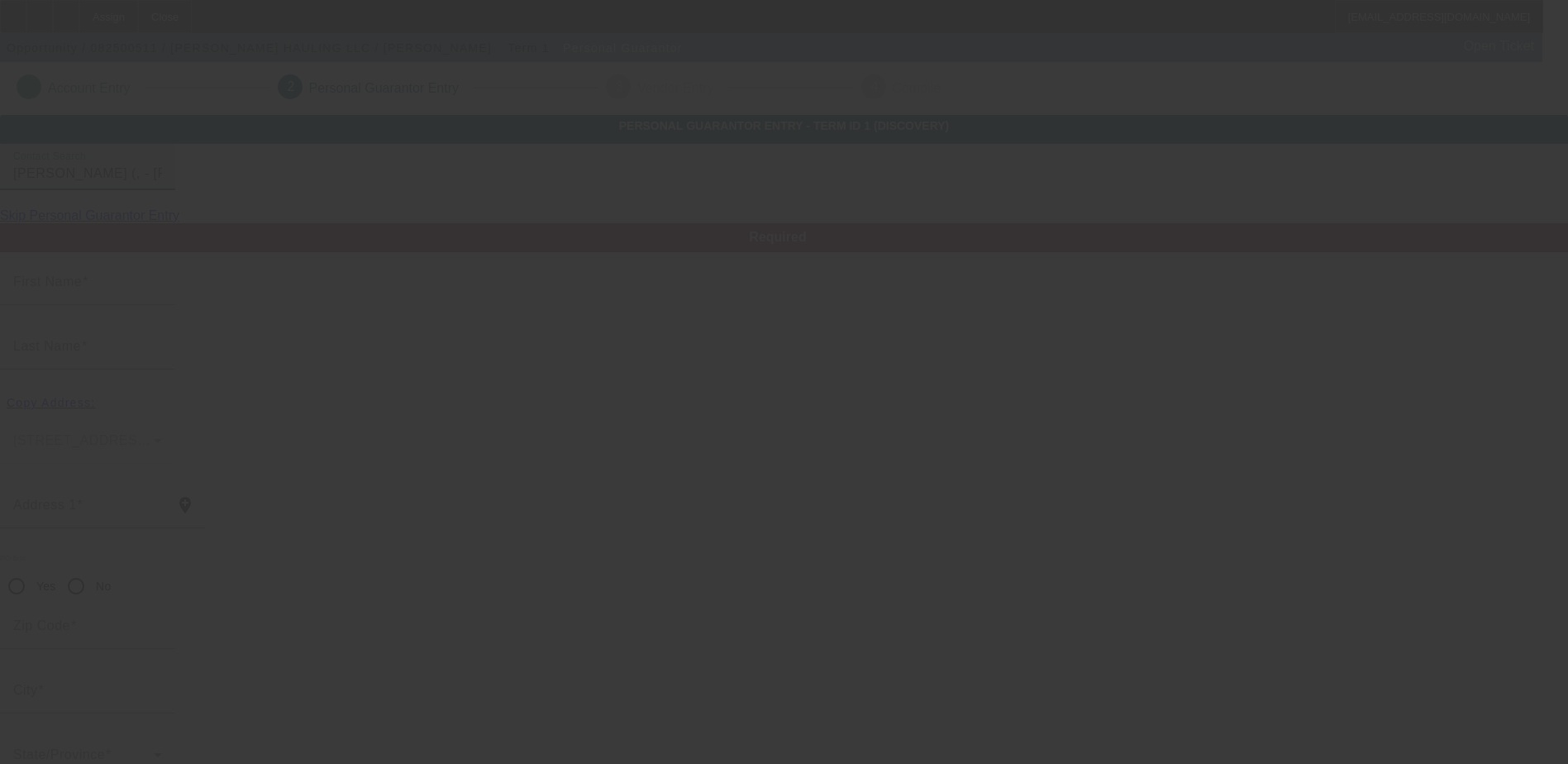
type input "William"
type input "Stallings"
radio input "true"
type input "[PHONE_NUMBER]"
type input "stallingsw96@gmail.com"
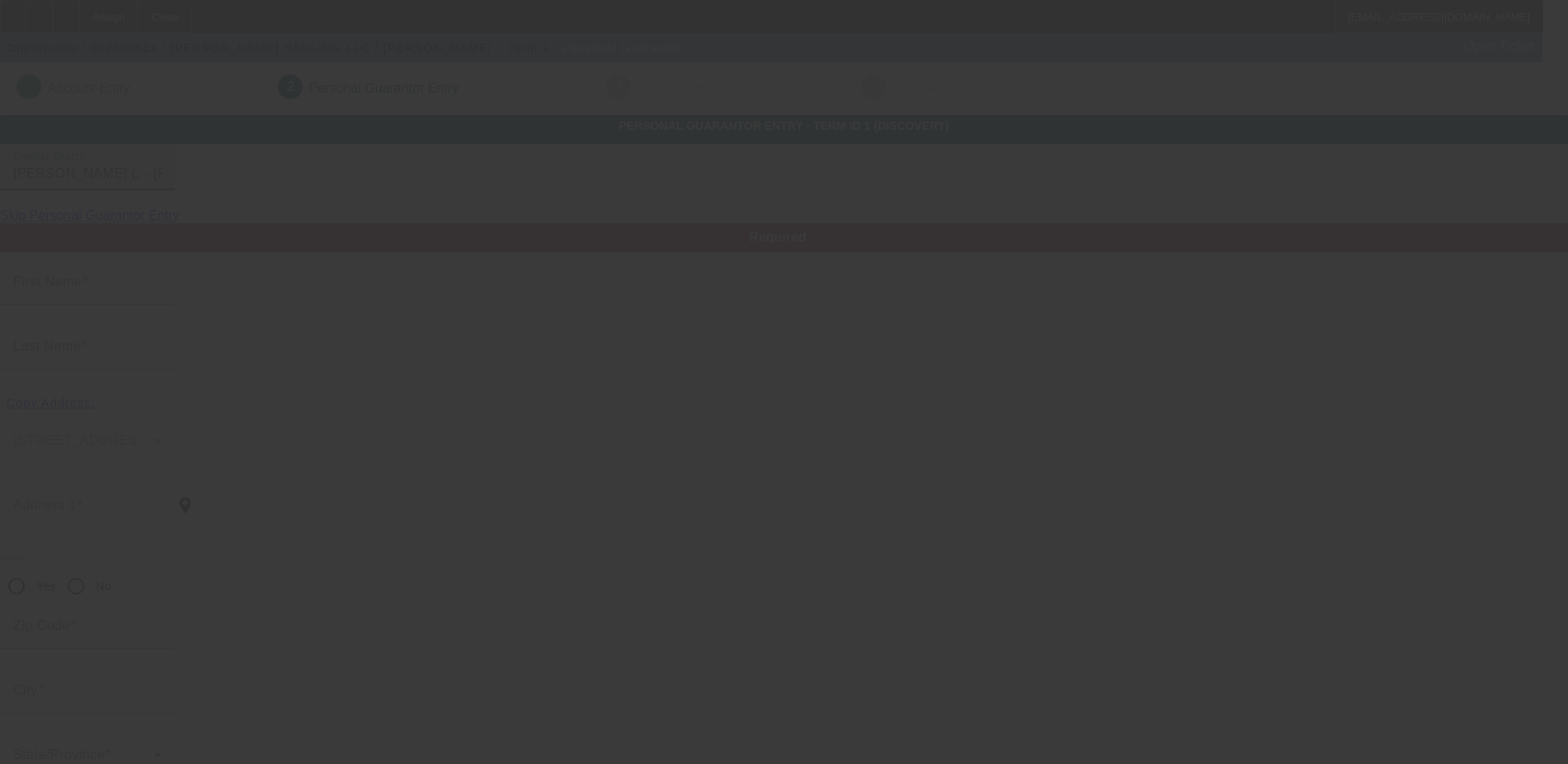
type input "(706) 845-6854"
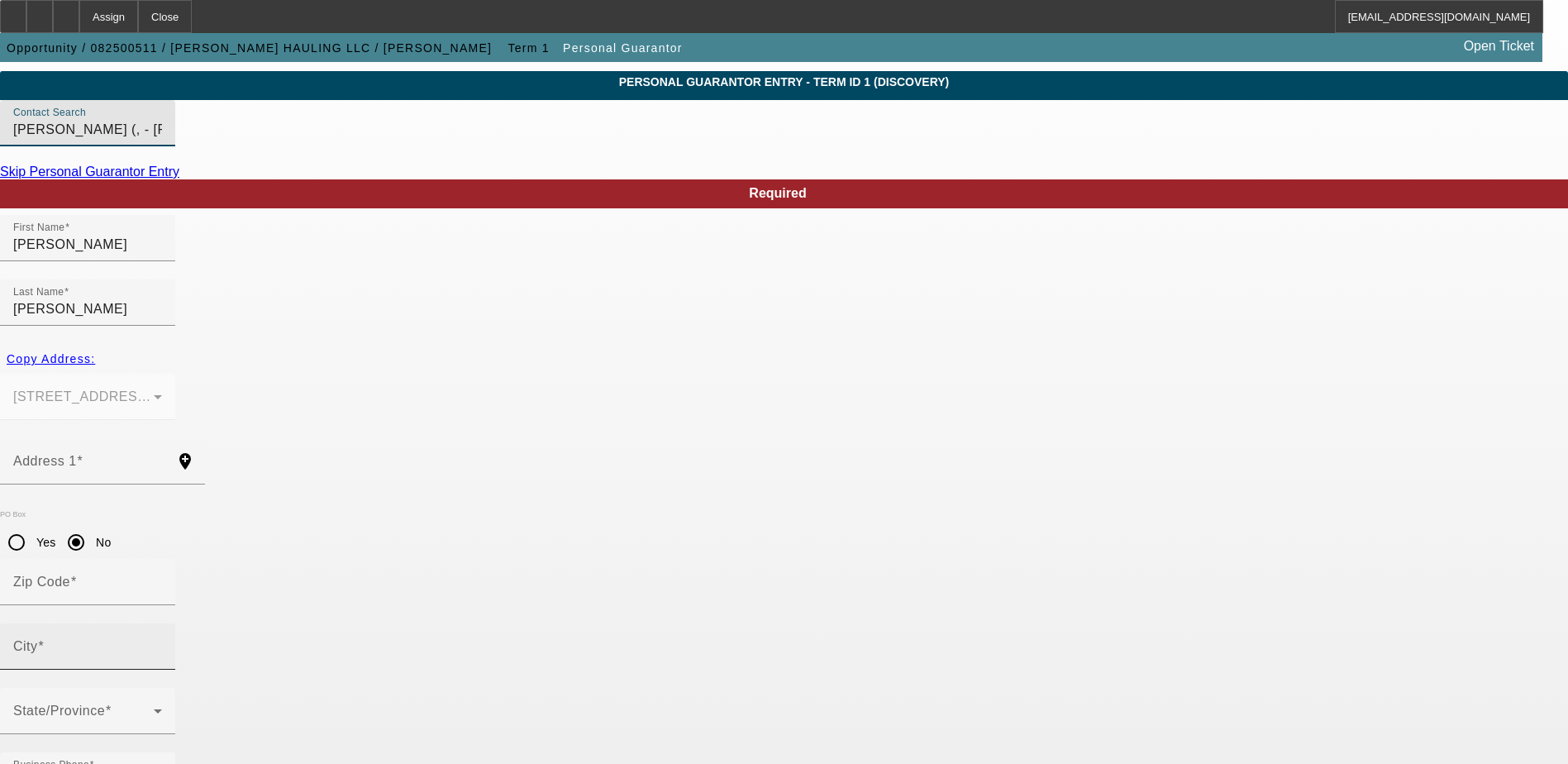
scroll to position [45, 0]
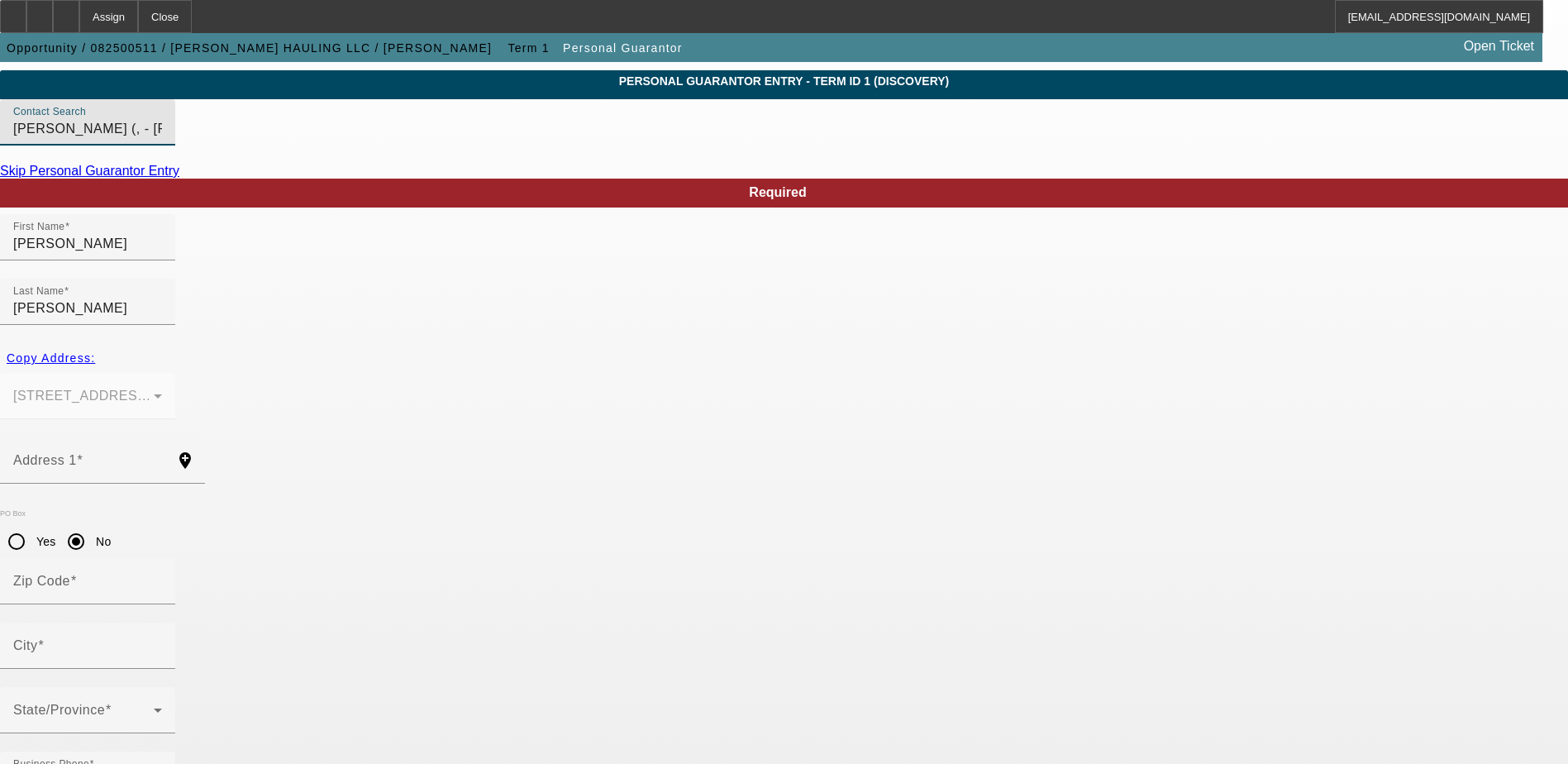
type input "100"
paste input "253-45-6548"
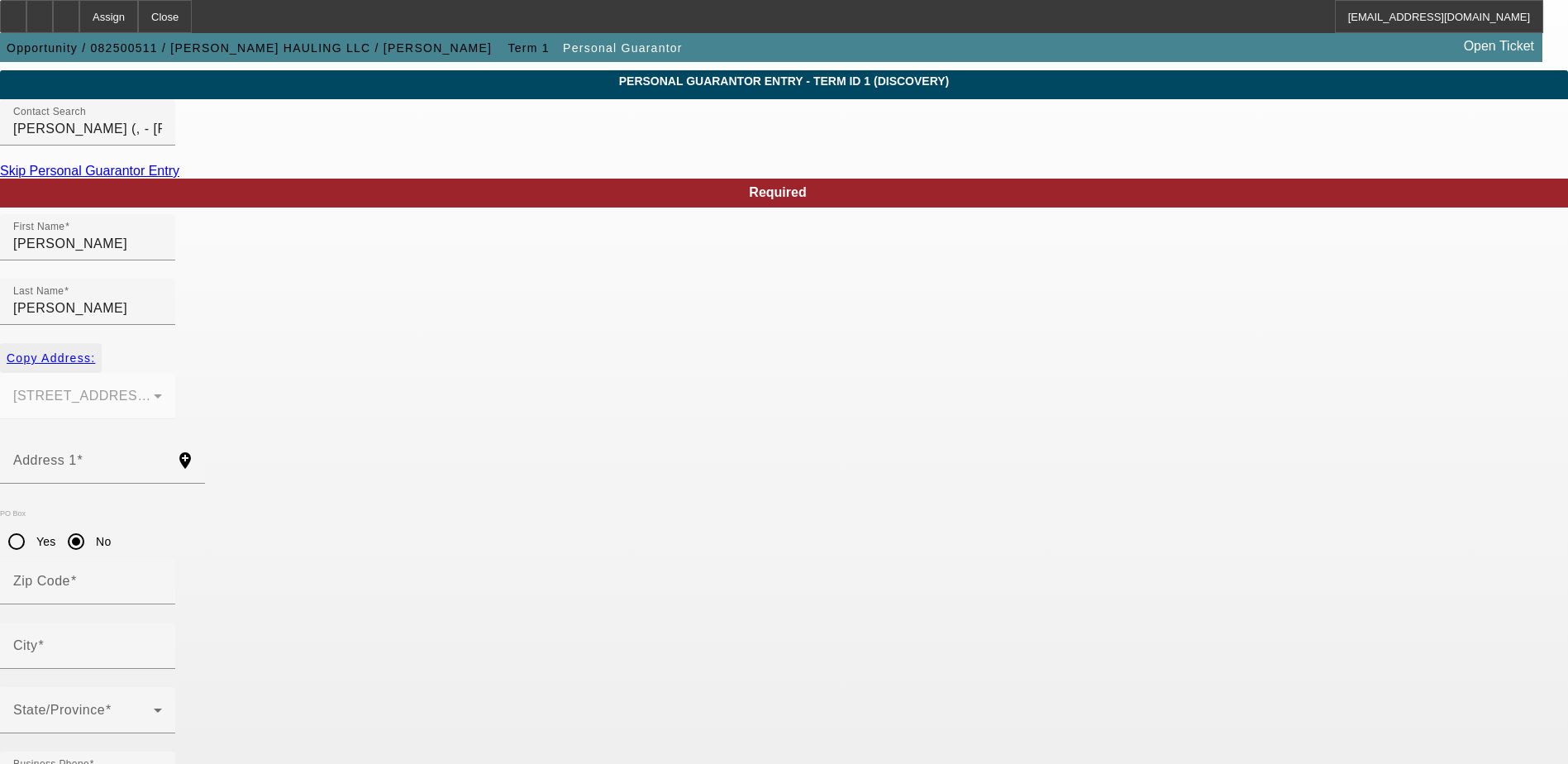
type input "253-45-6548"
click at [95, 352] on span "Copy Address:" at bounding box center [50, 358] width 88 height 13
type input "6427 Rock Mills Road"
radio input "false"
type input "32017"
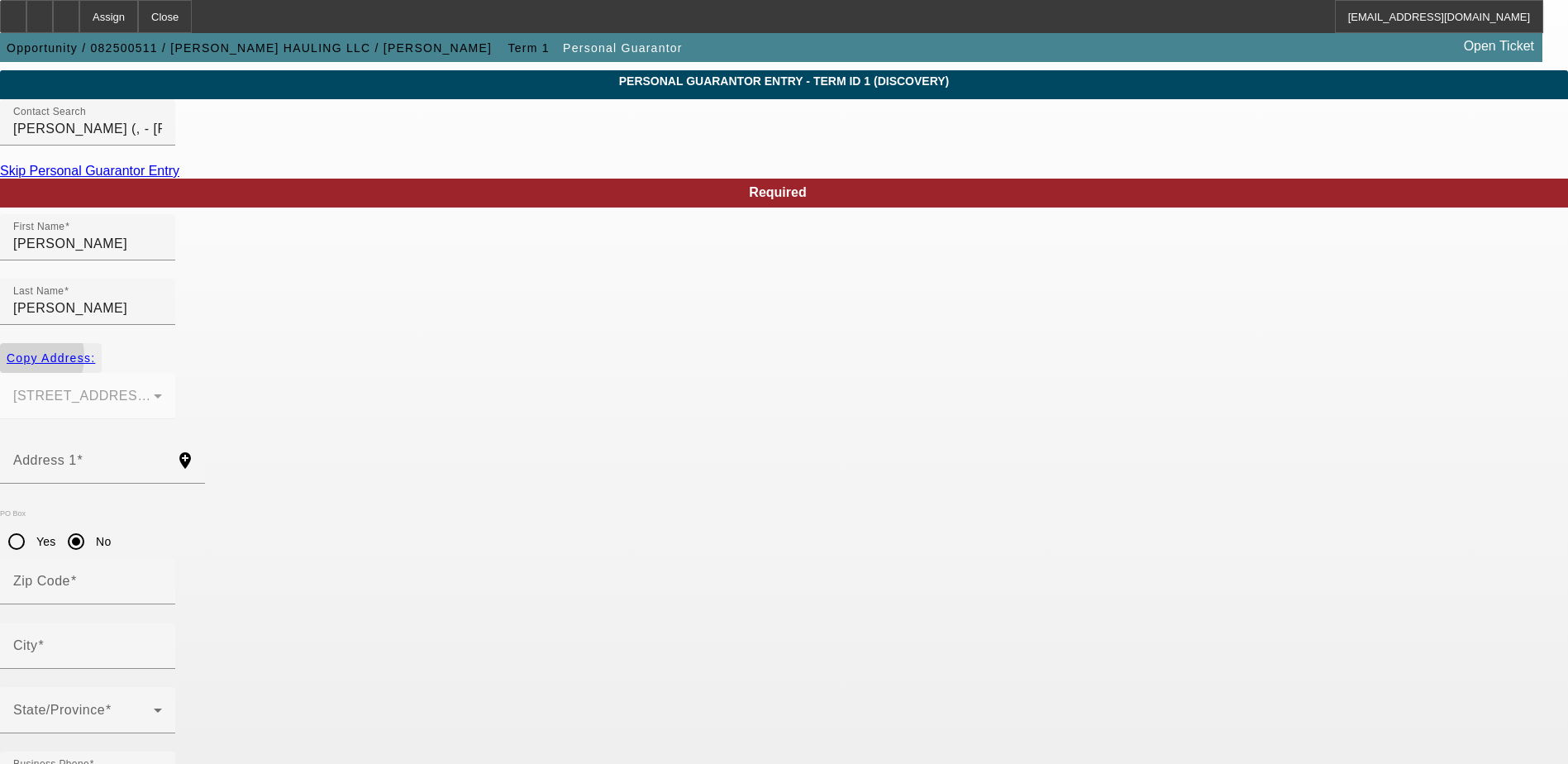
type input "Franklin"
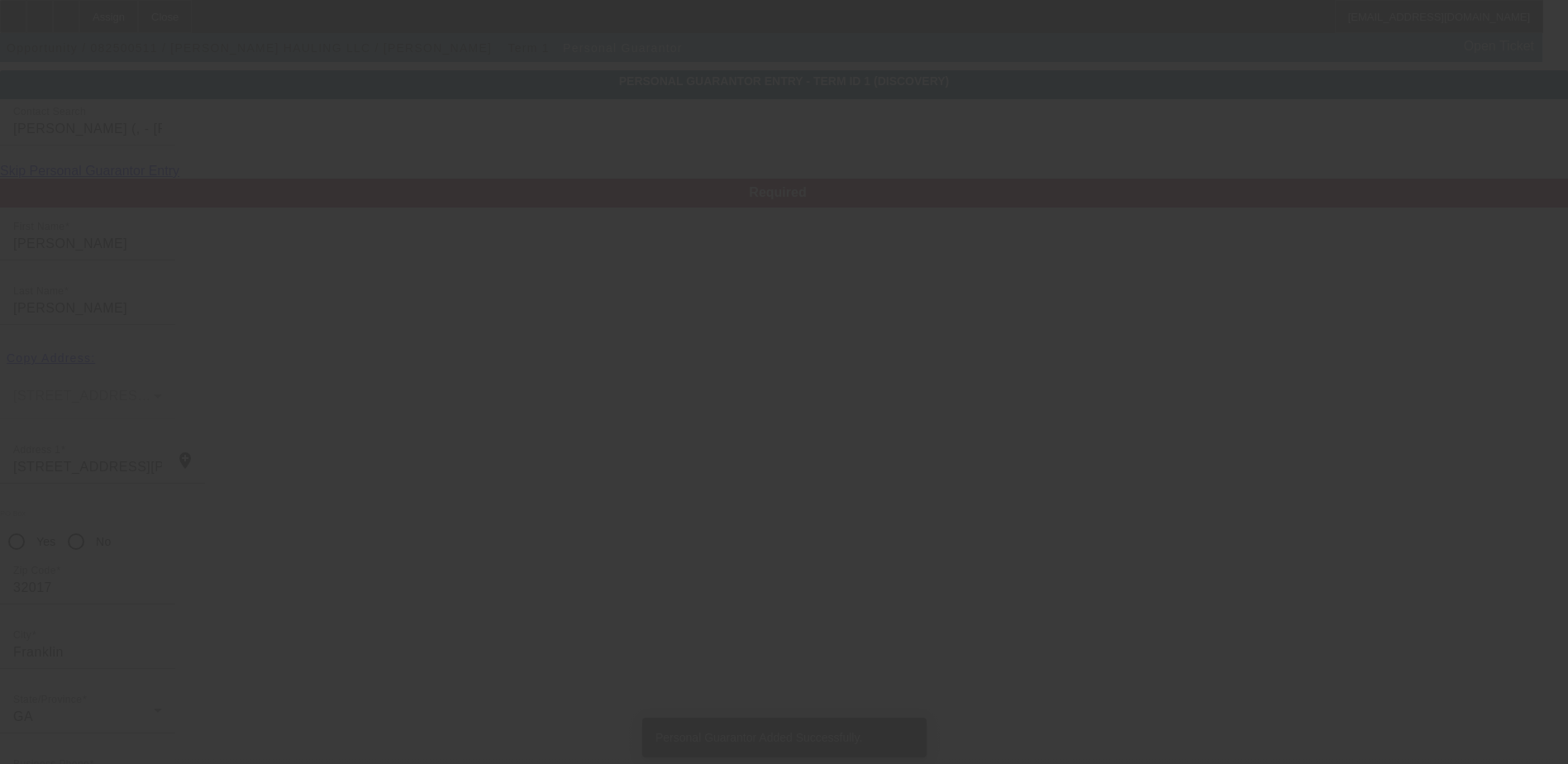
scroll to position [0, 0]
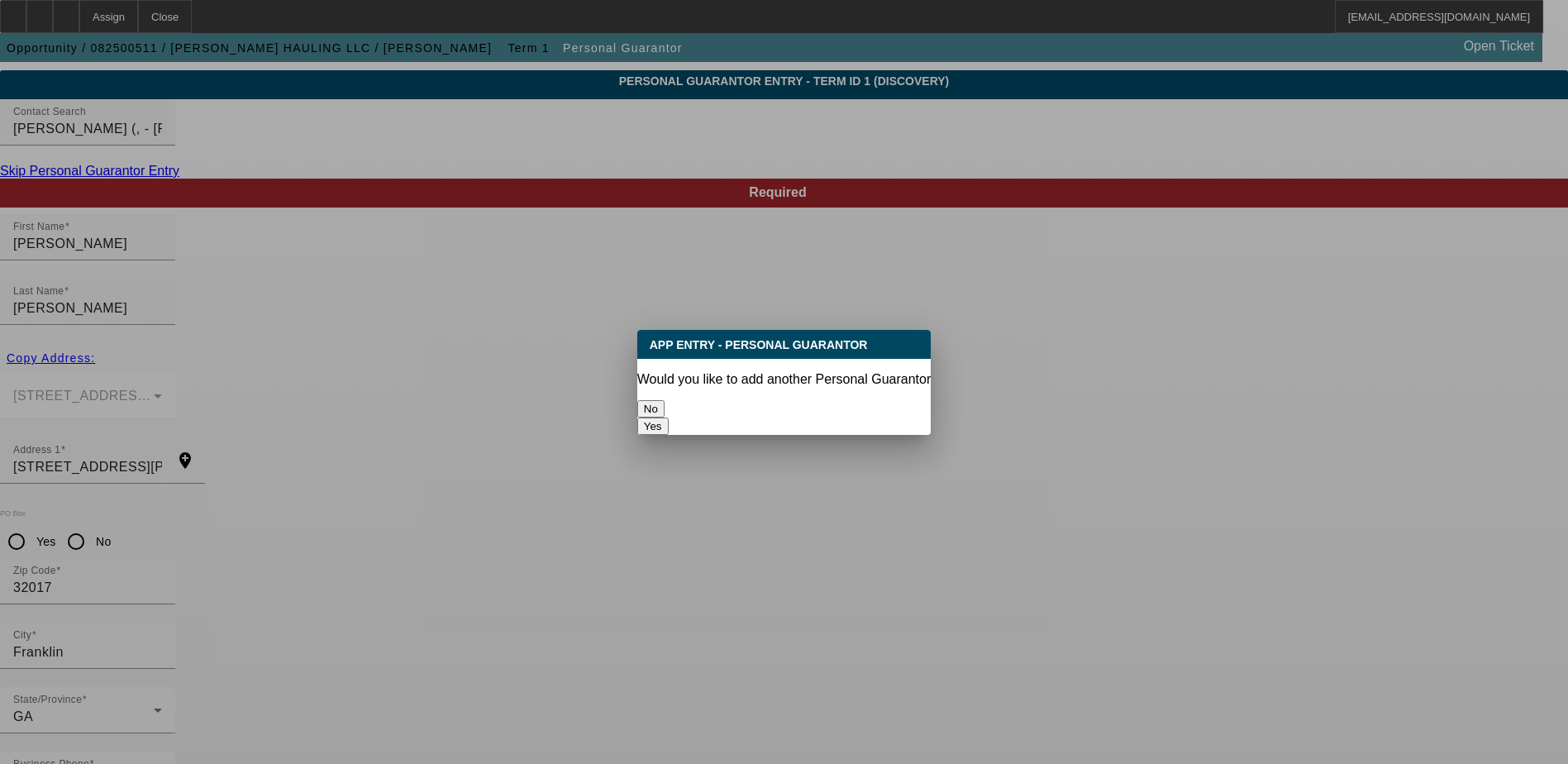
click at [664, 400] on button "No" at bounding box center [651, 409] width 27 height 18
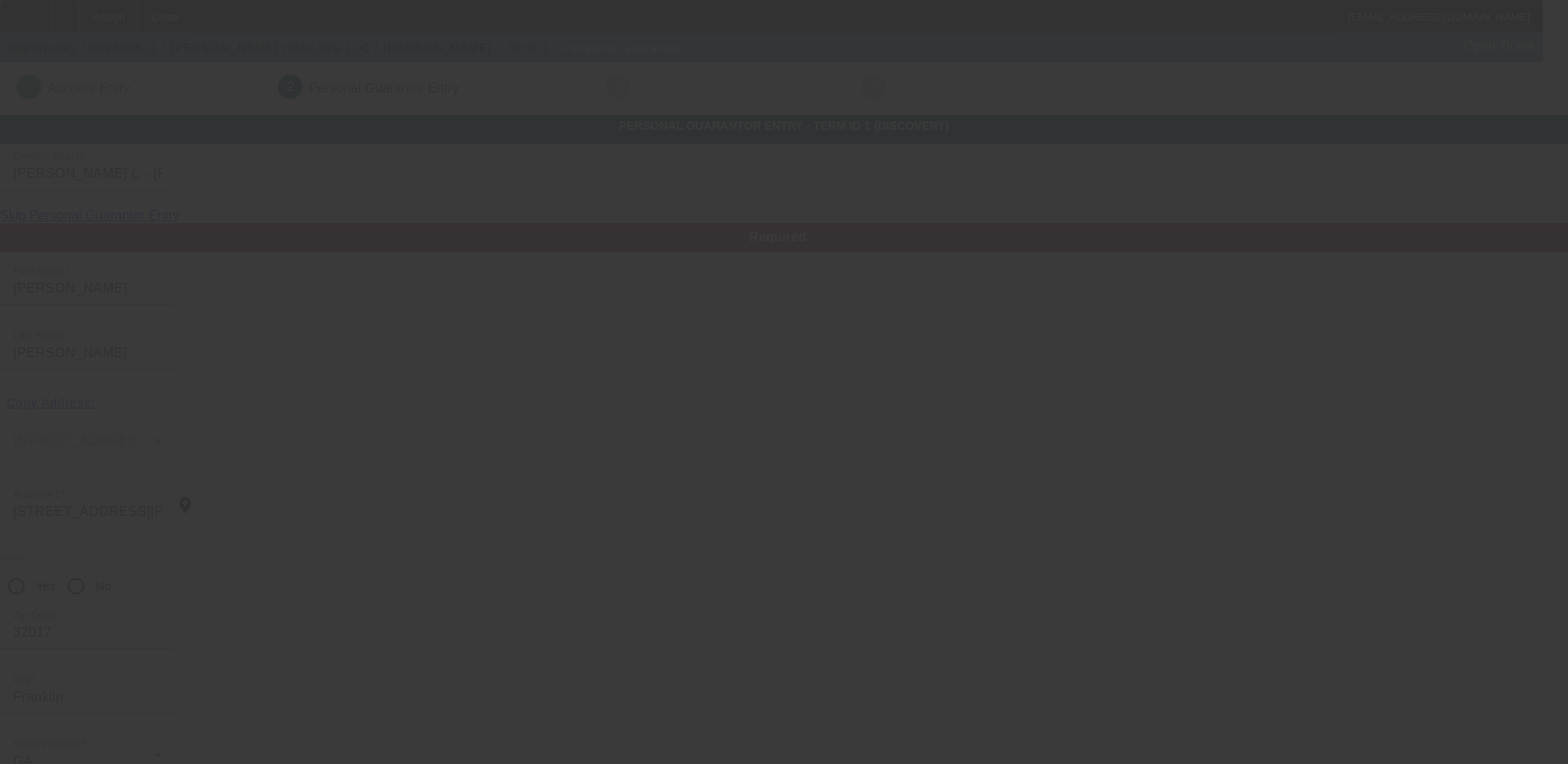
scroll to position [45, 0]
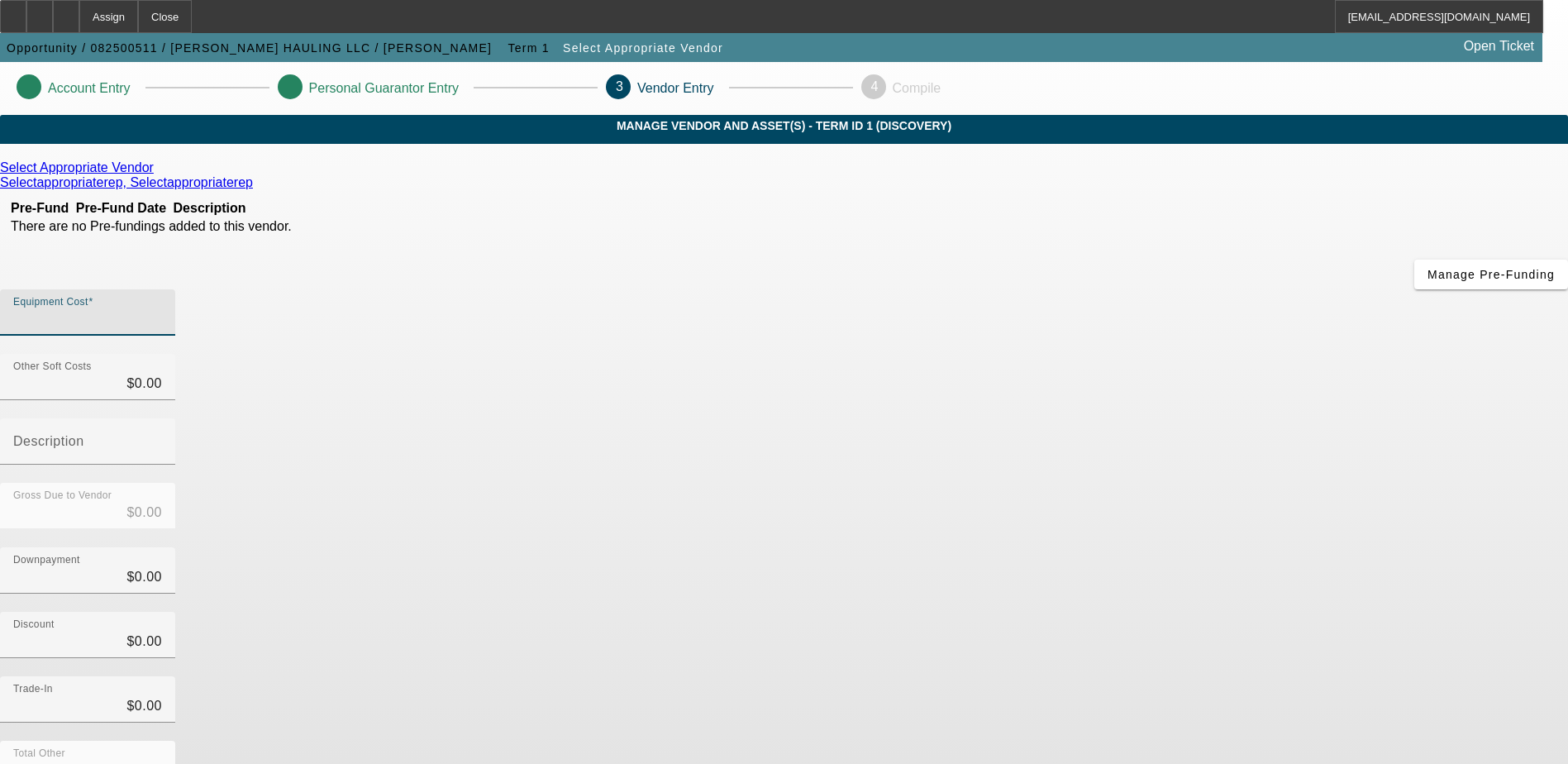
click at [162, 309] on input "Equipment Cost" at bounding box center [87, 319] width 148 height 19
type input "5"
type input "$5.00"
type input "54"
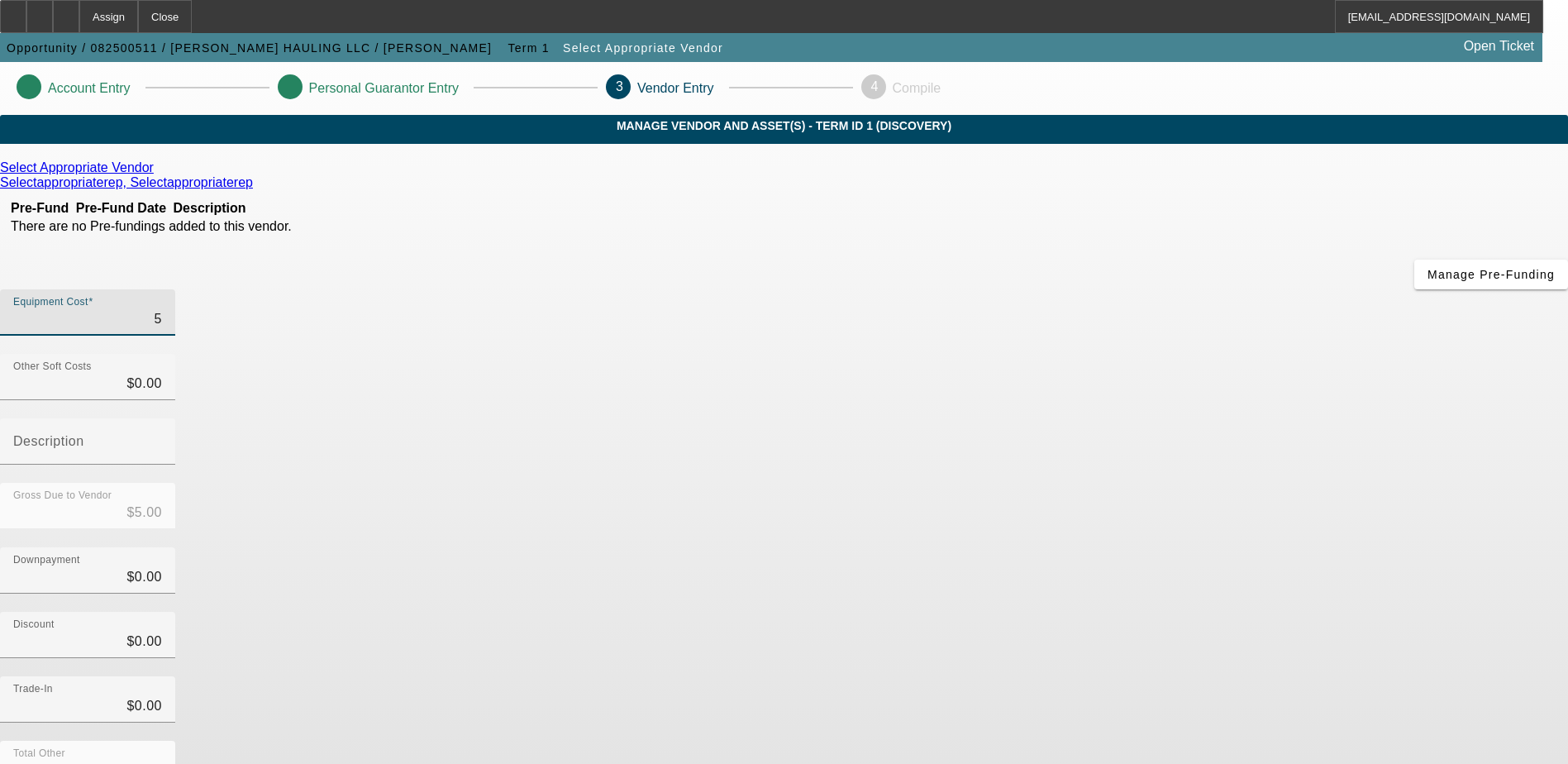
type input "$54.00"
type input "549"
type input "$549.00"
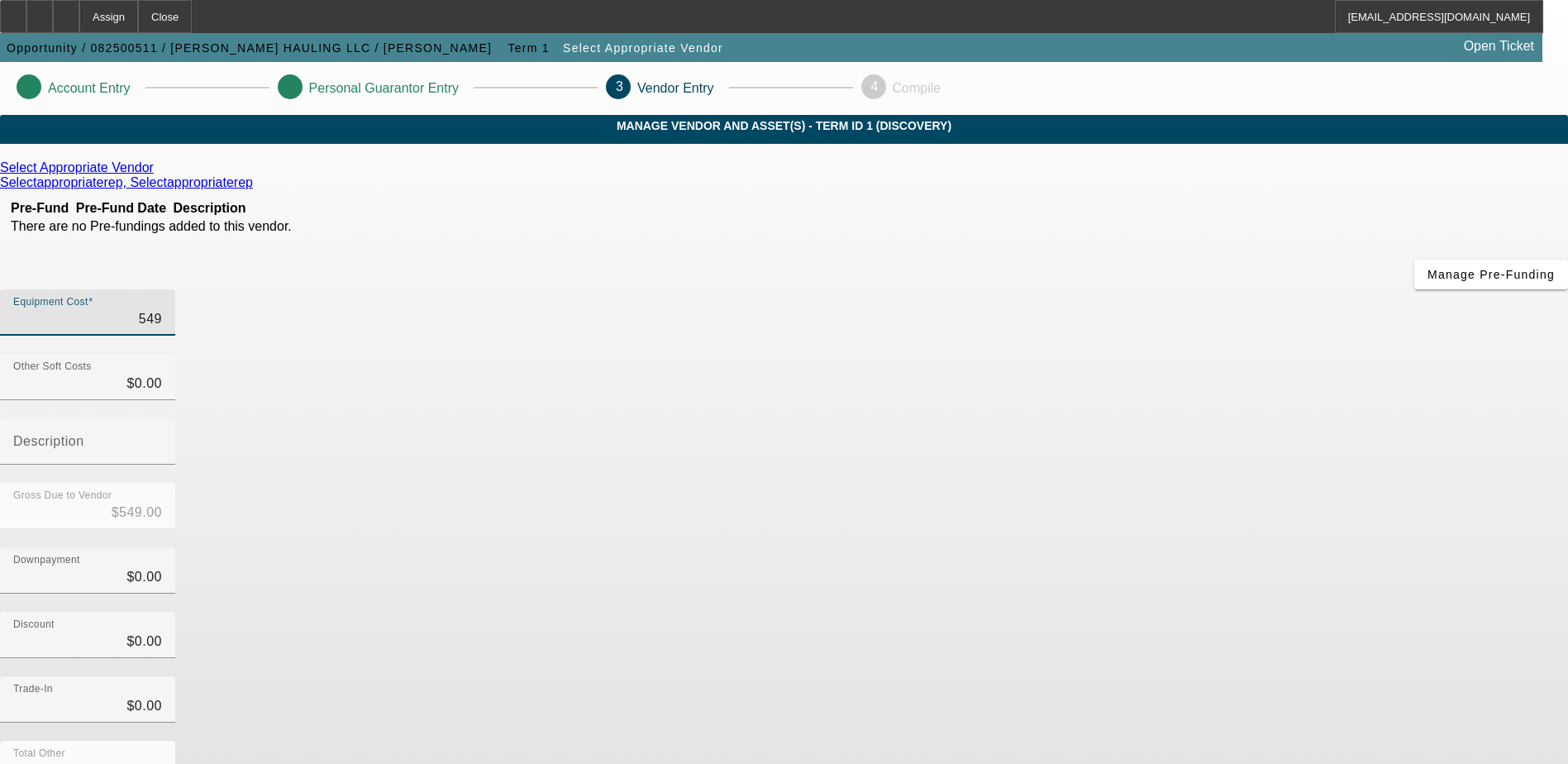
type input "5499"
type input "$5,499.00"
type input "54995"
type input "$54,995.00"
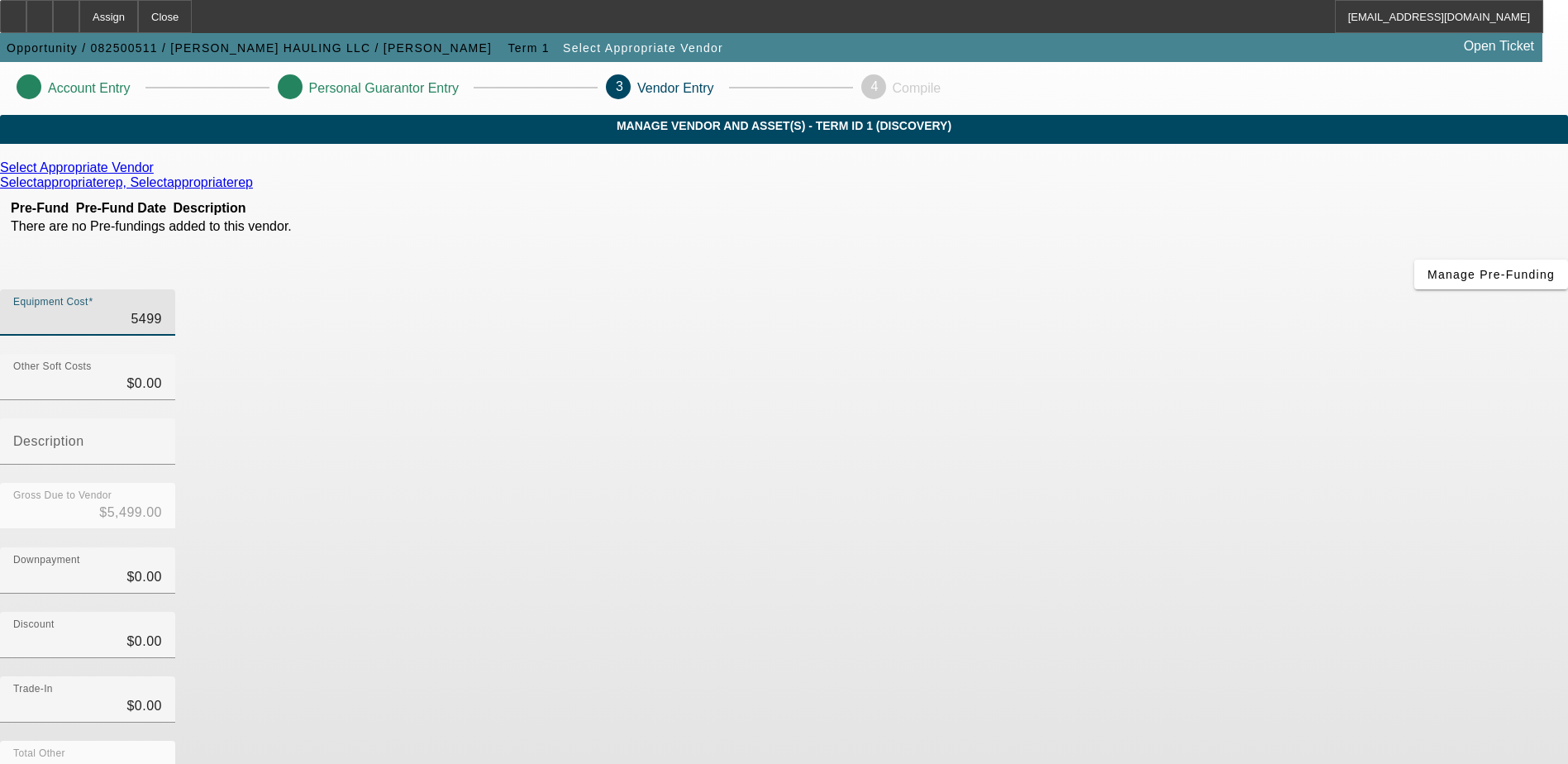
type input "$54,995.00"
click at [1157, 483] on div "Gross Due to Vendor $54,995.00" at bounding box center [784, 515] width 1568 height 64
click at [158, 174] on icon at bounding box center [158, 168] width 0 height 14
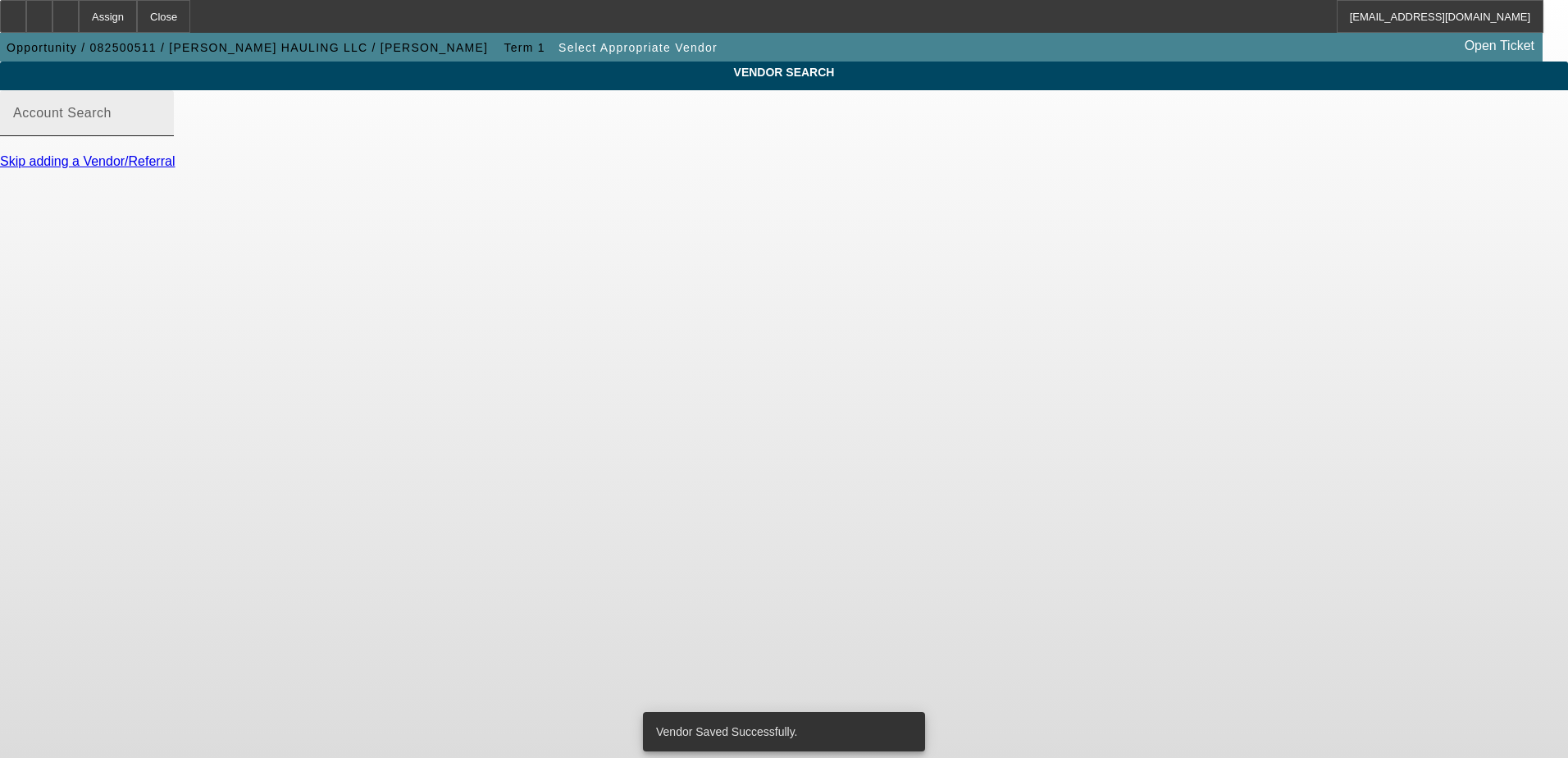
click at [111, 120] on mat-label "Account Search" at bounding box center [62, 113] width 98 height 14
click at [160, 126] on input "Account Search" at bounding box center [87, 119] width 147 height 19
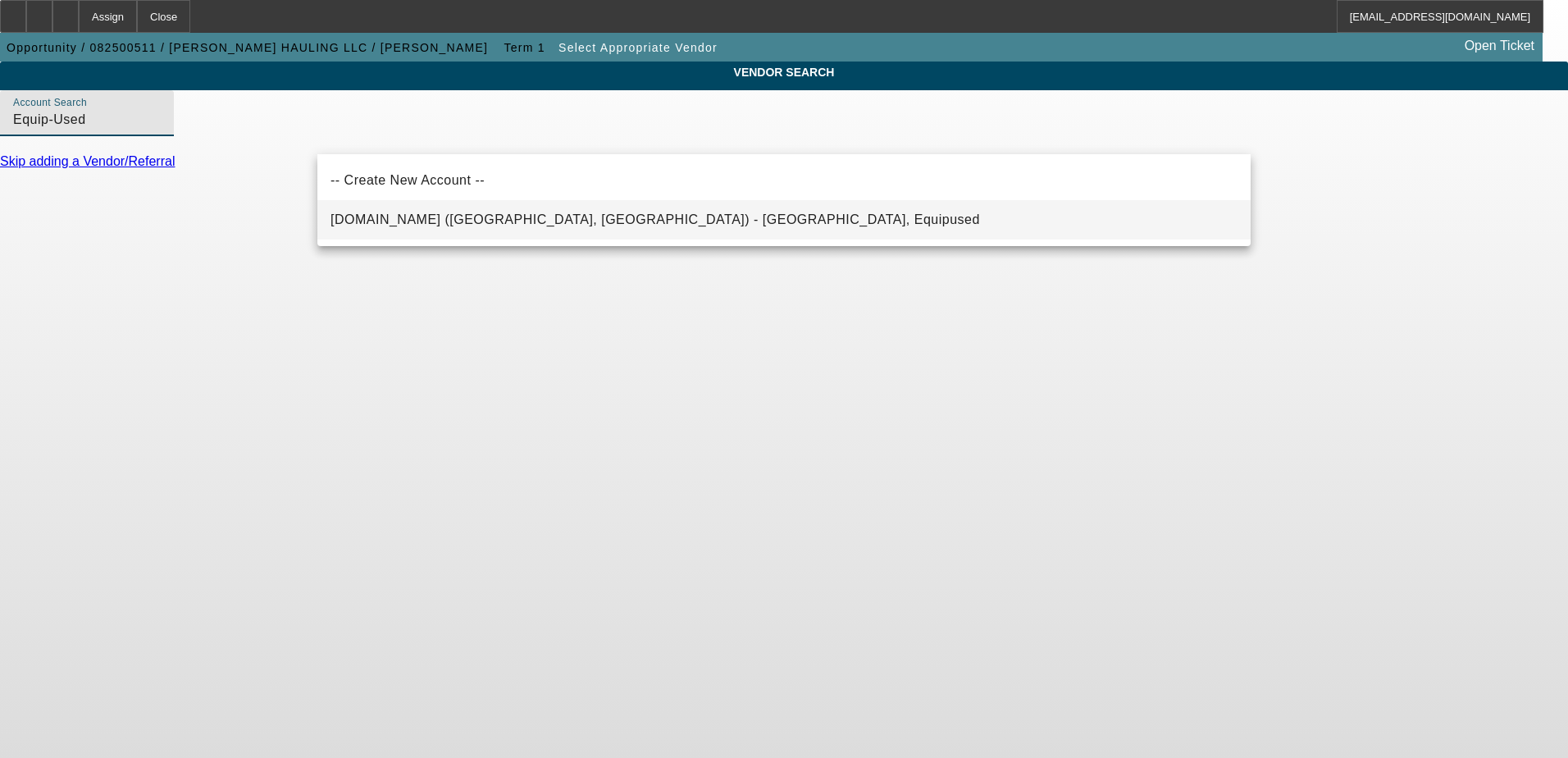
click at [475, 223] on span "Equip-Used.com (Northbrook, IL) - Equipused, Equipused" at bounding box center [655, 219] width 649 height 14
type input "Equip-Used.com (Northbrook, IL) - Equipused, Equipused"
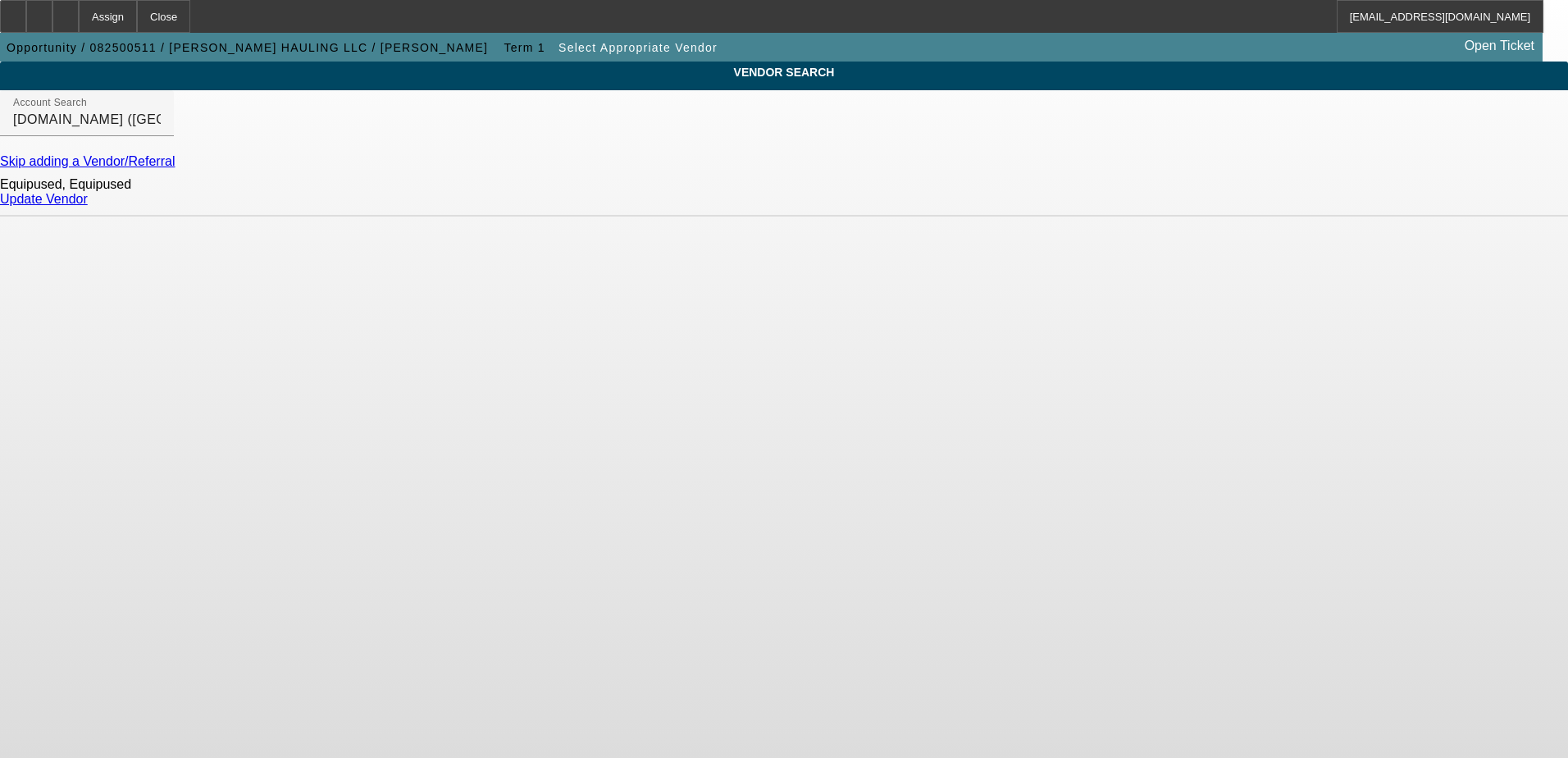
click at [88, 206] on link "Update Vendor" at bounding box center [44, 199] width 88 height 14
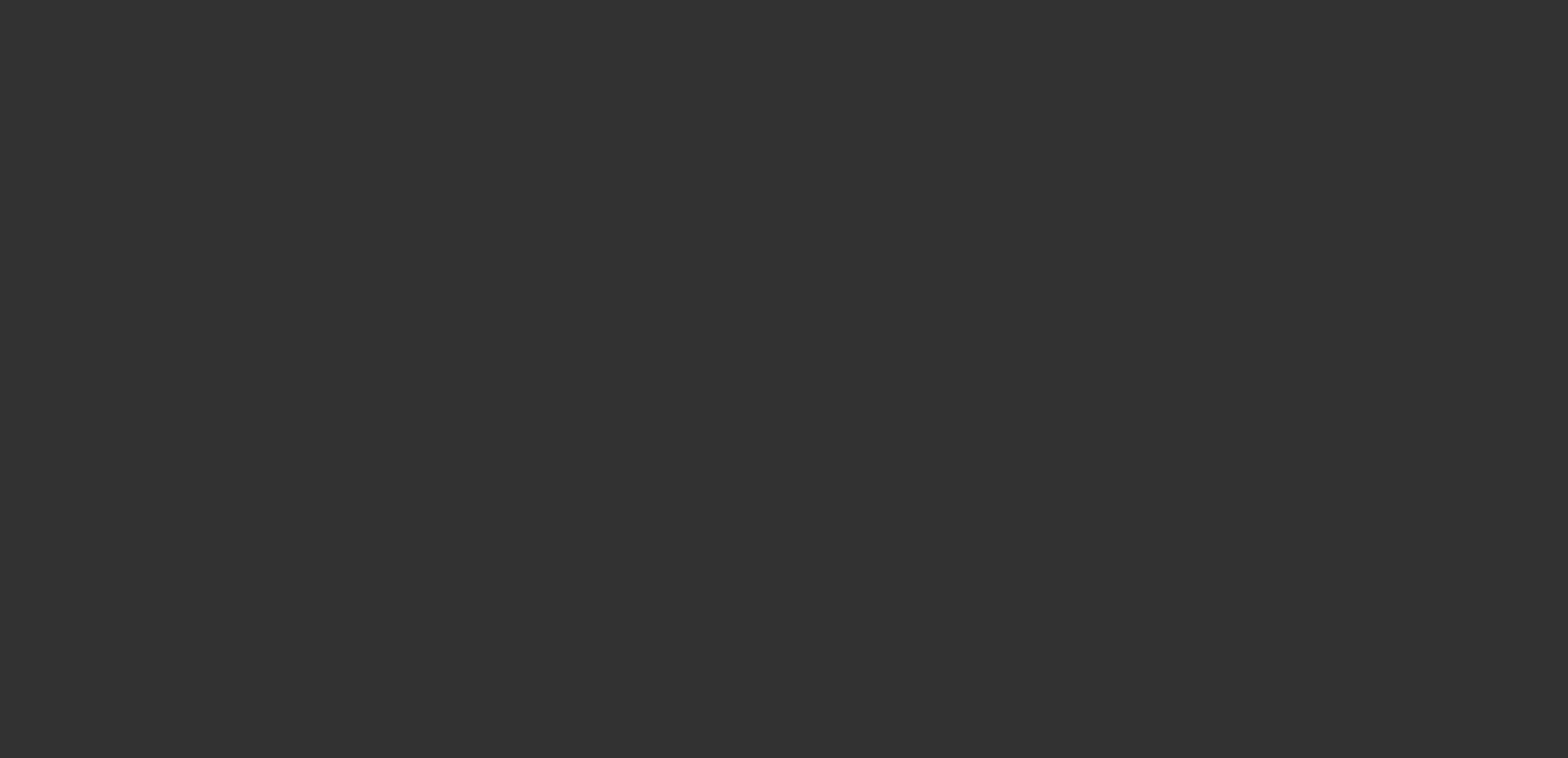
type input "$54,995.00"
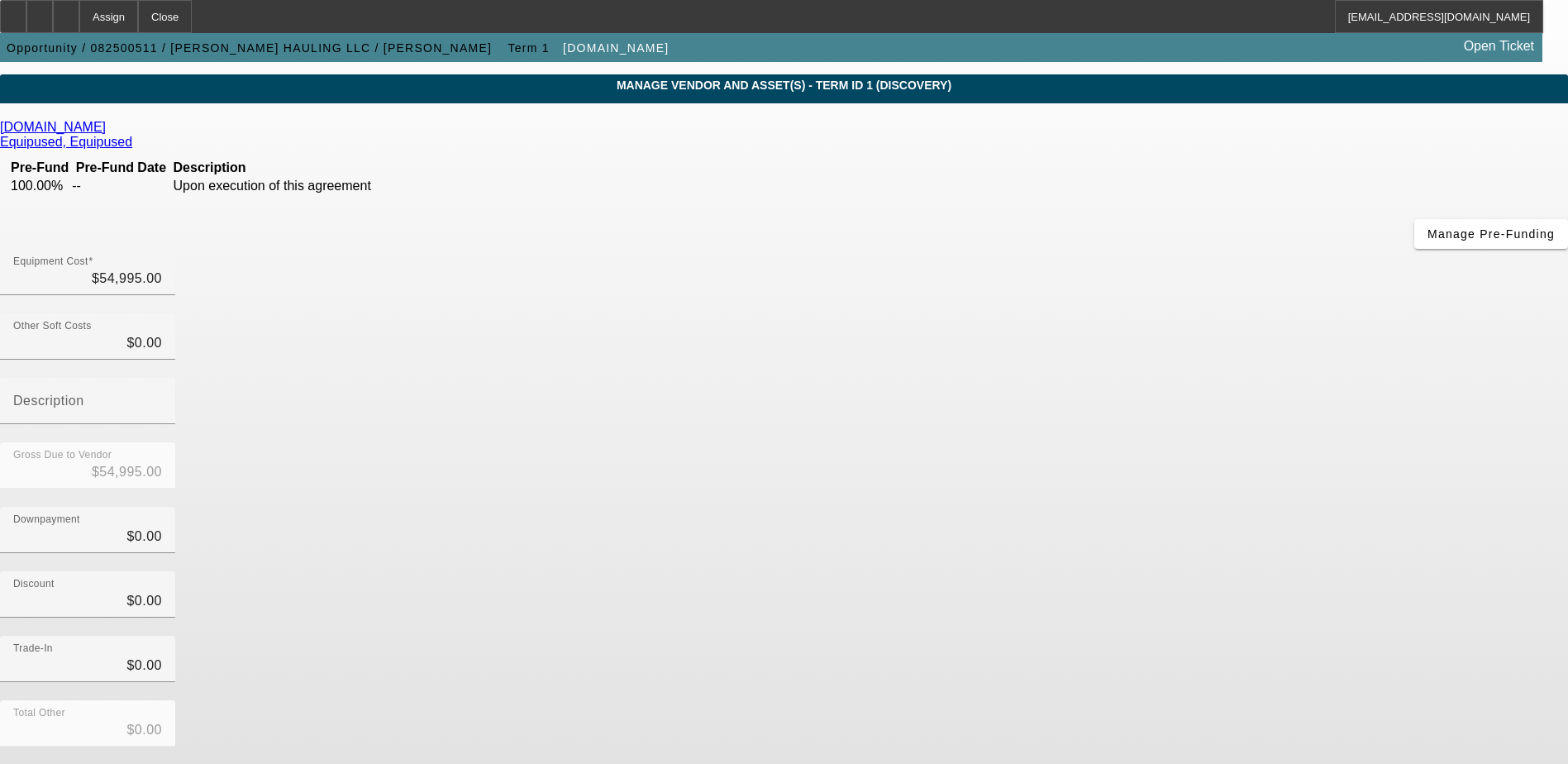
scroll to position [73, 0]
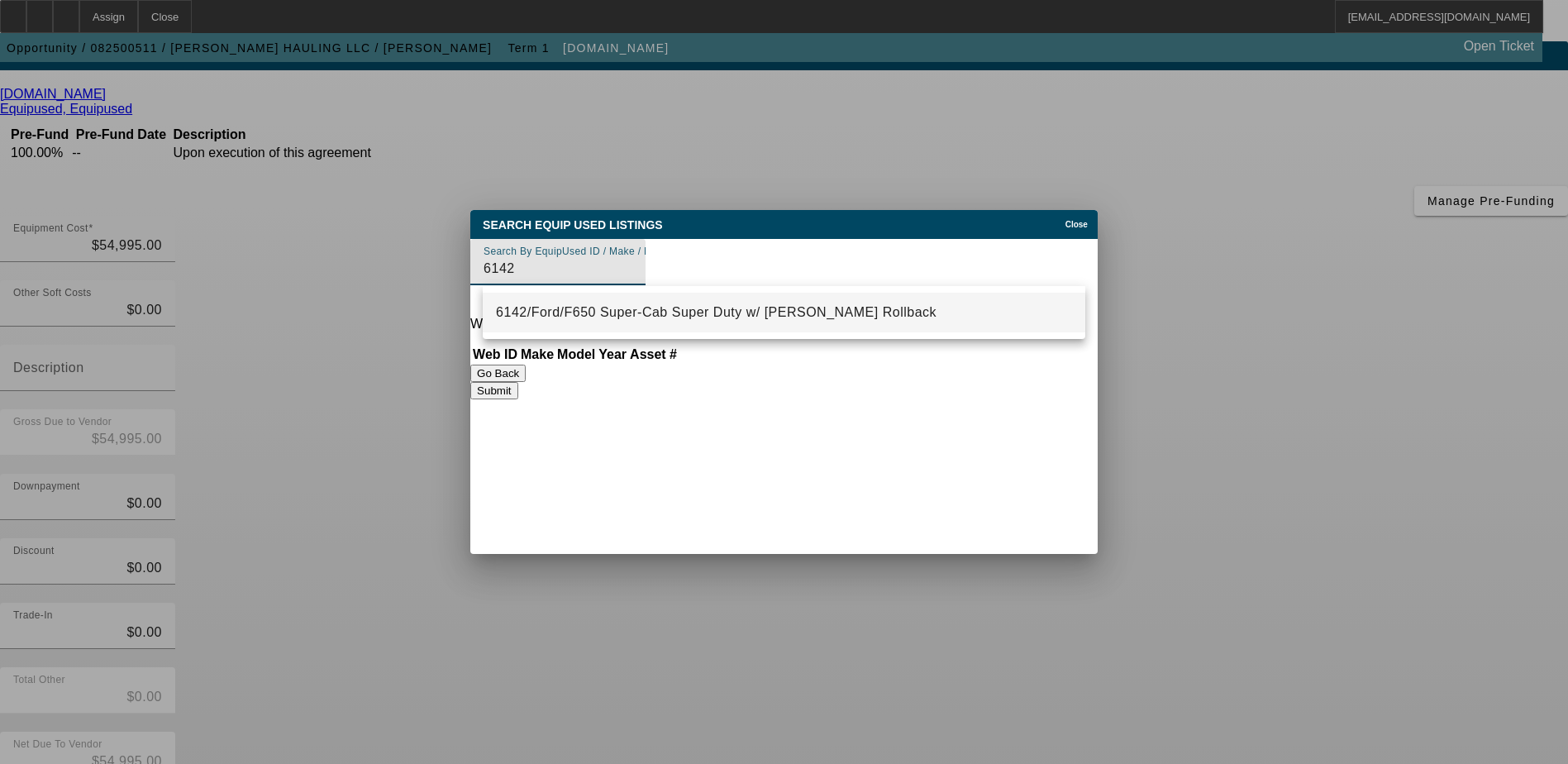
click at [679, 314] on span "6142/Ford/F650 Super-Cab Super Duty w/ Jerr-Dan Rollback" at bounding box center [716, 312] width 441 height 14
type input "6142/Ford/F650 Super-Cab Super Duty w/ Jerr-Dan Rollback"
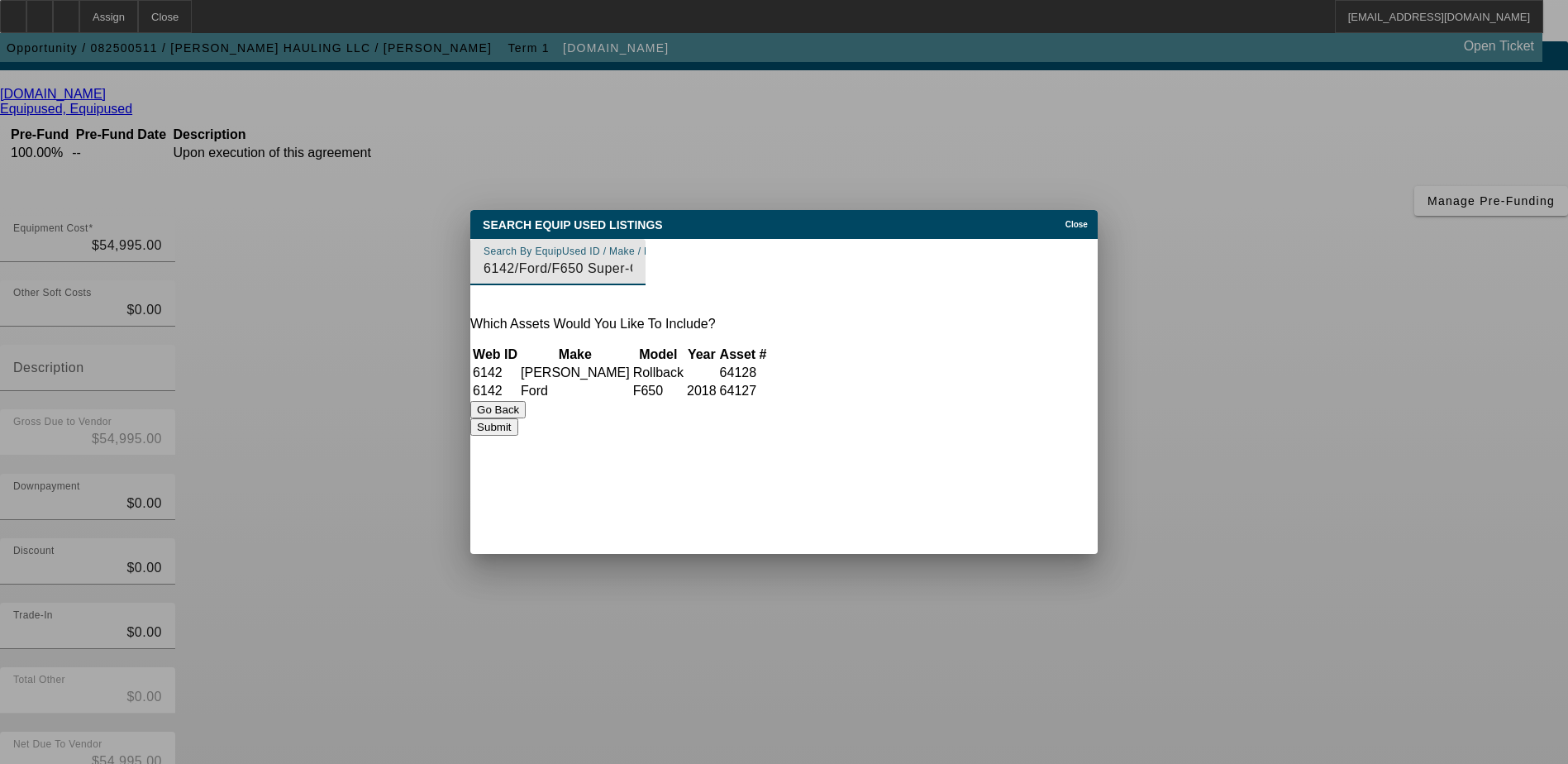
click at [518, 435] on button "Submit" at bounding box center [494, 427] width 47 height 18
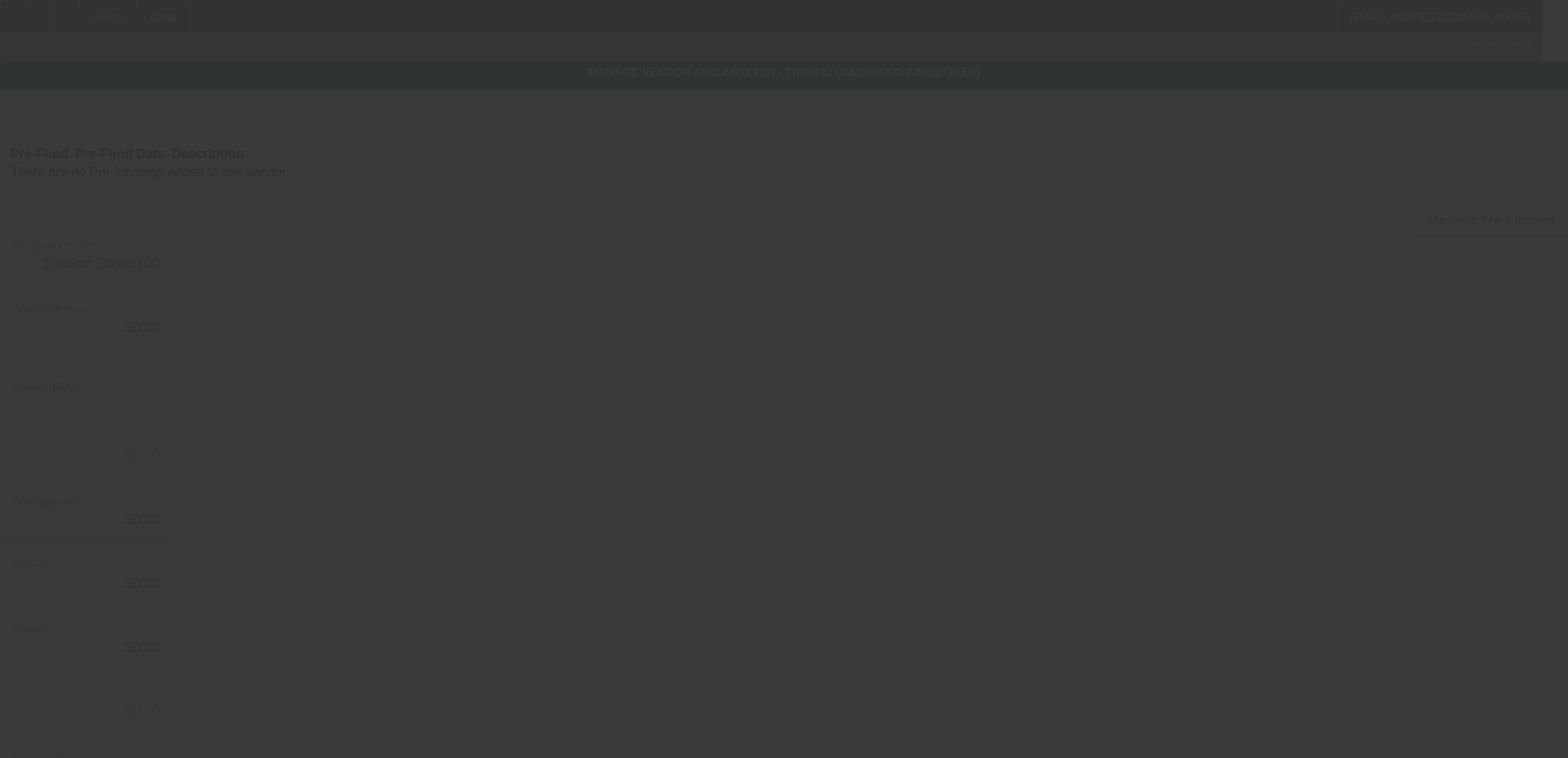
type input "$54,995.00"
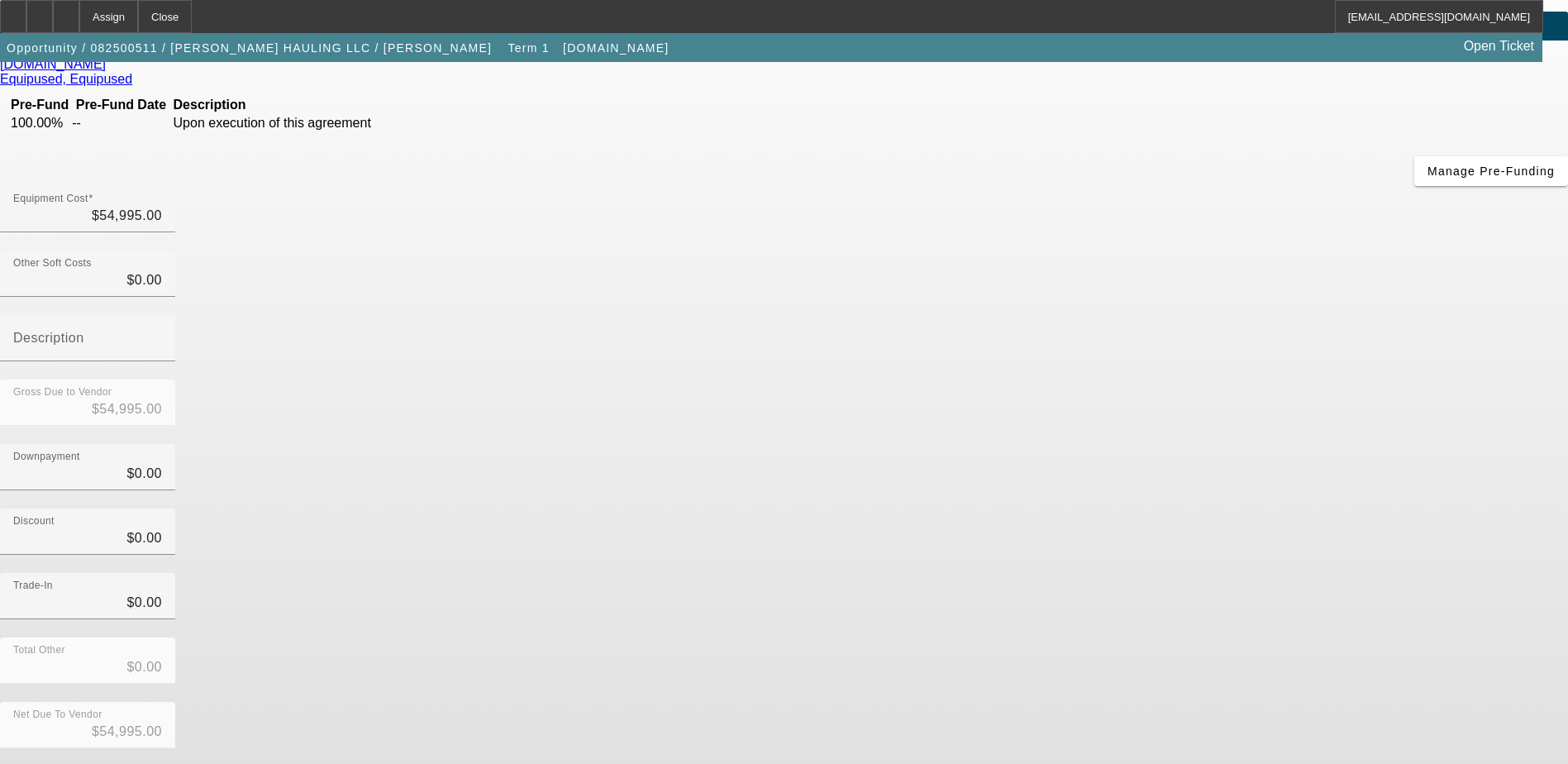
scroll to position [105, 0]
click at [47, 763] on button "Submit" at bounding box center [23, 774] width 47 height 18
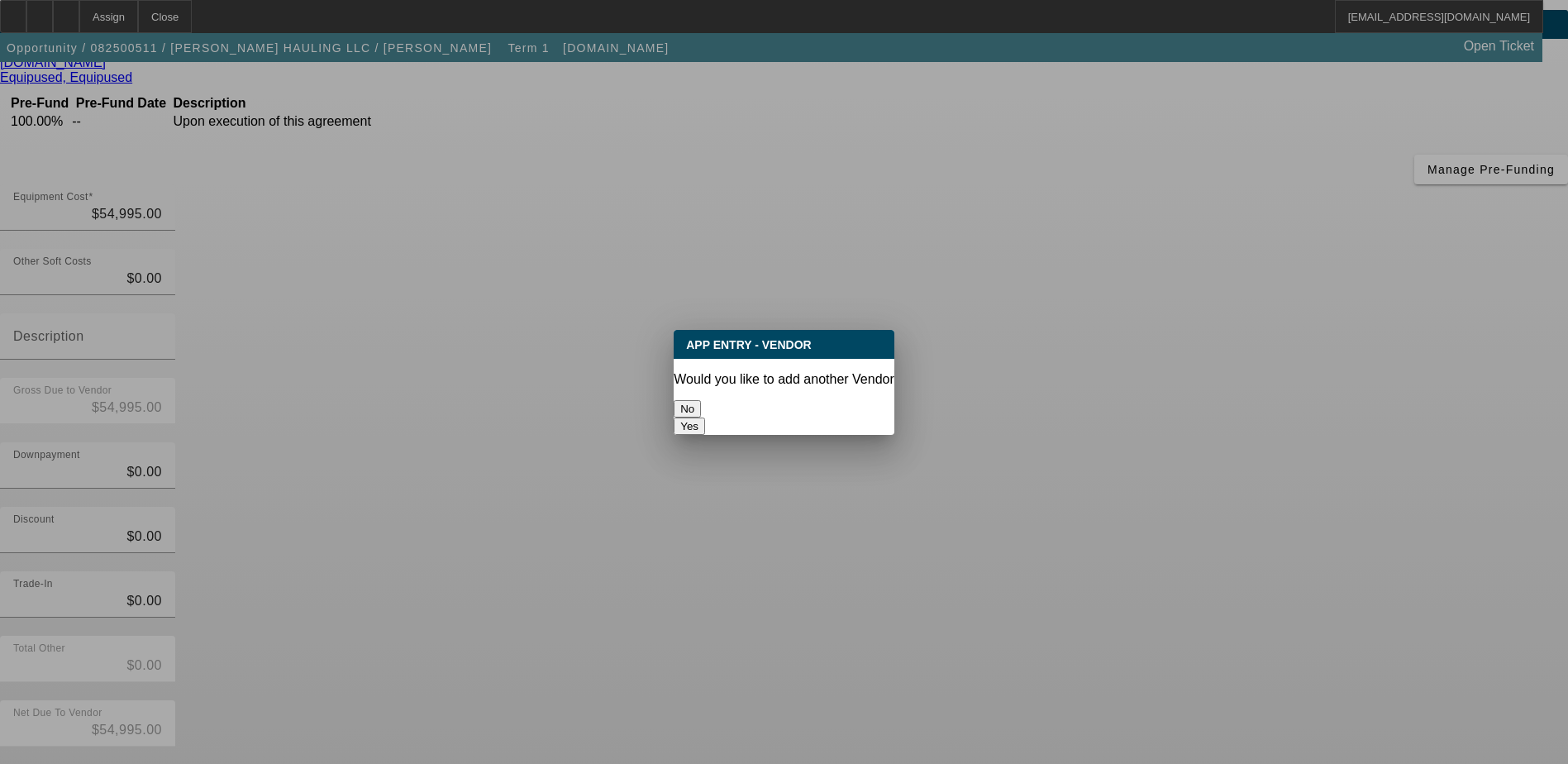
scroll to position [0, 0]
click at [701, 402] on button "No" at bounding box center [687, 409] width 27 height 18
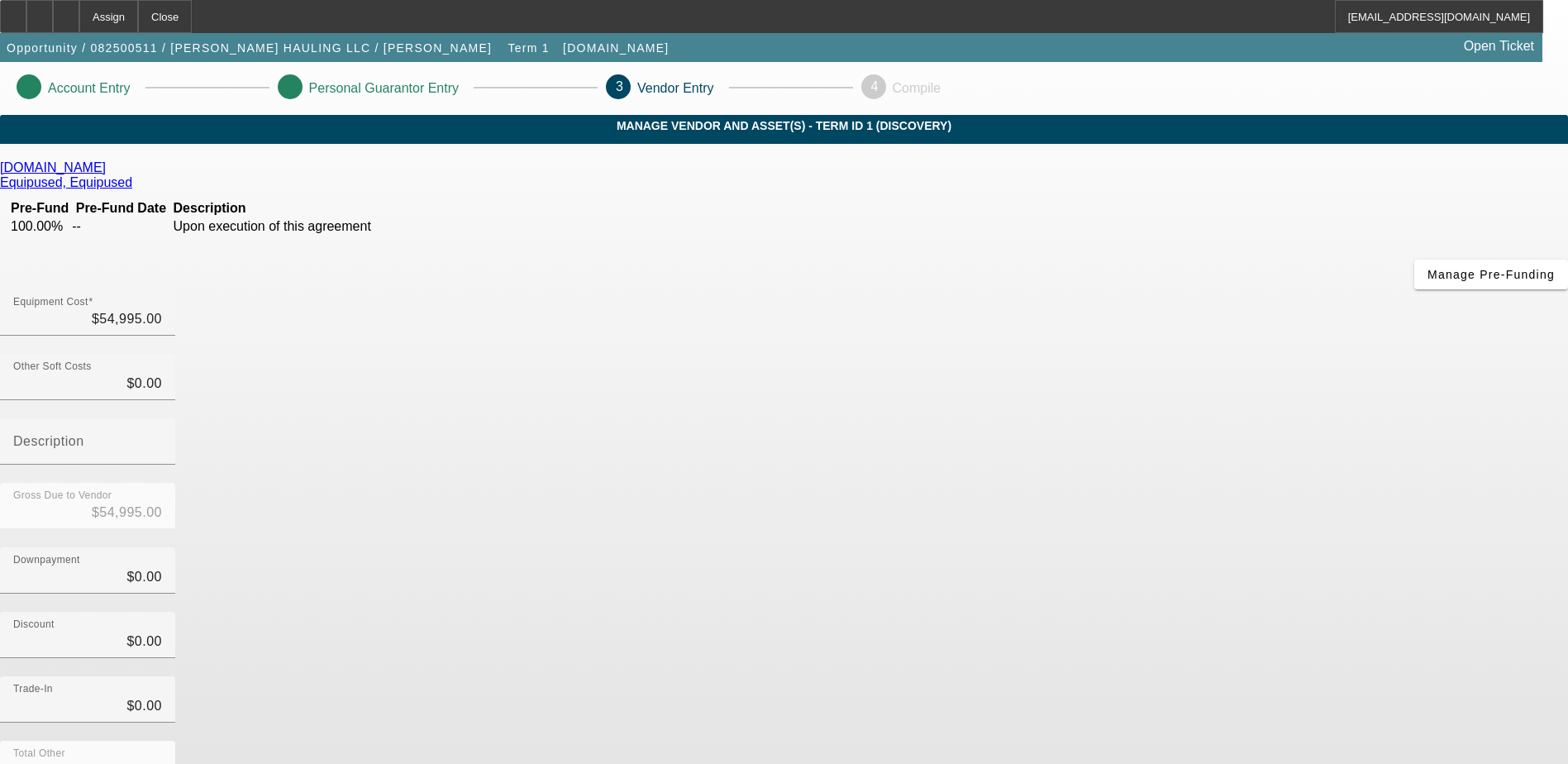
scroll to position [105, 0]
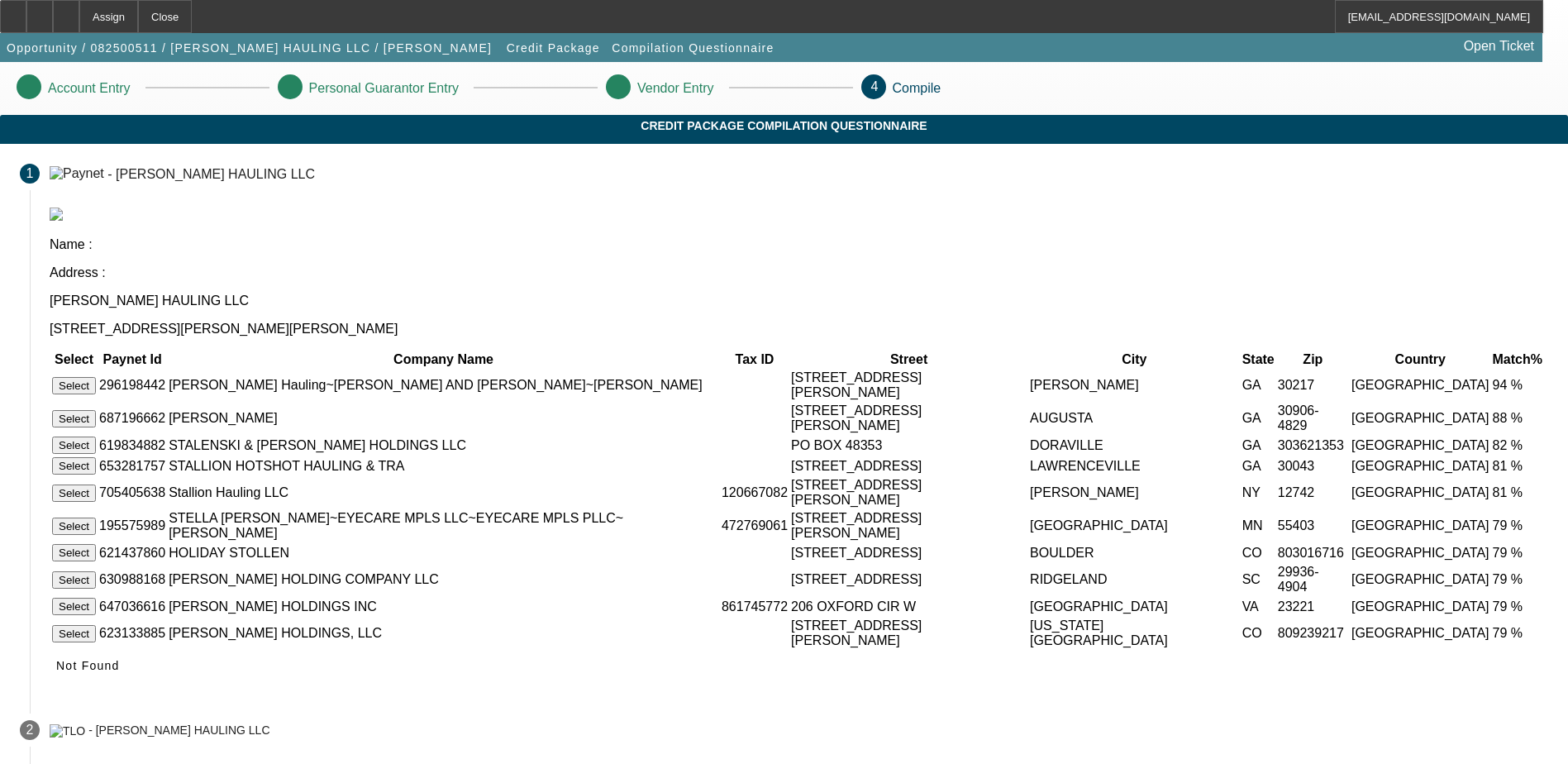
click at [96, 377] on button "Select" at bounding box center [74, 386] width 44 height 18
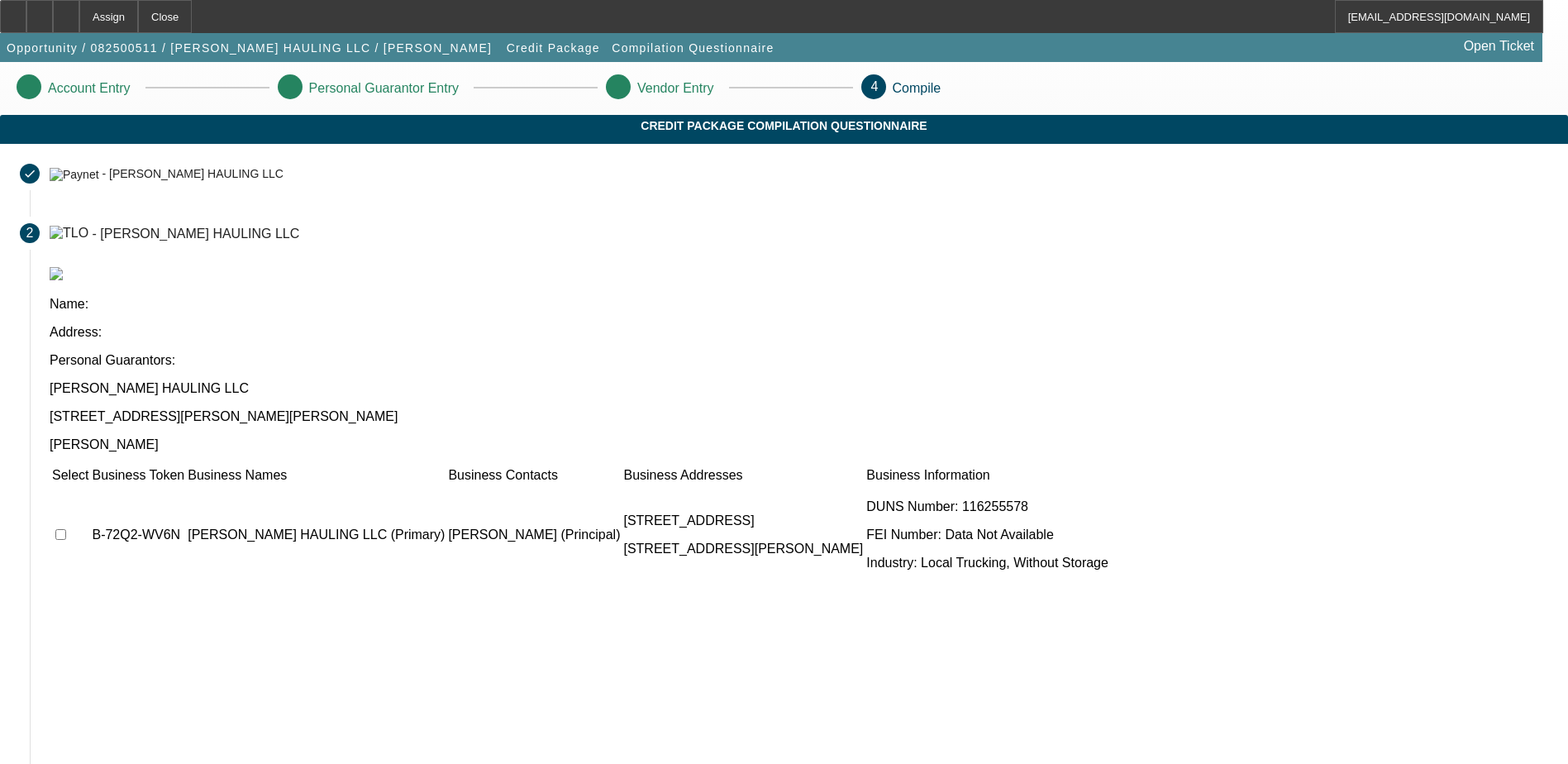
click at [66, 529] on input "checkbox" at bounding box center [61, 534] width 11 height 11
checkbox input "true"
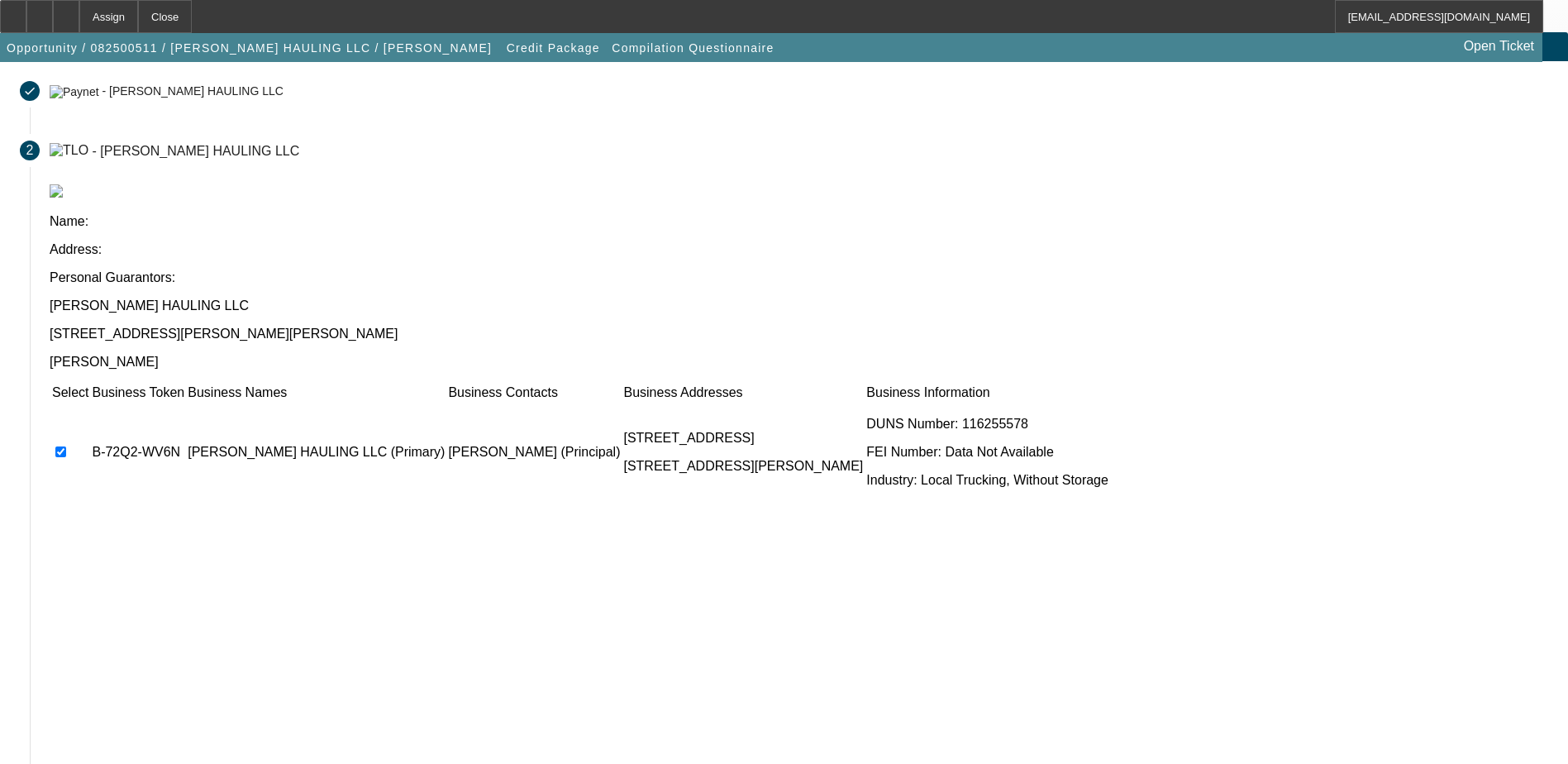
scroll to position [150, 0]
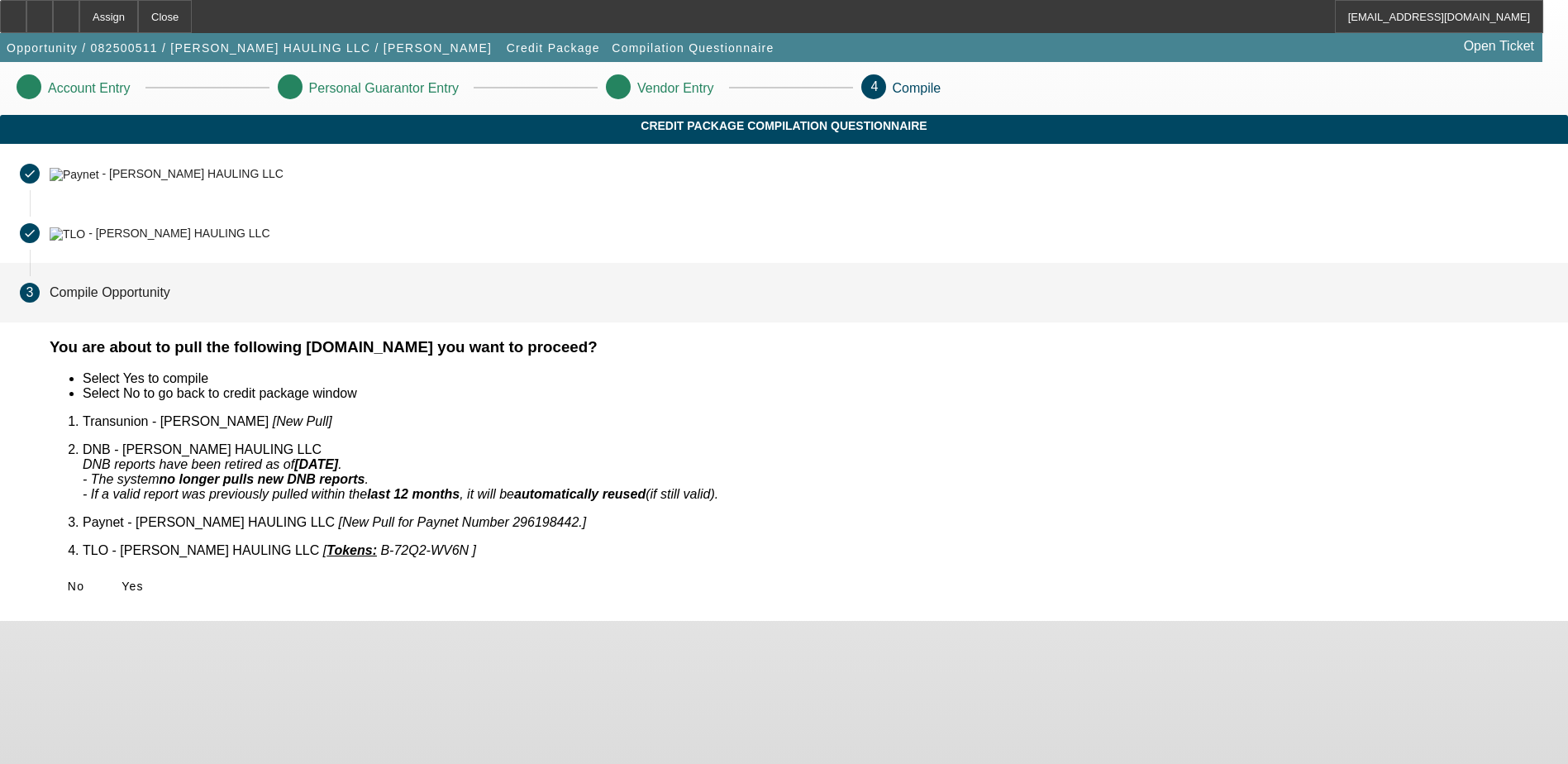
scroll to position [0, 0]
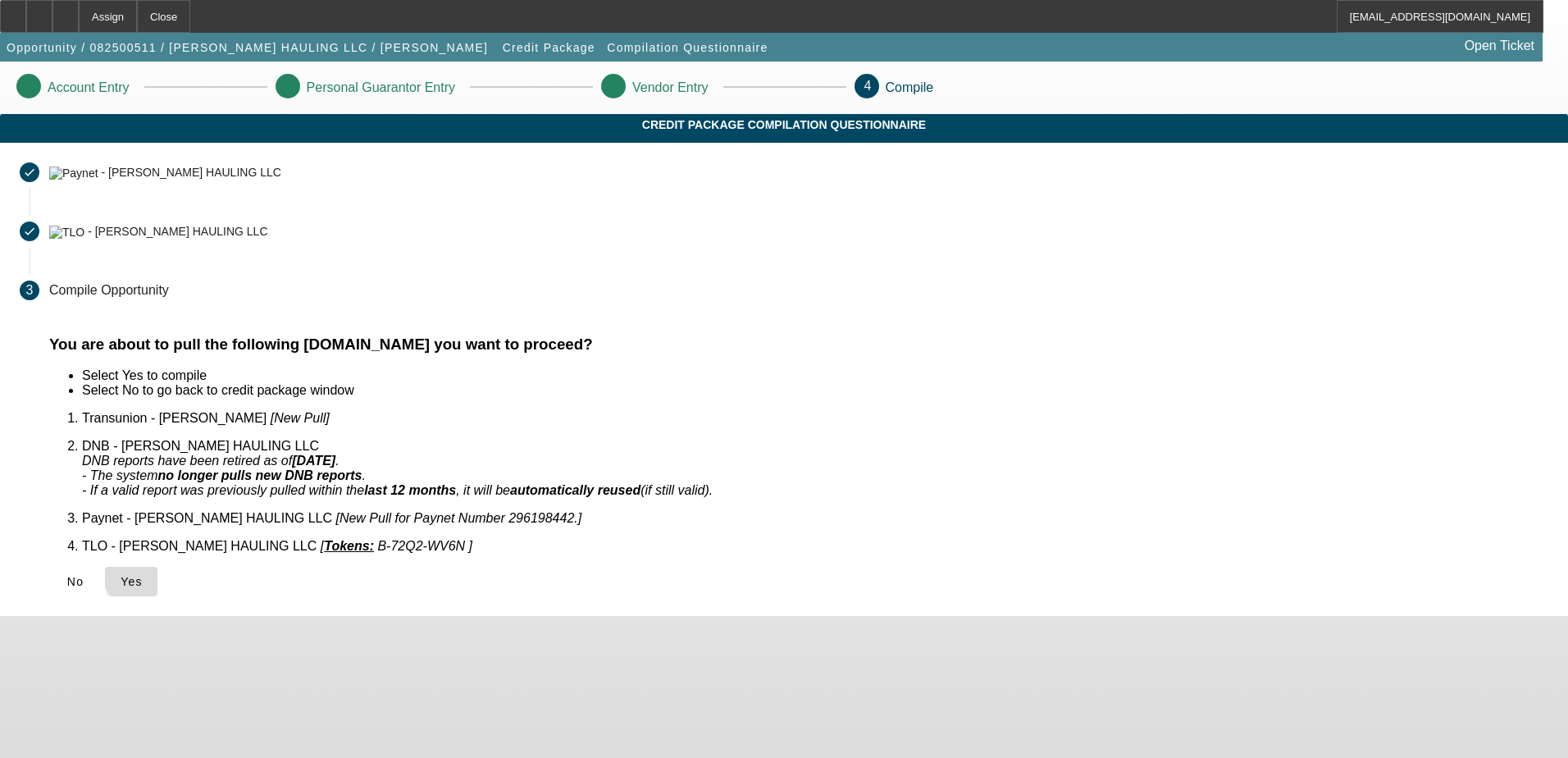
click at [143, 575] on span "Yes" at bounding box center [131, 581] width 22 height 13
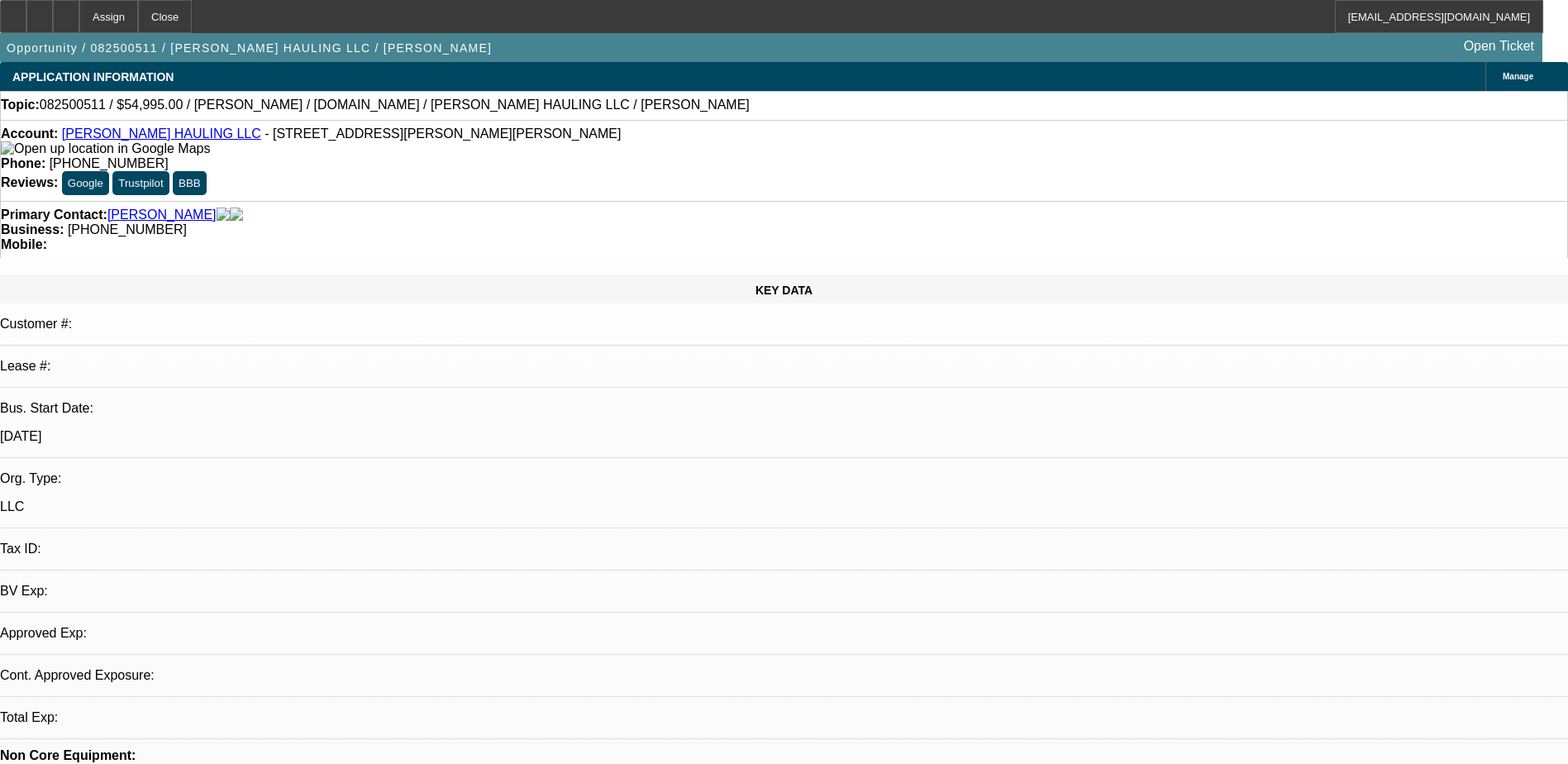
select select "0"
select select "2"
select select "0.1"
select select "4"
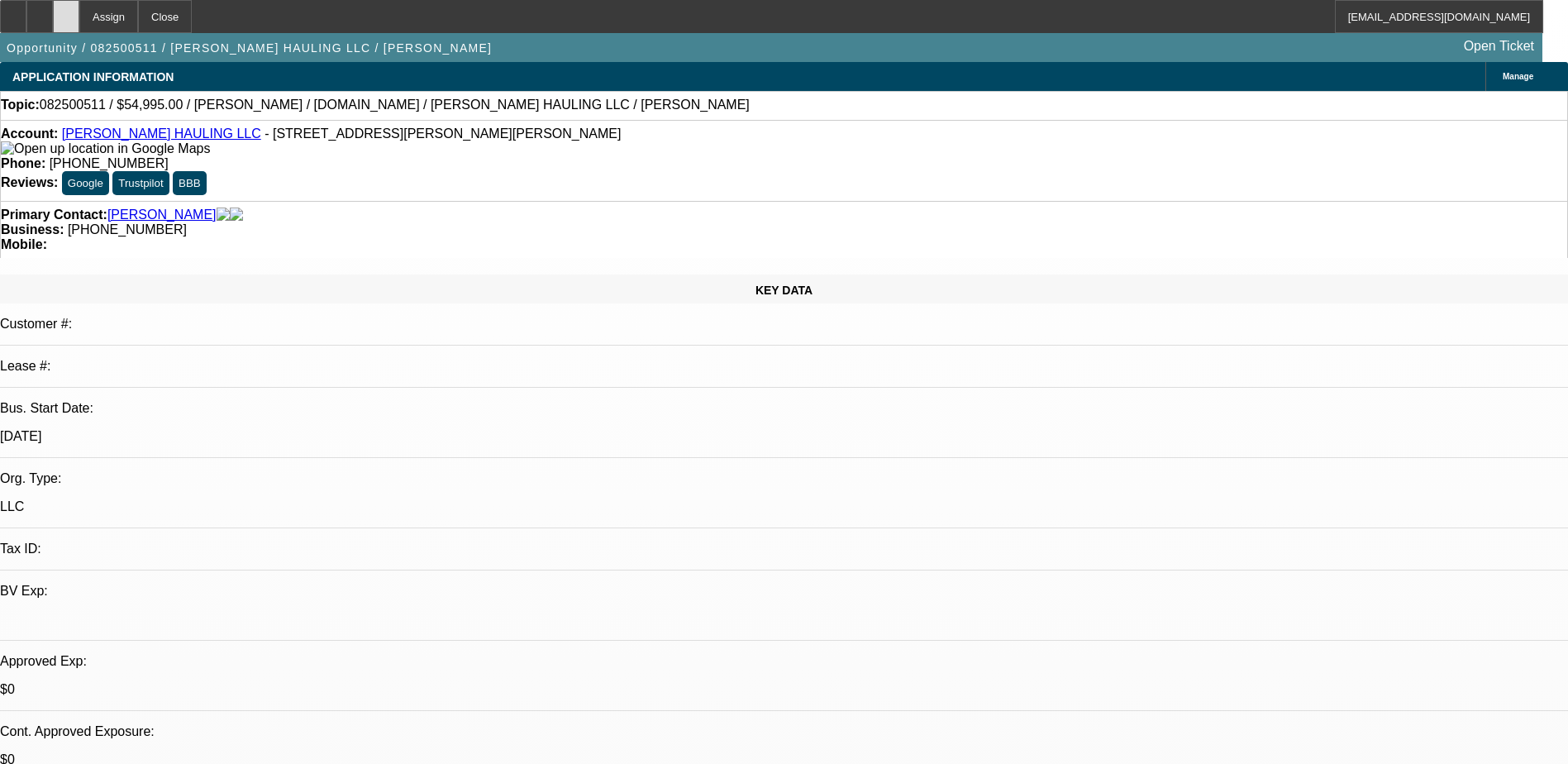
click at [80, 26] on div at bounding box center [66, 16] width 27 height 33
select select "0"
select select "2"
select select "0.1"
select select "1"
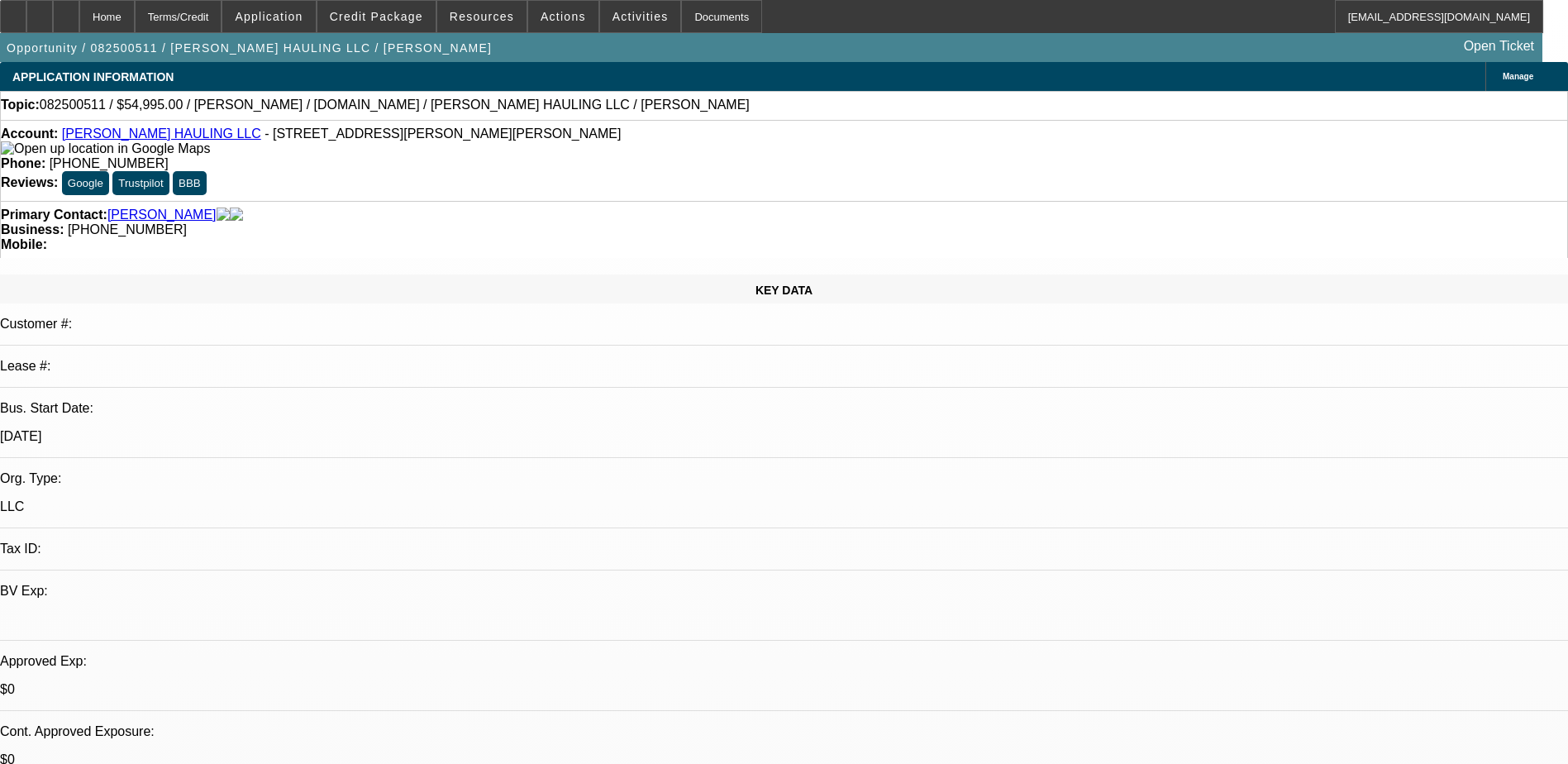
select select "2"
select select "4"
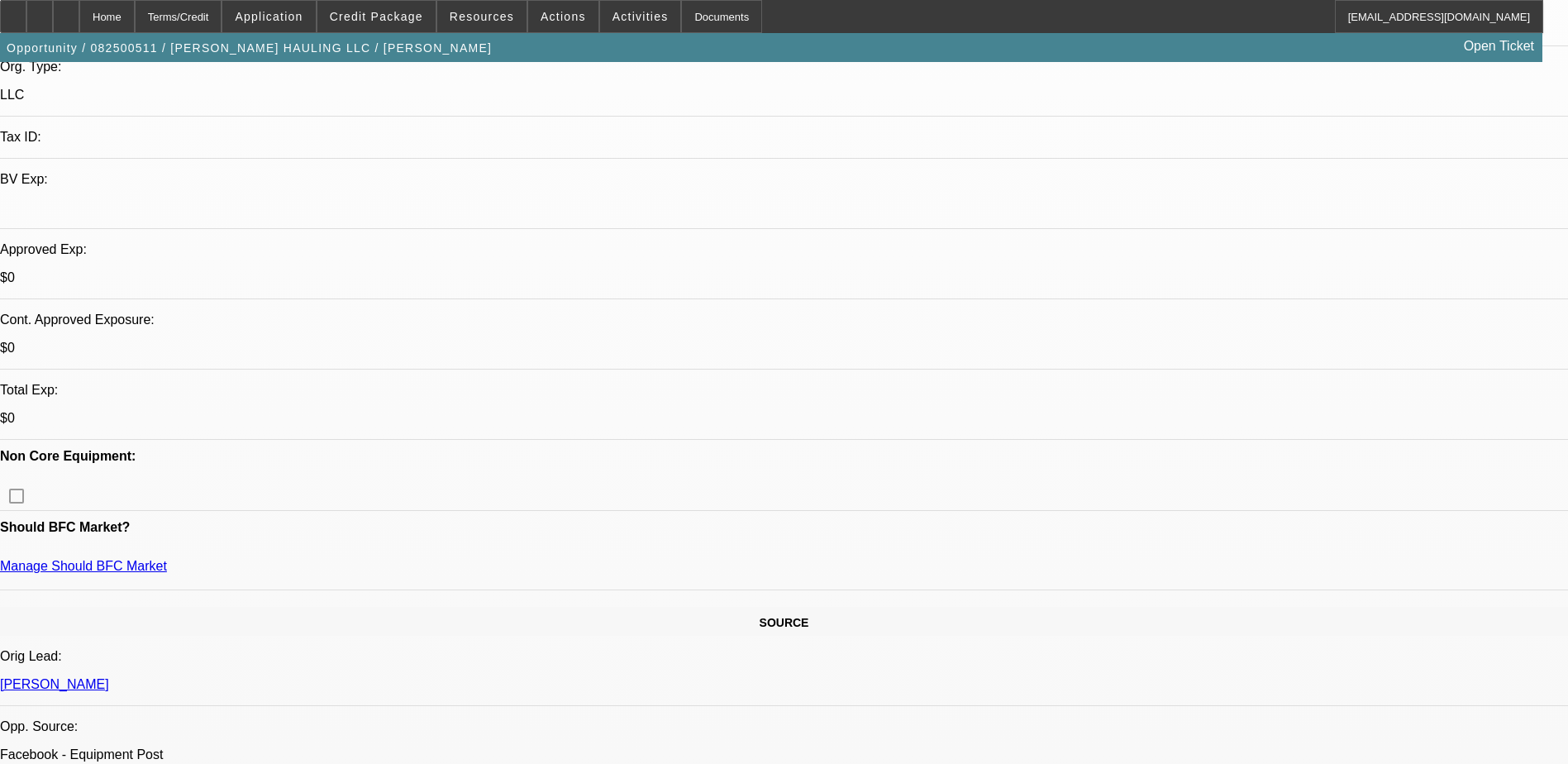
scroll to position [413, 0]
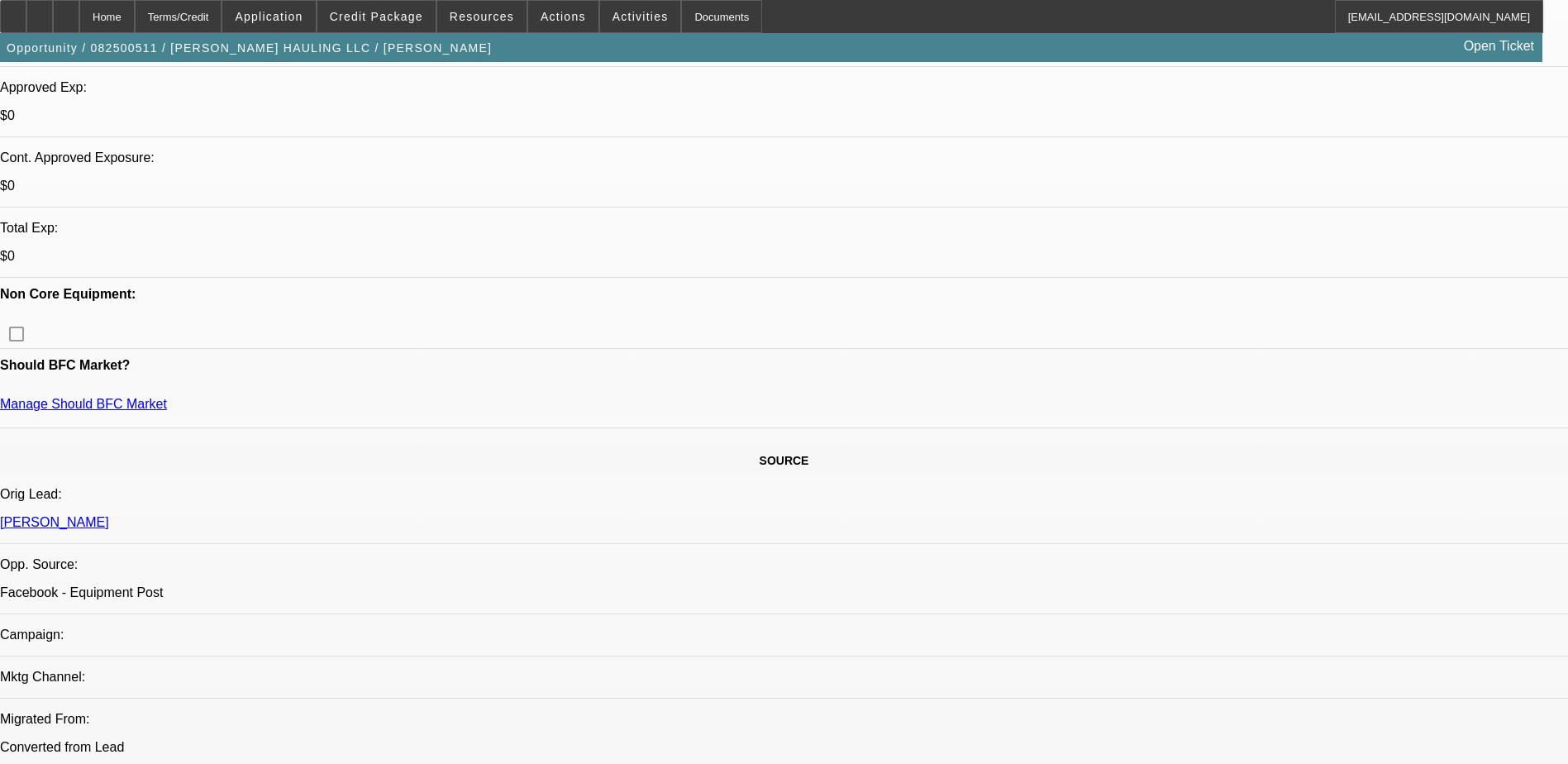
scroll to position [662, 0]
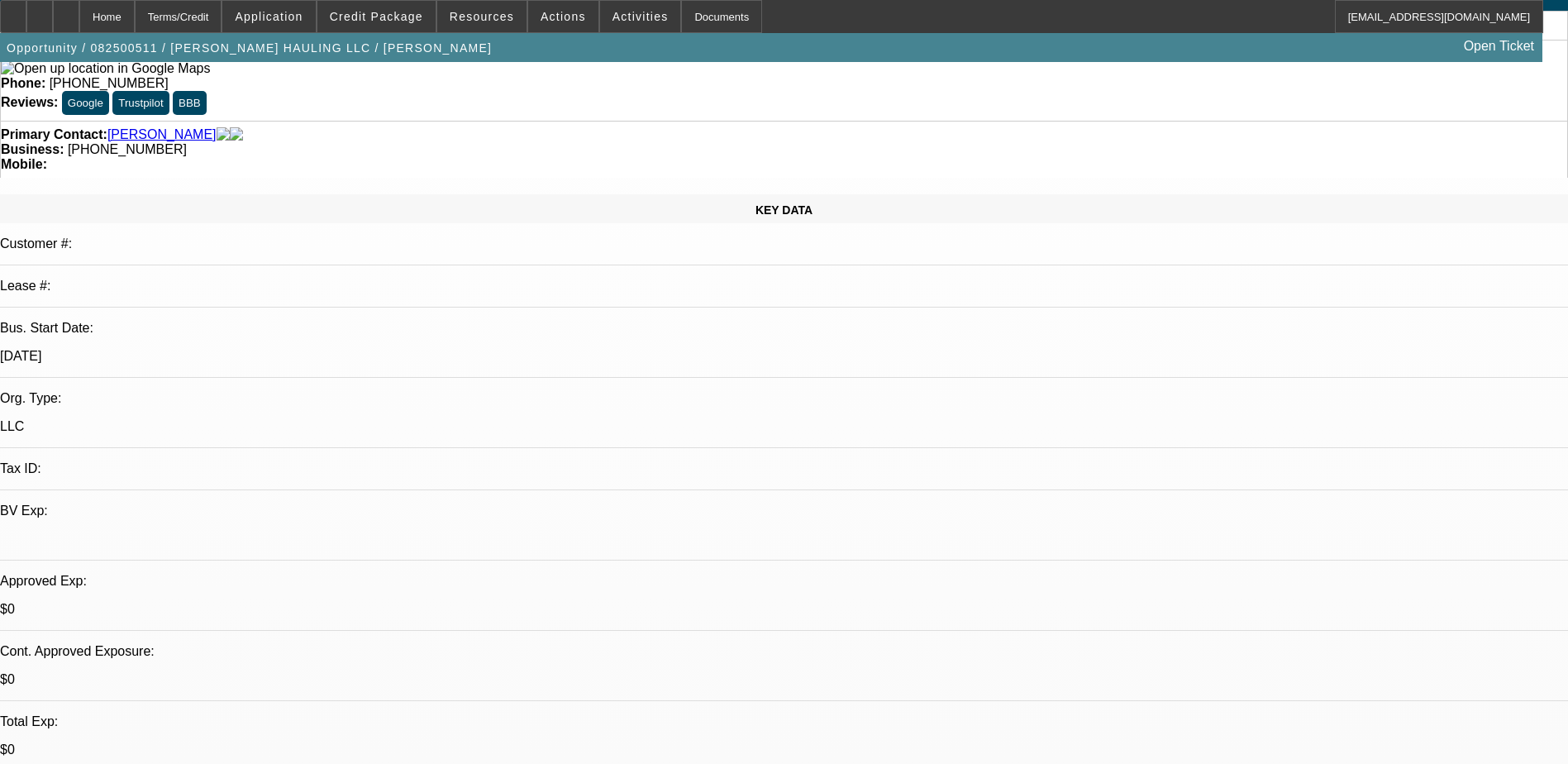
scroll to position [0, 0]
